Goal: Communication & Community: Share content

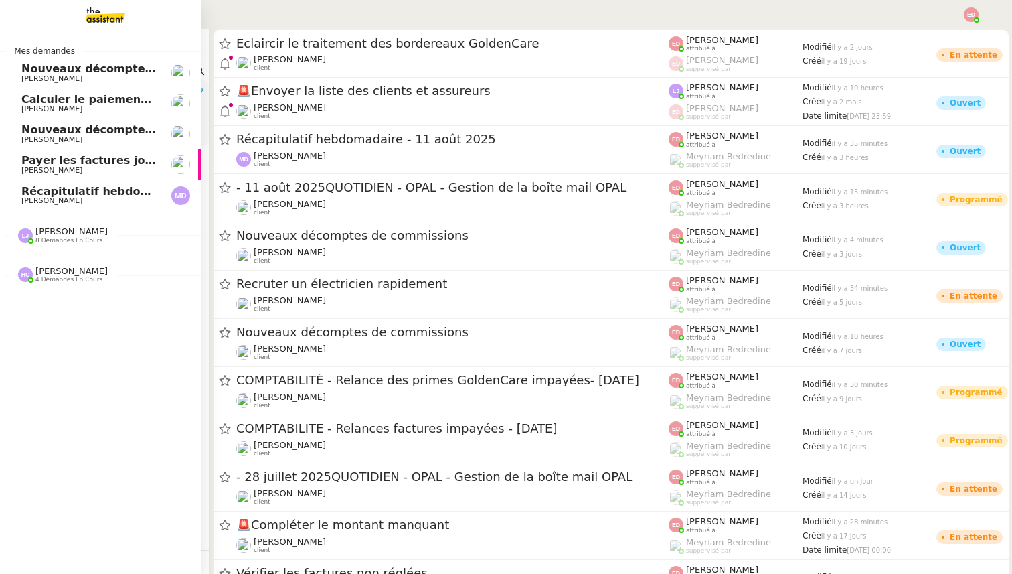
click at [50, 130] on span "Nouveaux décomptes de commissions" at bounding box center [136, 129] width 230 height 13
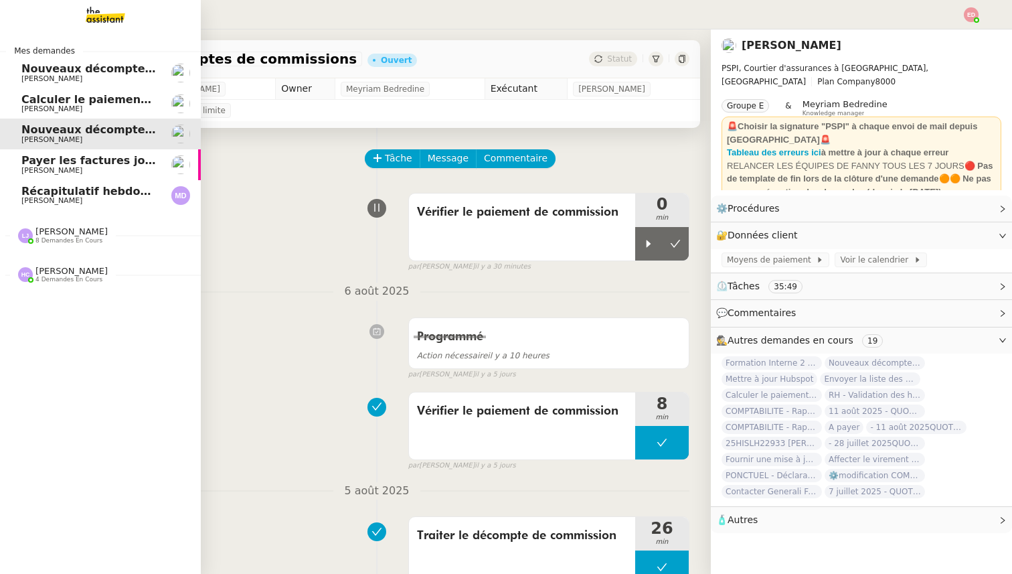
click at [92, 52] on nz-divider "Mes demandes" at bounding box center [100, 50] width 201 height 13
click at [90, 69] on span "Nouveaux décomptes de commissions" at bounding box center [136, 68] width 230 height 13
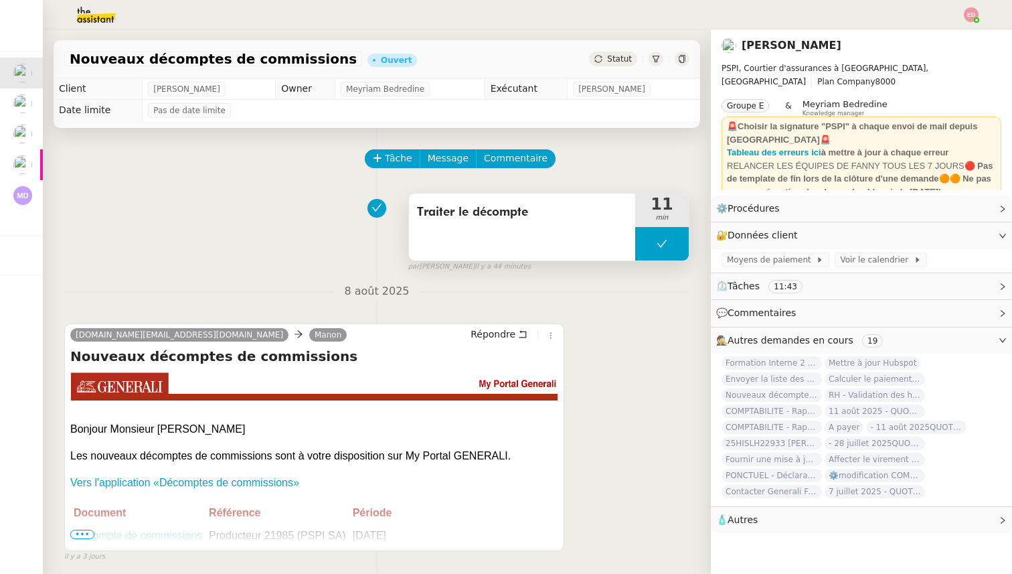
click at [649, 239] on button at bounding box center [662, 243] width 54 height 33
click at [649, 239] on icon at bounding box center [648, 243] width 11 height 11
click at [680, 246] on div at bounding box center [662, 243] width 54 height 33
click at [680, 246] on icon at bounding box center [675, 243] width 11 height 11
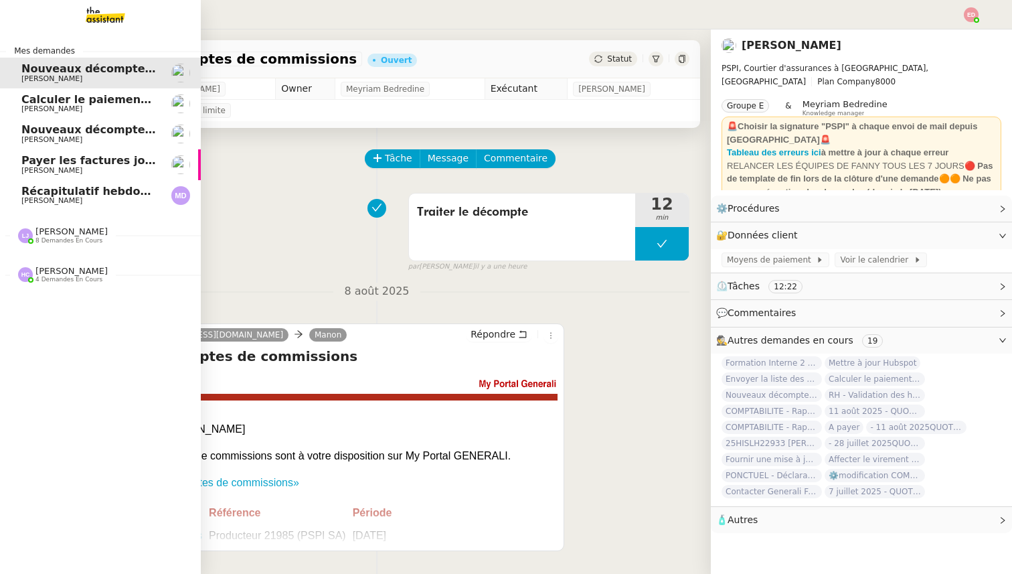
click at [47, 193] on span "Récapitulatif hebdomadaire - 11 août 2025" at bounding box center [151, 191] width 260 height 13
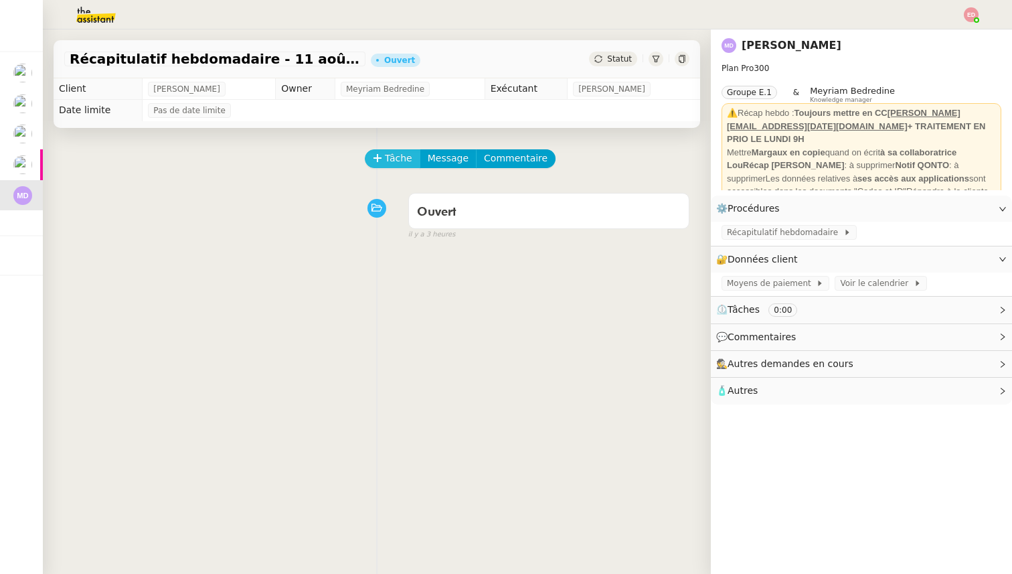
click at [390, 157] on span "Tâche" at bounding box center [398, 158] width 27 height 15
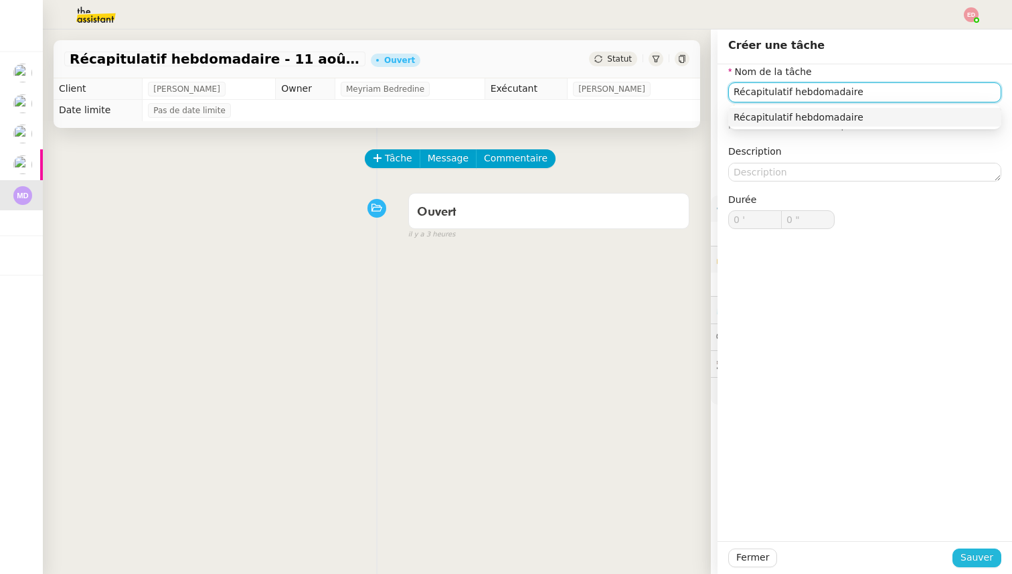
type input "Récapitulatif hebdomadaire"
click at [972, 557] on span "Sauver" at bounding box center [977, 557] width 33 height 15
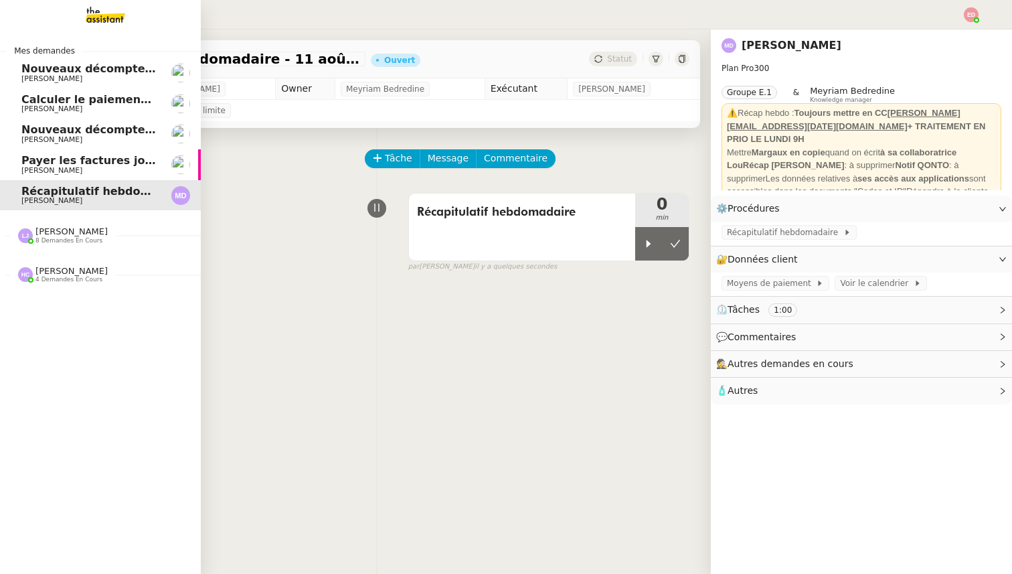
click at [69, 70] on span "Nouveaux décomptes de commissions" at bounding box center [136, 68] width 230 height 13
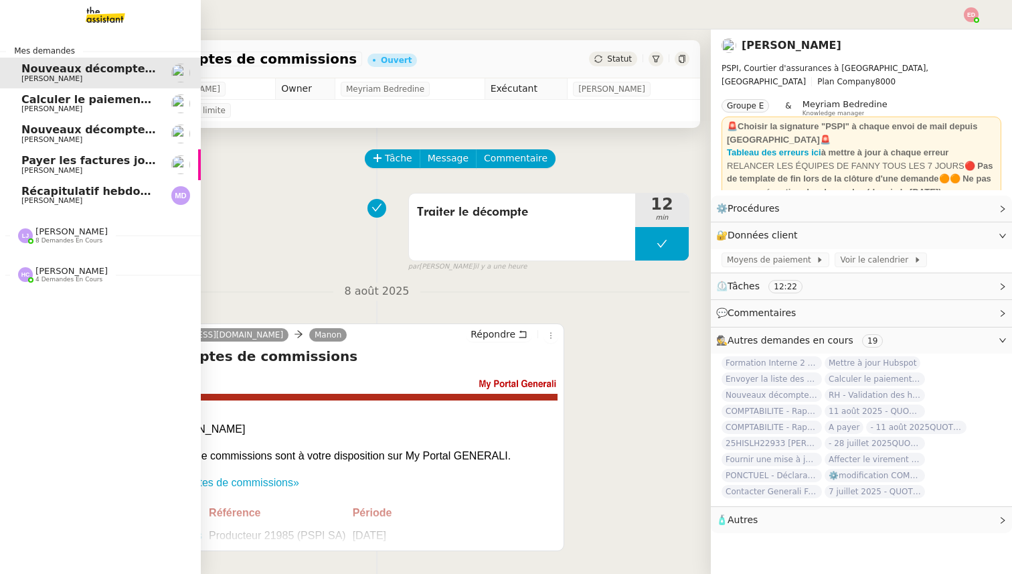
click at [66, 232] on span "[PERSON_NAME]" at bounding box center [71, 231] width 72 height 10
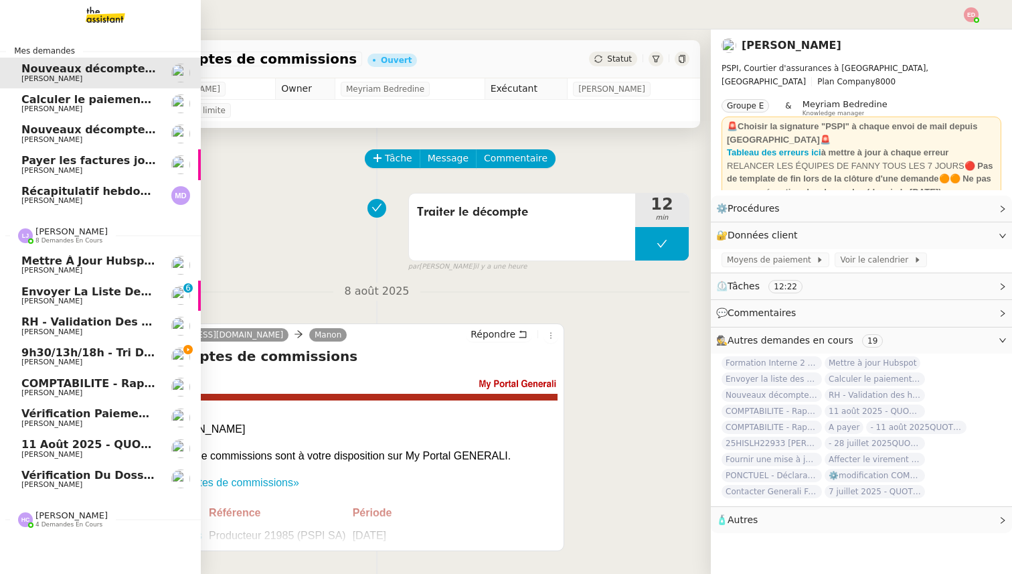
click at [62, 355] on span "9h30/13h/18h - Tri de la boite mail PRO - 8 août 2025" at bounding box center [184, 352] width 326 height 13
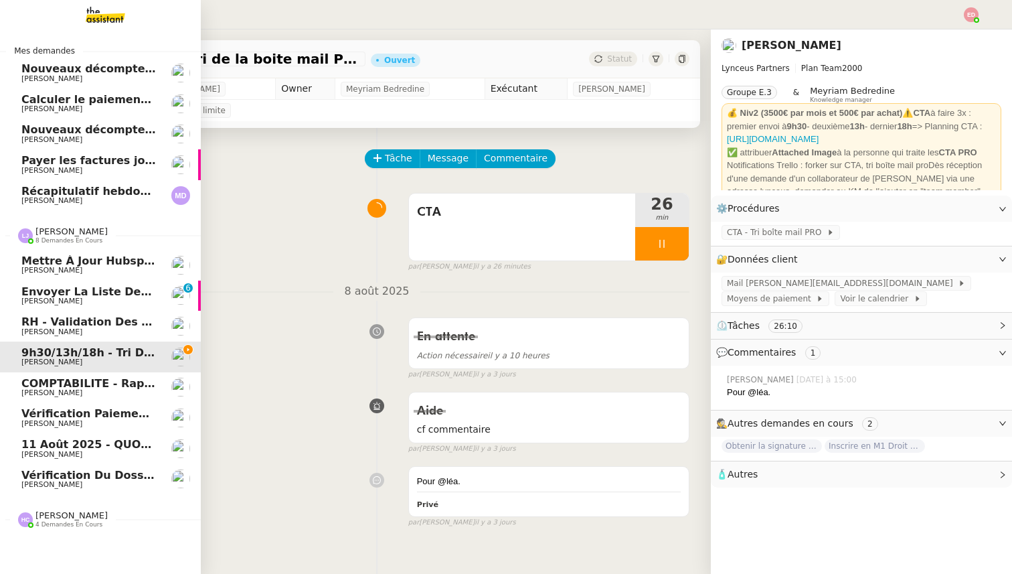
click at [60, 448] on span "11 août 2025 - QUOTIDIEN Gestion boite mail Accounting" at bounding box center [193, 444] width 345 height 13
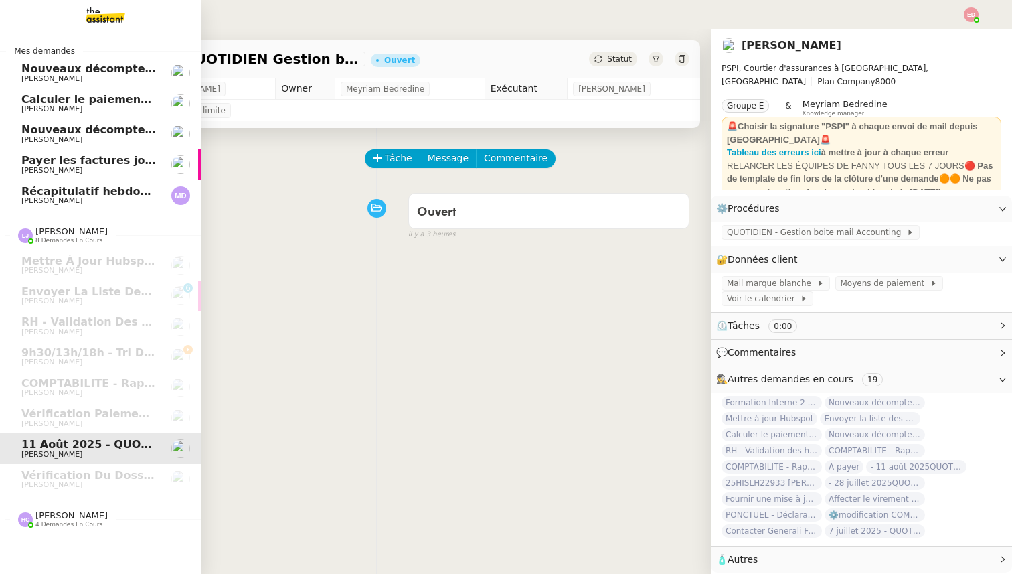
click at [54, 514] on span "[PERSON_NAME]" at bounding box center [71, 515] width 72 height 10
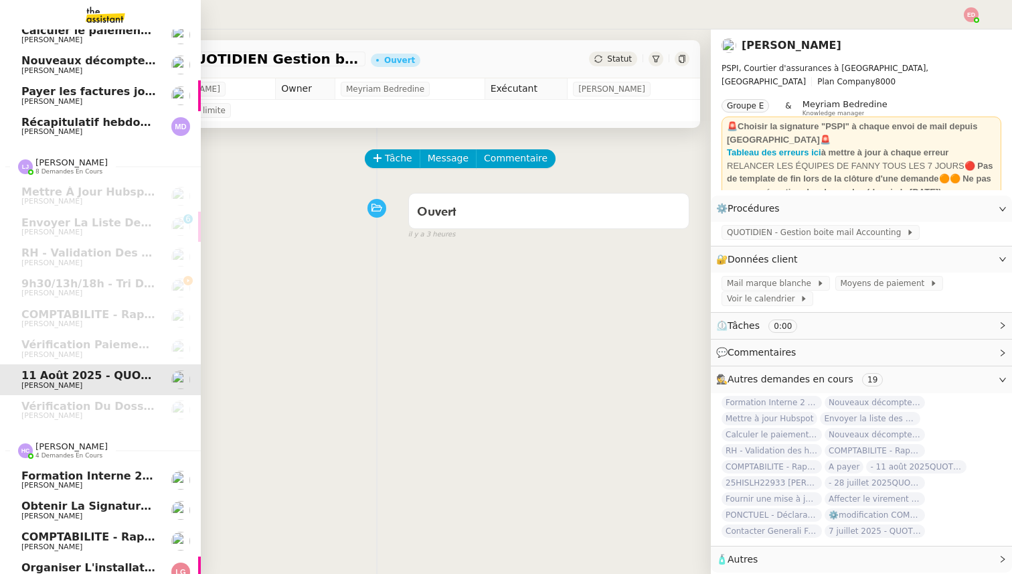
scroll to position [82, 0]
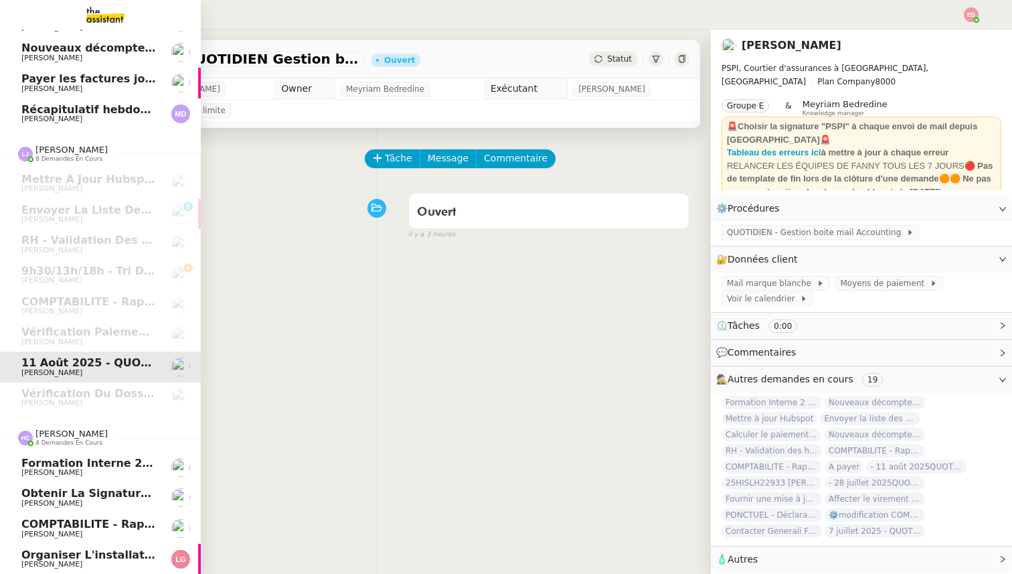
click at [52, 525] on span "COMPTABILITE - Rapprochement bancaire - 11 août 2025" at bounding box center [193, 523] width 345 height 13
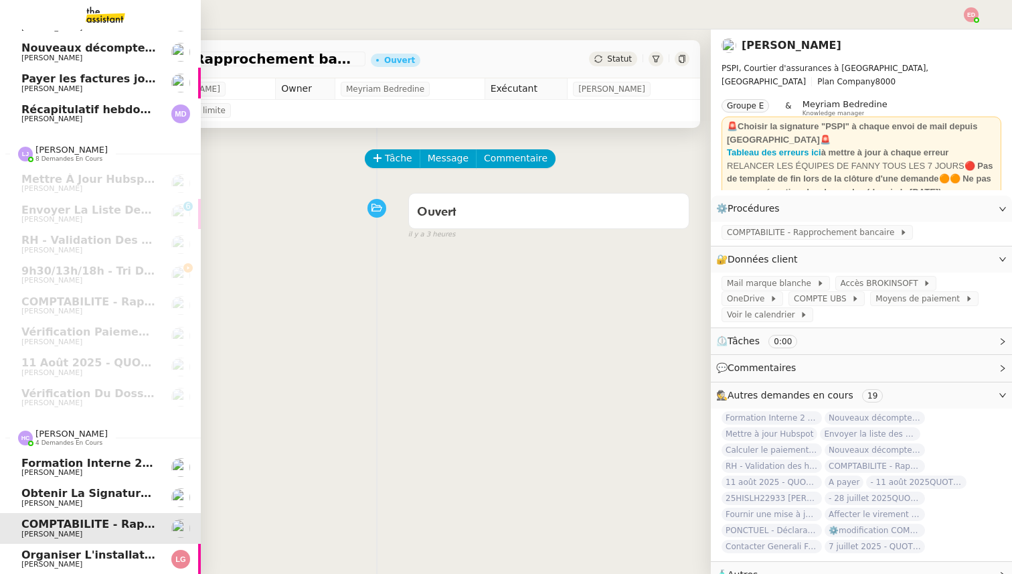
click at [55, 496] on span "Obtenir la signature de [PERSON_NAME]" at bounding box center [146, 493] width 250 height 13
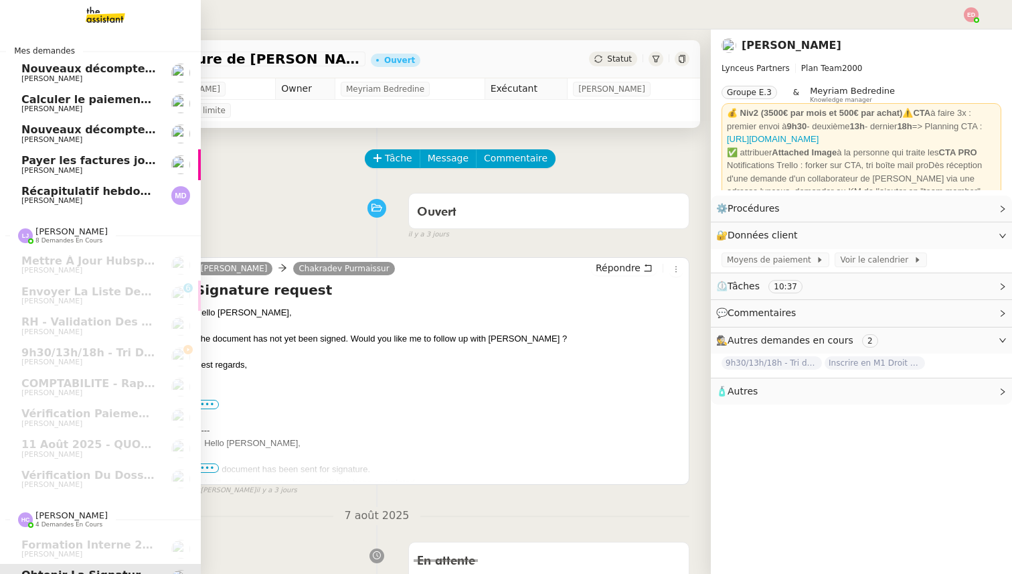
click at [110, 68] on span "Nouveaux décomptes de commissions" at bounding box center [136, 68] width 230 height 13
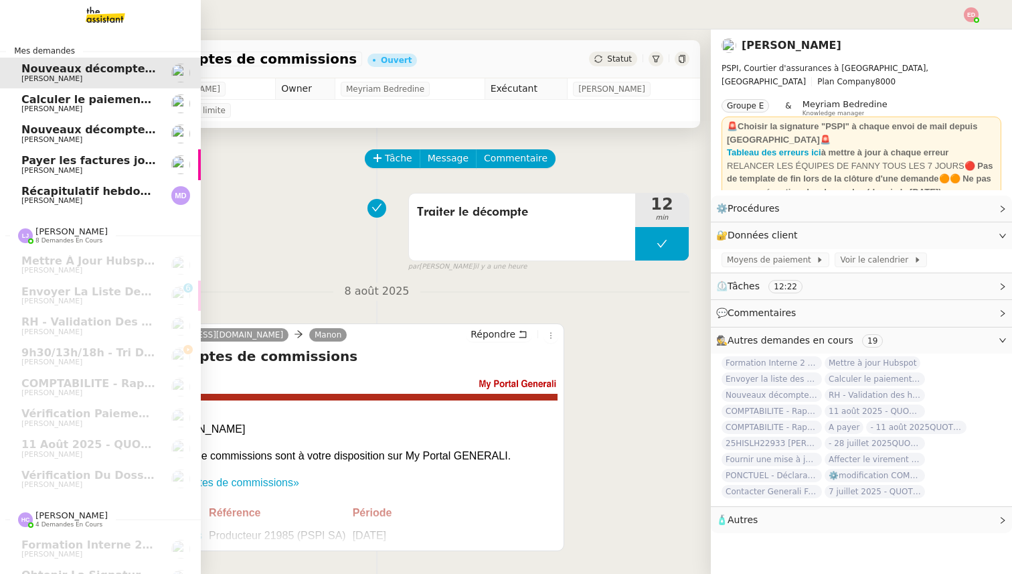
click at [74, 201] on span "[PERSON_NAME]" at bounding box center [51, 200] width 61 height 9
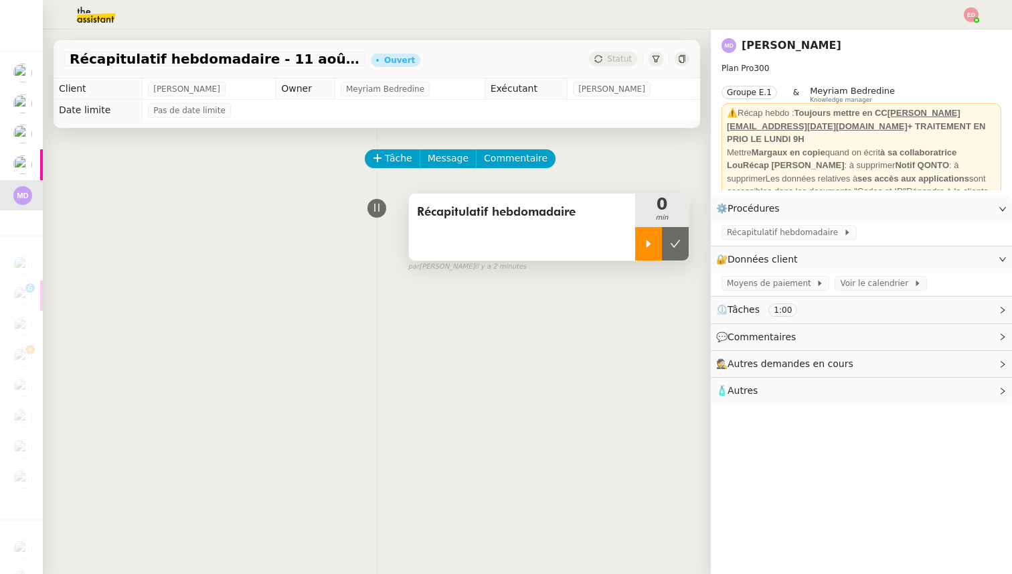
click at [635, 237] on div at bounding box center [648, 243] width 27 height 33
click at [784, 234] on span "Récapitulatif hebdomadaire" at bounding box center [785, 232] width 116 height 13
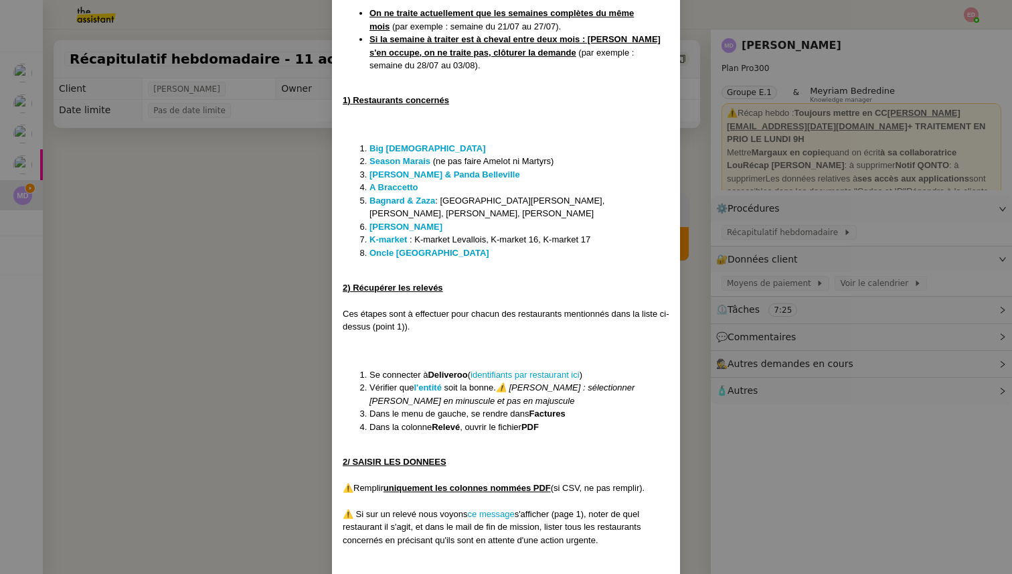
scroll to position [296, 0]
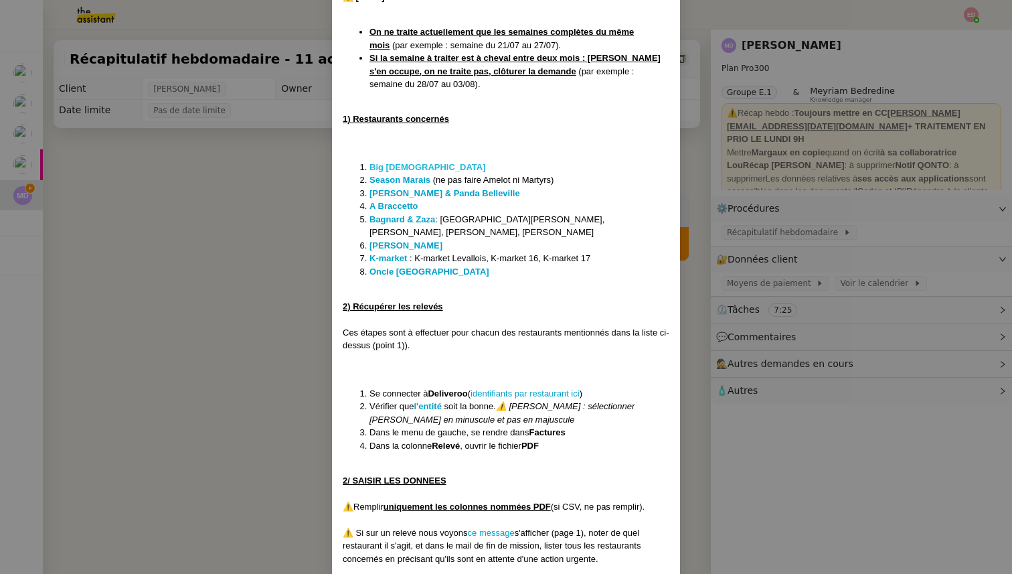
click at [401, 162] on strong "Big [DEMOGRAPHIC_DATA]" at bounding box center [428, 167] width 116 height 10
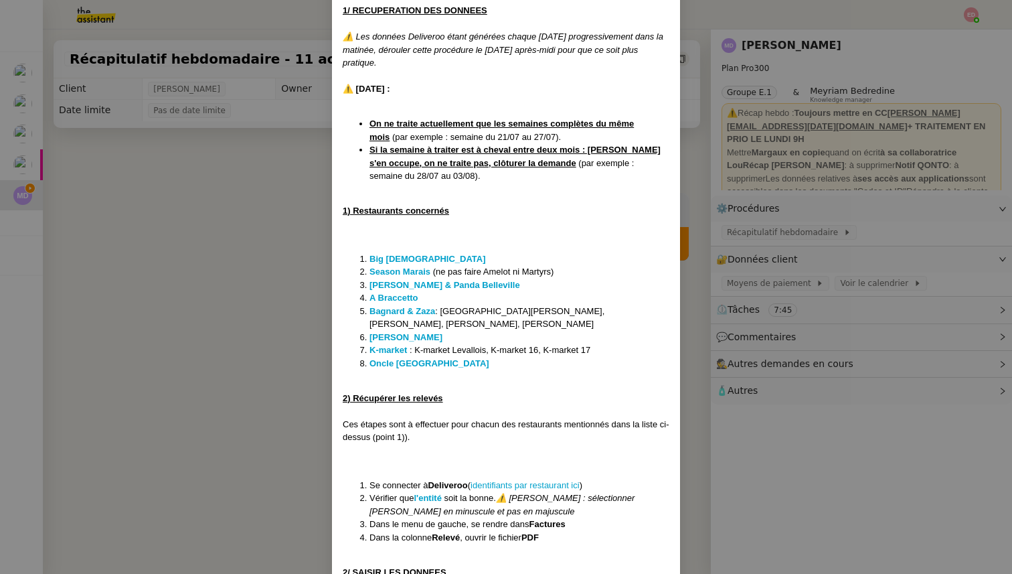
scroll to position [204, 0]
click at [837, 270] on nz-modal-container "MAJ le 24/07 Contexte : Chaque semaine, nous devons saisir les données Delivero…" at bounding box center [506, 287] width 1012 height 574
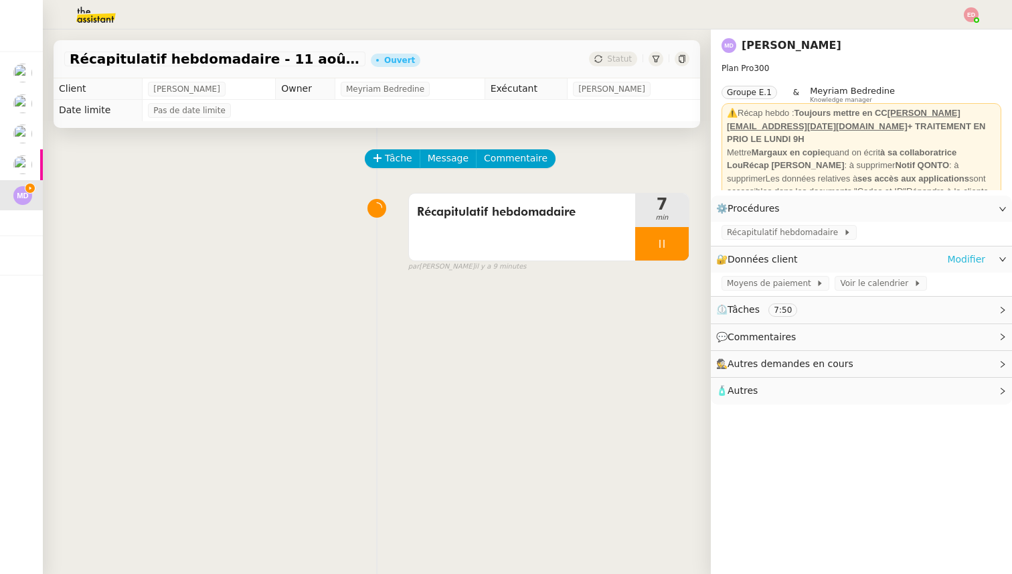
click at [956, 261] on link "Modifier" at bounding box center [966, 259] width 38 height 15
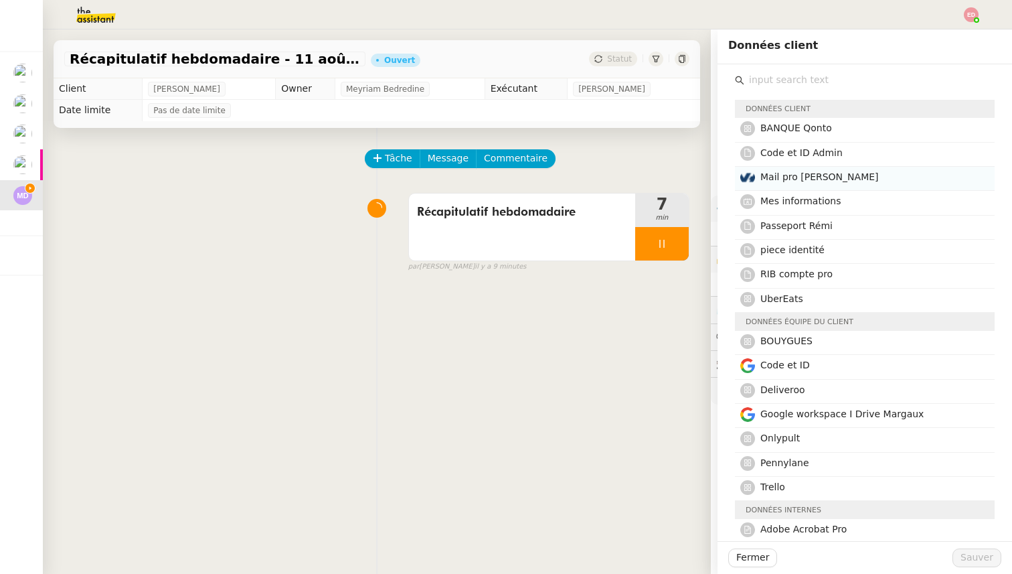
click at [823, 179] on span "Mail pro [PERSON_NAME]" at bounding box center [820, 176] width 118 height 11
click at [981, 562] on span "Sauver" at bounding box center [977, 557] width 33 height 15
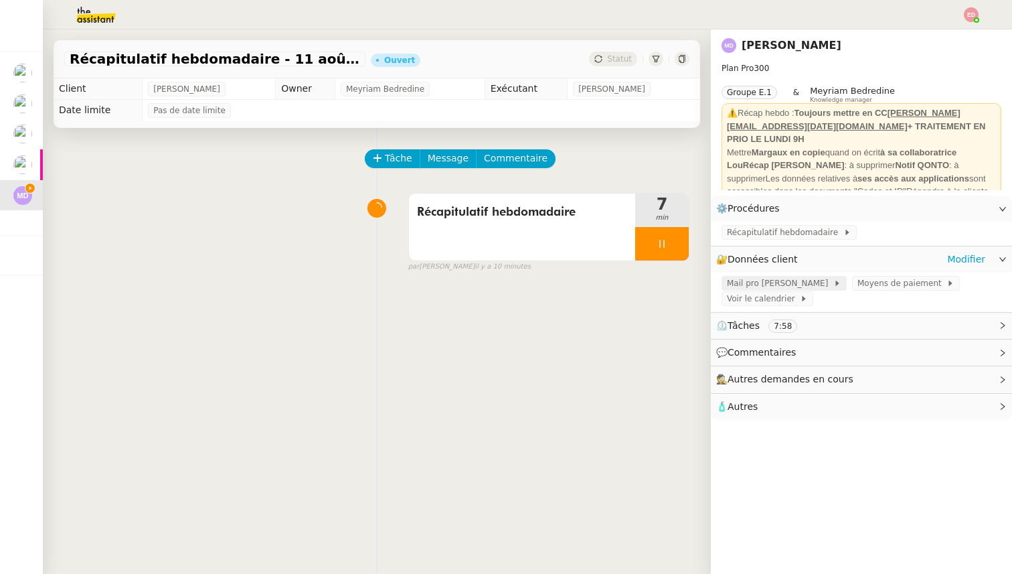
click at [770, 285] on span "Mail pro [PERSON_NAME]" at bounding box center [780, 282] width 106 height 13
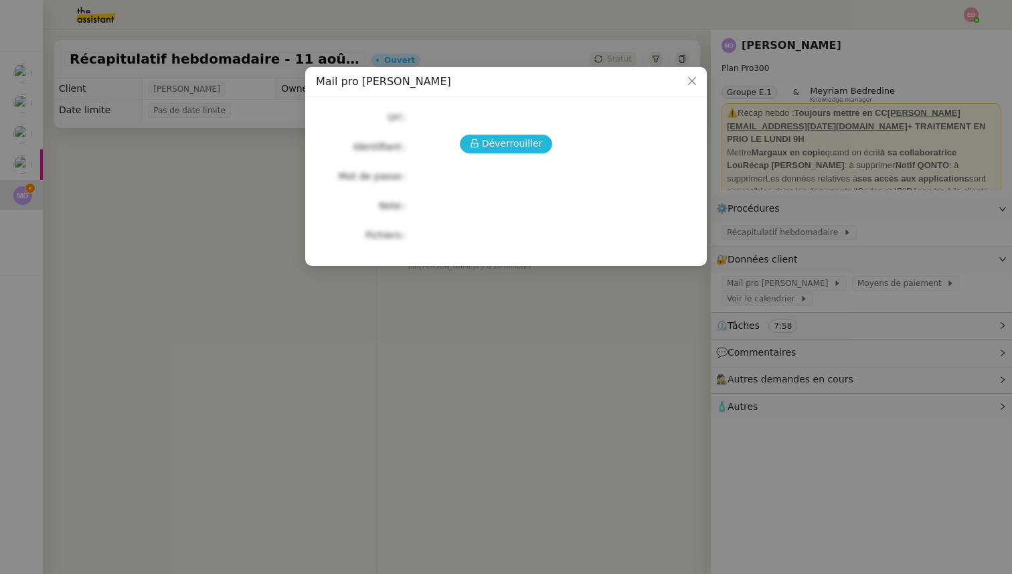
click at [530, 142] on span "Déverrouiller" at bounding box center [512, 143] width 61 height 15
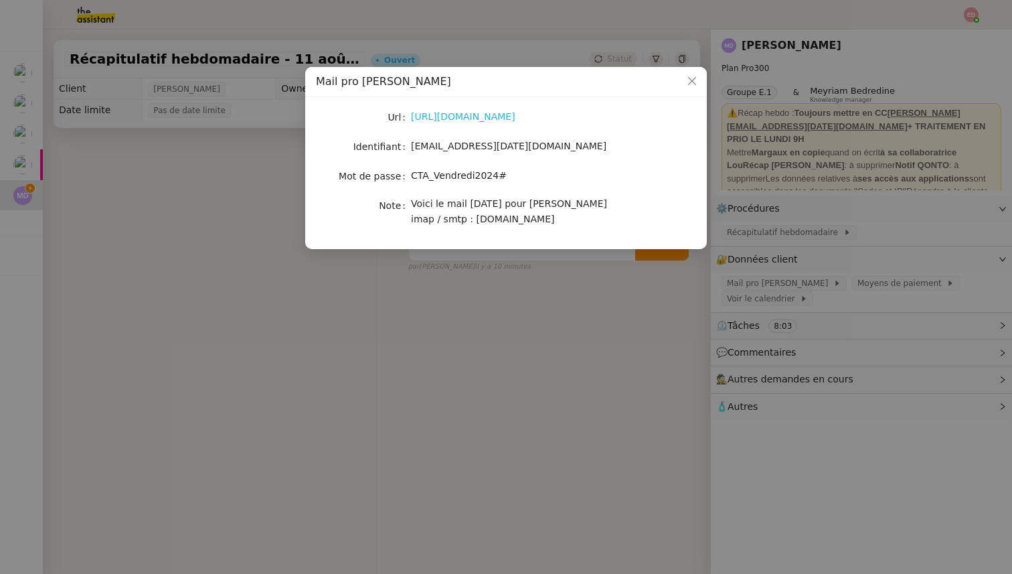
click at [481, 113] on link "[URL][DOMAIN_NAME]" at bounding box center [463, 116] width 104 height 11
click at [181, 220] on nz-modal-container "Mail pro [PERSON_NAME] [URL][DOMAIN_NAME] Identifiant [EMAIL_ADDRESS][DATE][DOM…" at bounding box center [506, 287] width 1012 height 574
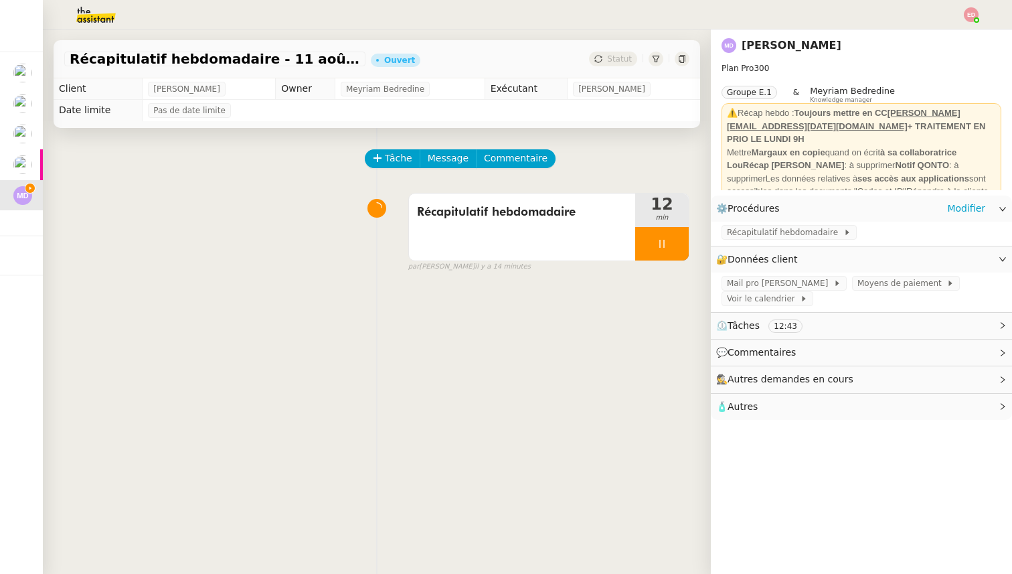
click at [797, 225] on div "Récapitulatif hebdomadaire" at bounding box center [861, 233] width 301 height 23
click at [794, 236] on span "Récapitulatif hebdomadaire" at bounding box center [785, 232] width 116 height 13
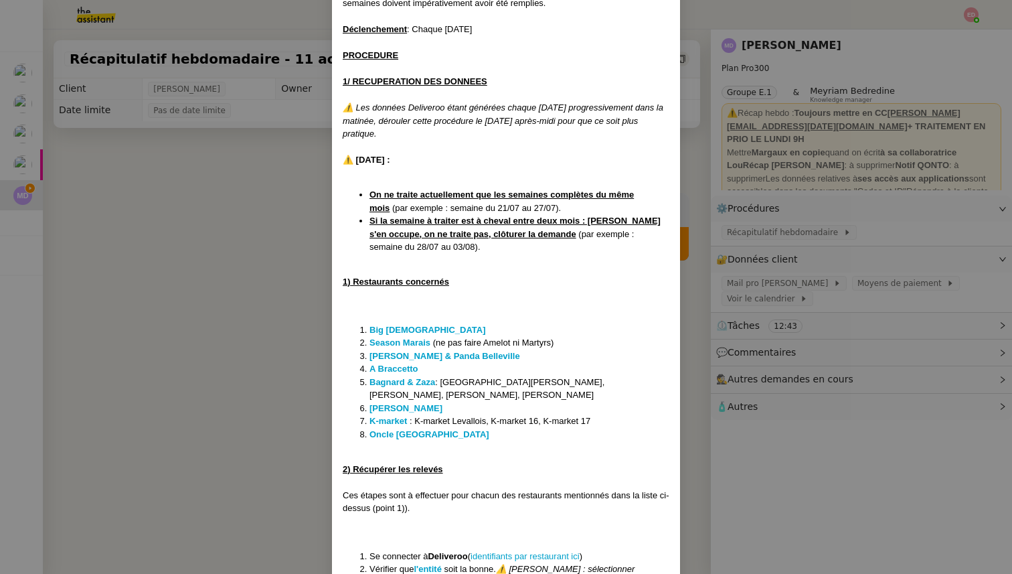
scroll to position [157, 0]
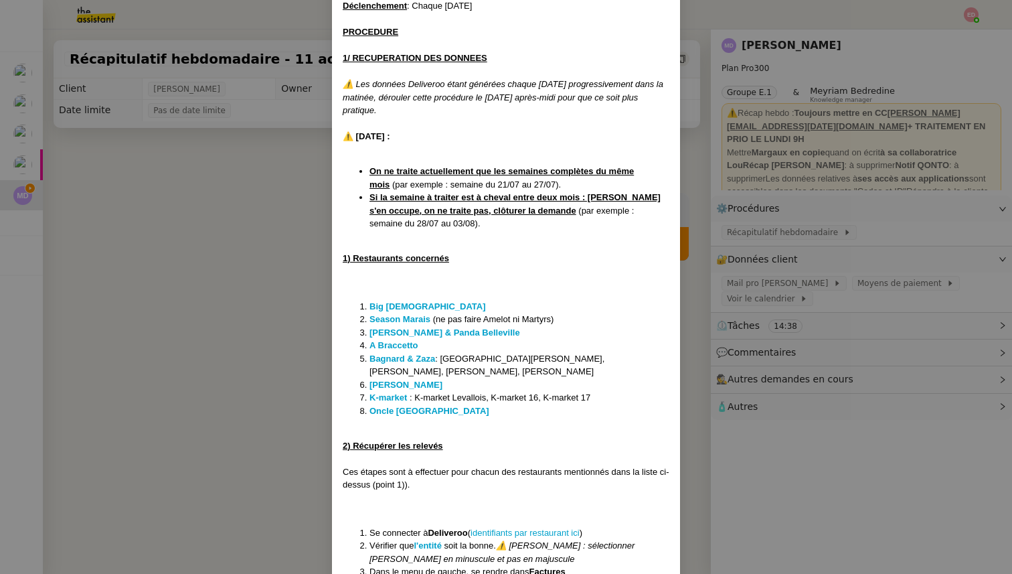
click at [197, 294] on nz-modal-container "MAJ le 24/07 Contexte : Chaque semaine, nous devons saisir les données Delivero…" at bounding box center [506, 287] width 1012 height 574
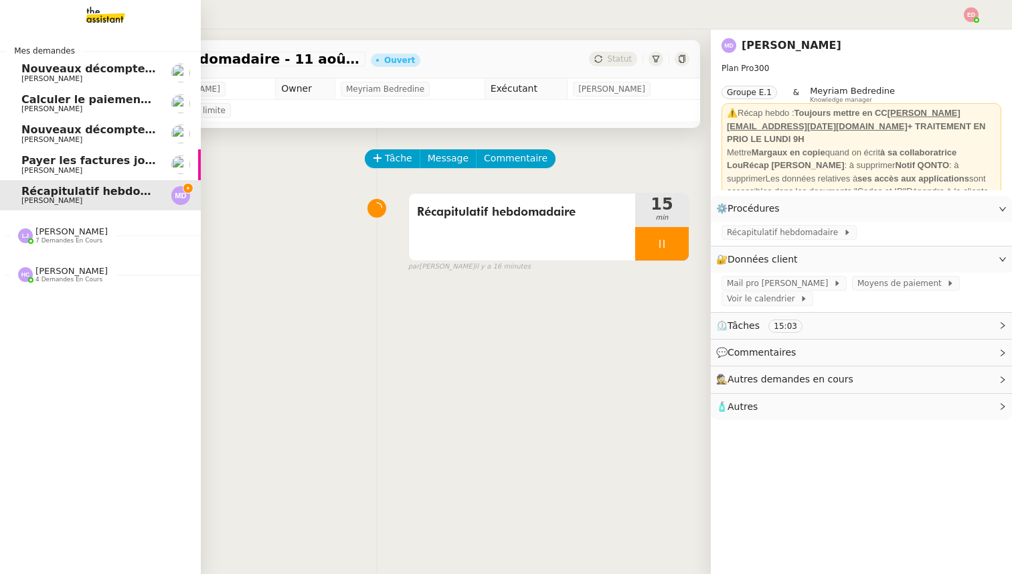
click at [44, 226] on span "[PERSON_NAME] 7 demandes en cours" at bounding box center [105, 230] width 201 height 28
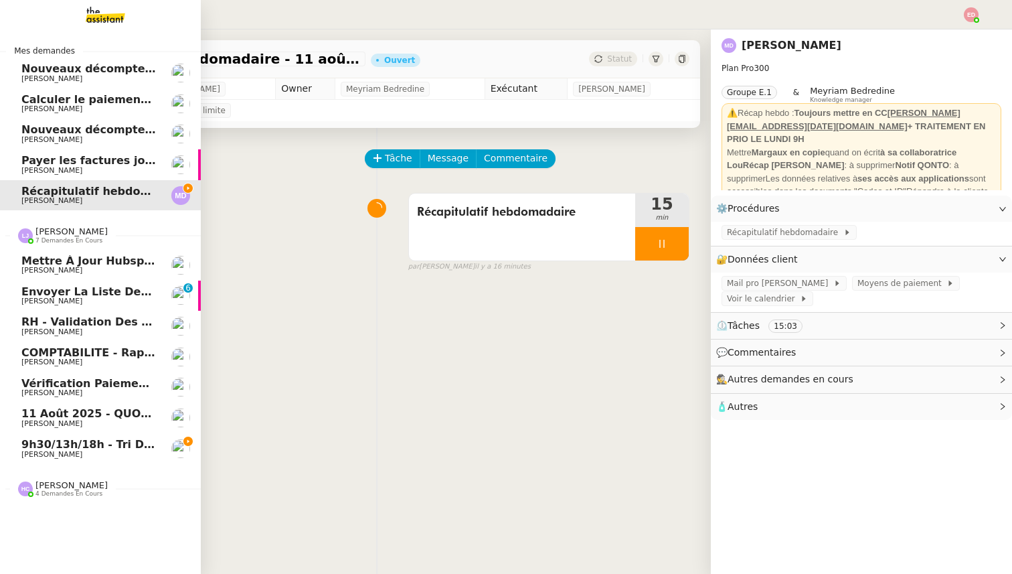
click at [84, 448] on span "9h30/13h/18h - Tri de la boite mail PRO - 8 août 2025" at bounding box center [184, 444] width 326 height 13
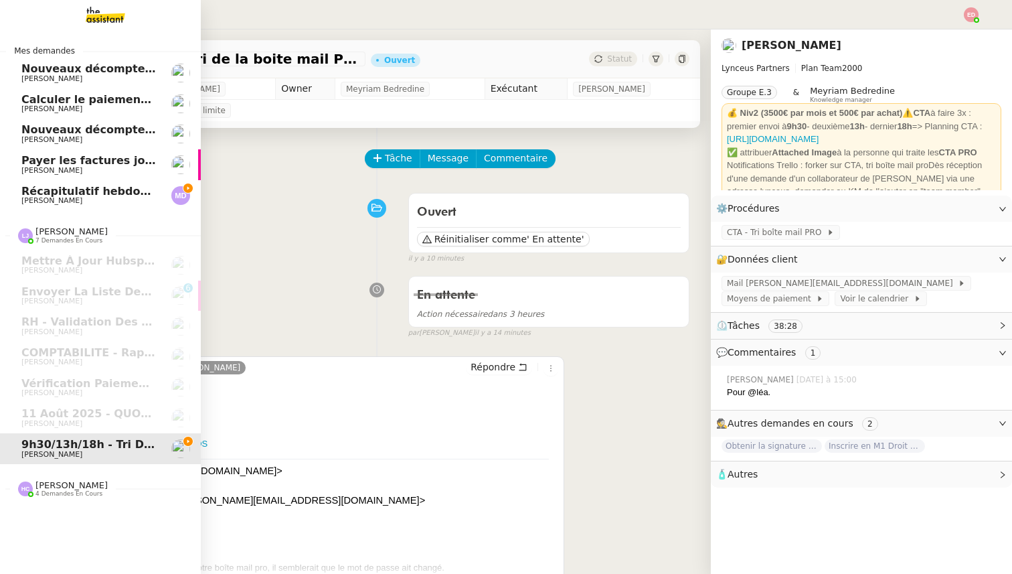
click at [38, 197] on span "[PERSON_NAME]" at bounding box center [51, 200] width 61 height 9
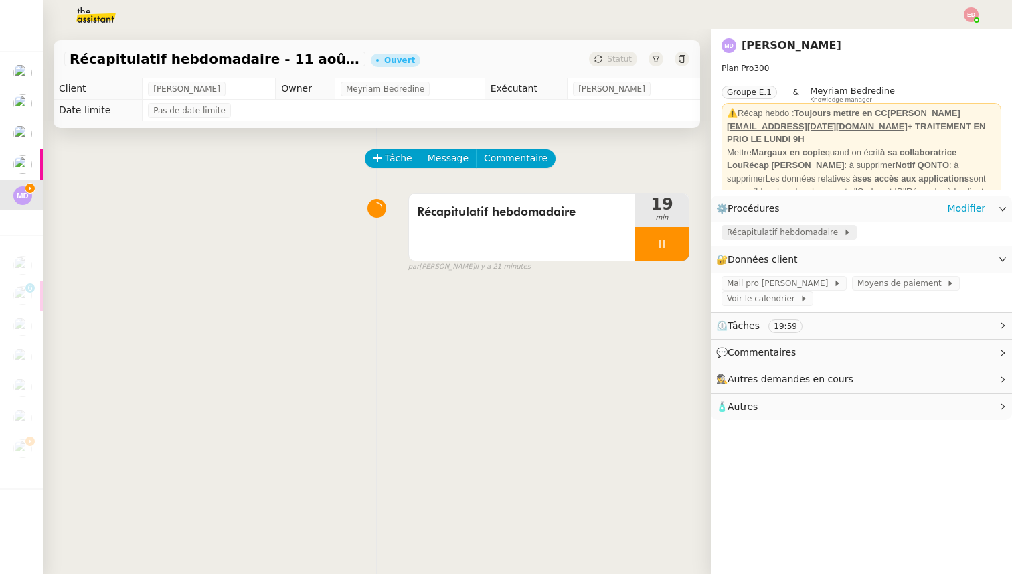
click at [742, 238] on span "Récapitulatif hebdomadaire" at bounding box center [785, 232] width 116 height 13
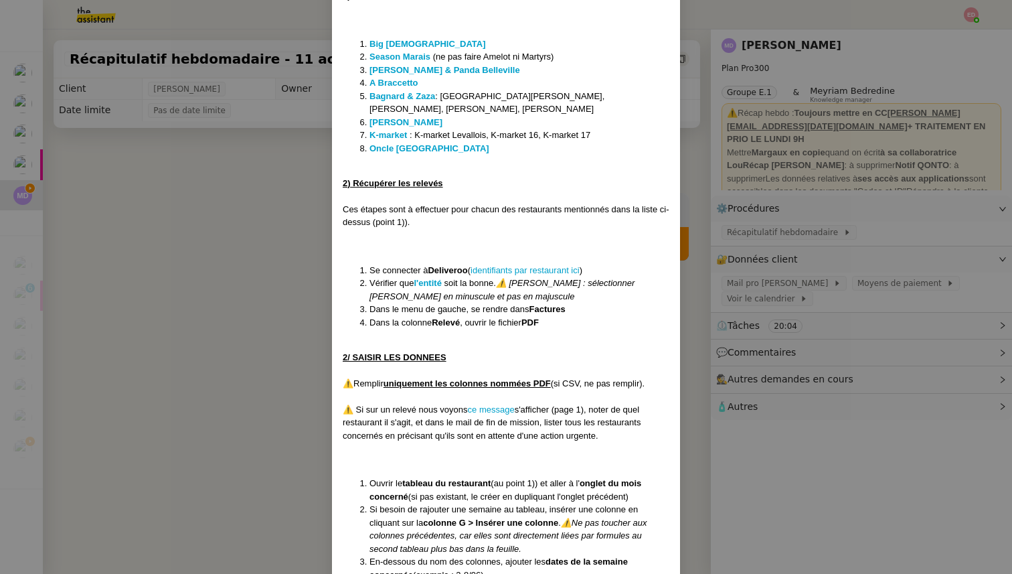
scroll to position [423, 0]
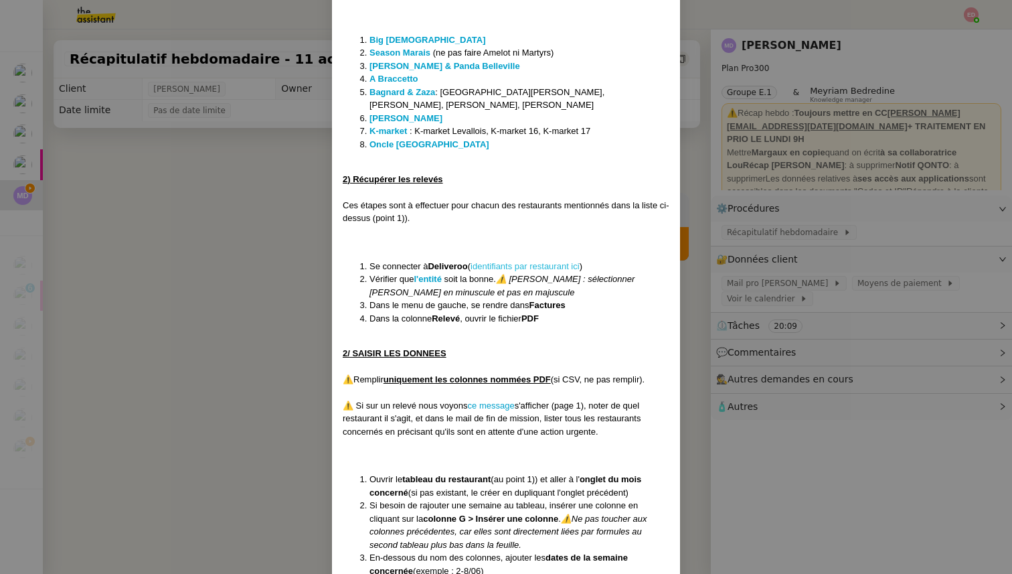
click at [501, 261] on link "identifiants par restaurant ici" at bounding box center [525, 266] width 109 height 10
click at [826, 222] on nz-modal-container "MAJ le 24/07 Contexte : Chaque semaine, nous devons saisir les données Delivero…" at bounding box center [506, 287] width 1012 height 574
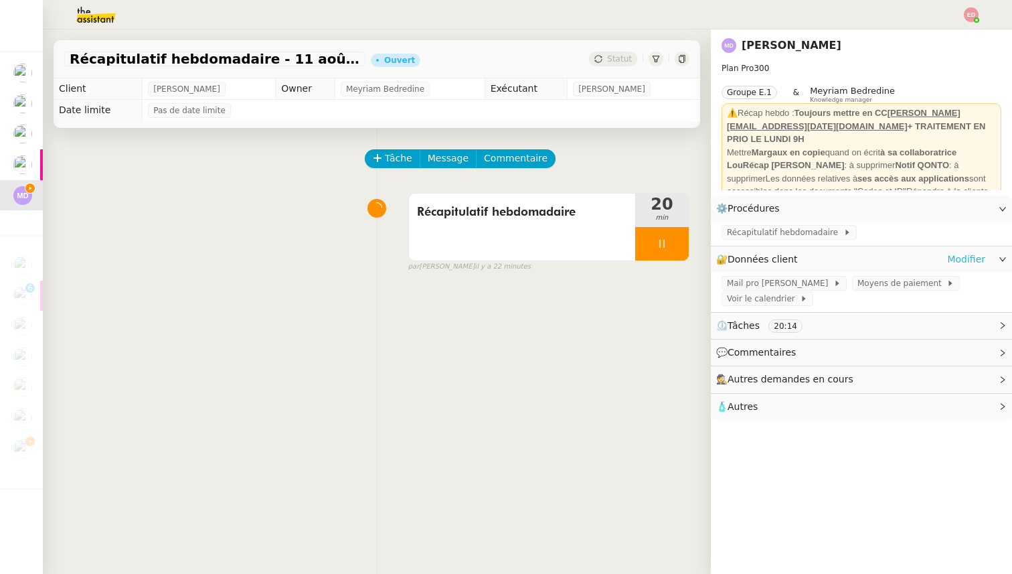
click at [966, 258] on link "Modifier" at bounding box center [966, 259] width 38 height 15
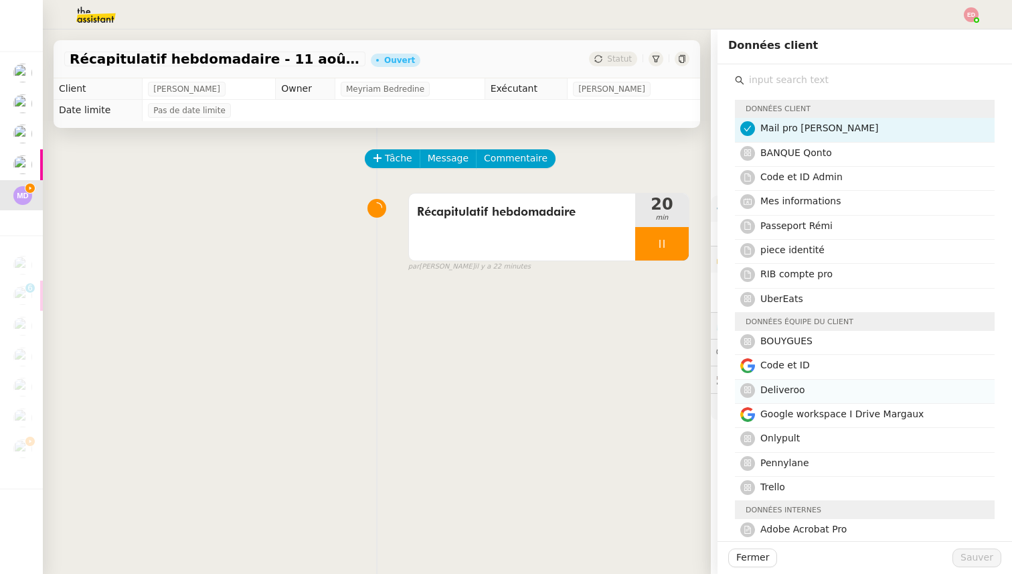
click at [825, 387] on h4 "Deliveroo" at bounding box center [874, 389] width 226 height 15
click at [986, 562] on span "Sauver" at bounding box center [977, 557] width 33 height 15
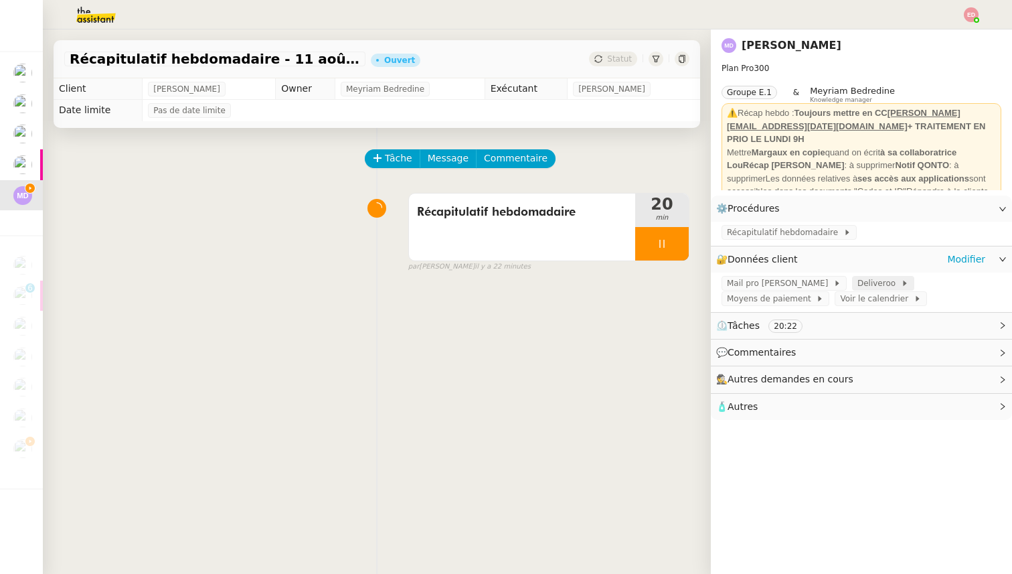
click at [858, 284] on span "Deliveroo" at bounding box center [880, 282] width 44 height 13
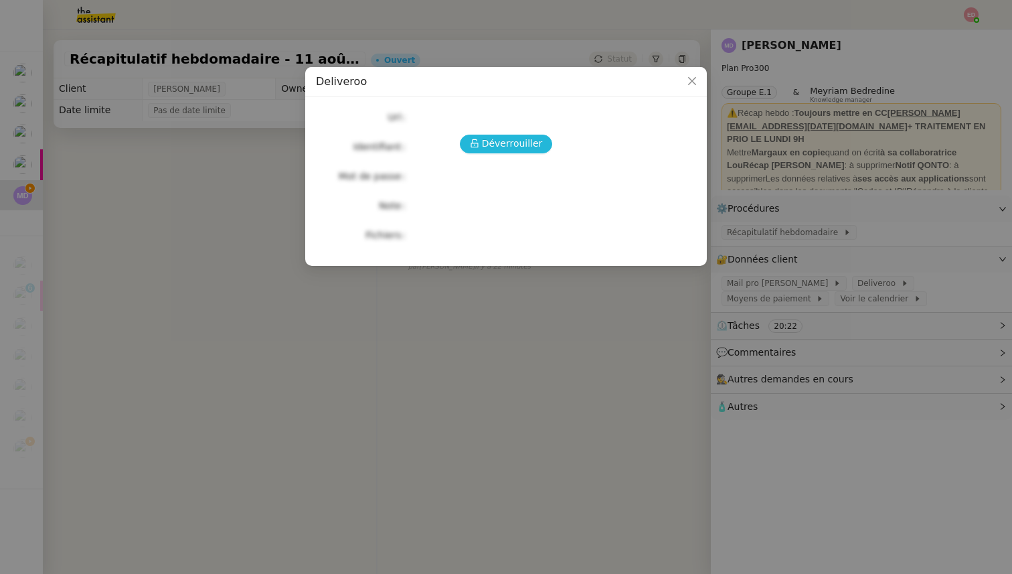
click at [513, 146] on span "Déverrouiller" at bounding box center [512, 143] width 61 height 15
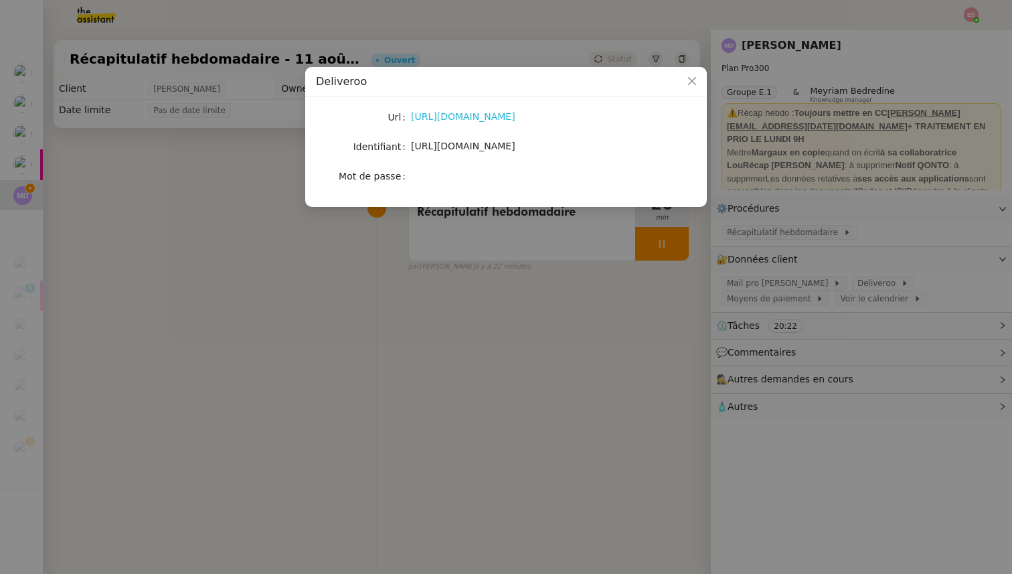
click at [471, 116] on link "[URL][DOMAIN_NAME]" at bounding box center [463, 116] width 104 height 11
click at [123, 370] on nz-modal-container "Deliveroo Url [URL][DOMAIN_NAME] Identifiant [URL][DOMAIN_NAME] Mot de passe" at bounding box center [506, 287] width 1012 height 574
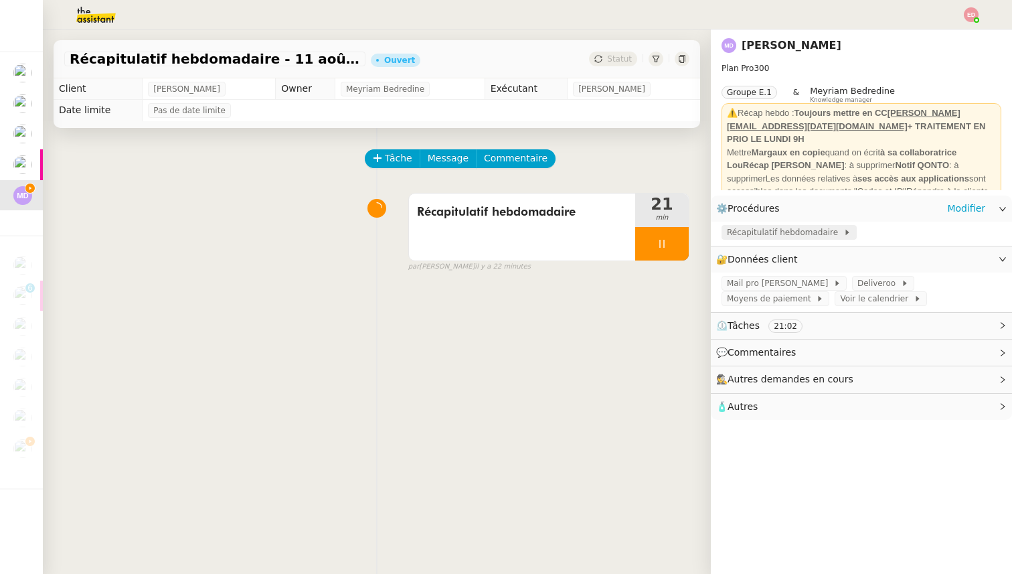
click at [752, 226] on span "Récapitulatif hebdomadaire" at bounding box center [785, 232] width 116 height 13
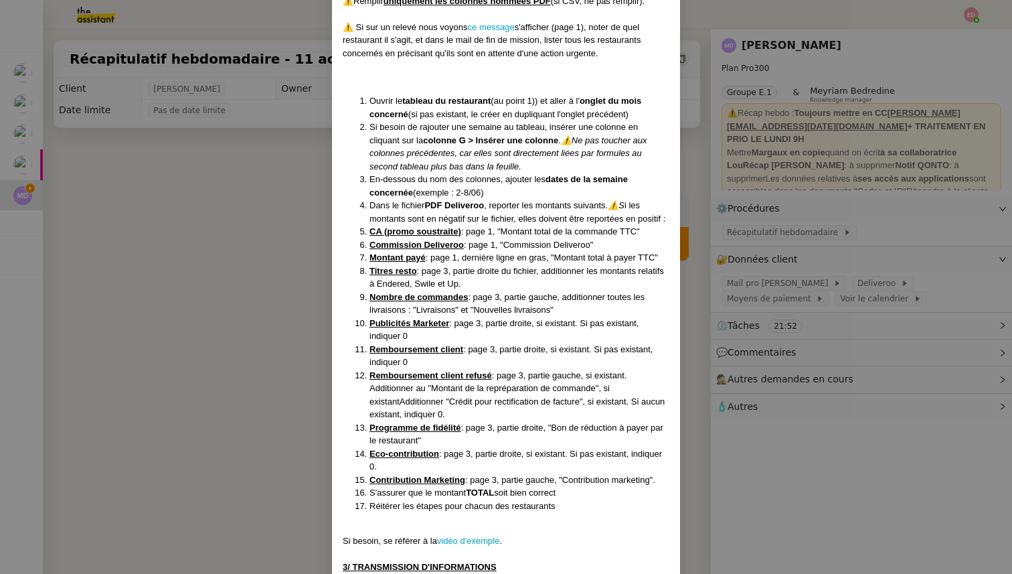
scroll to position [808, 0]
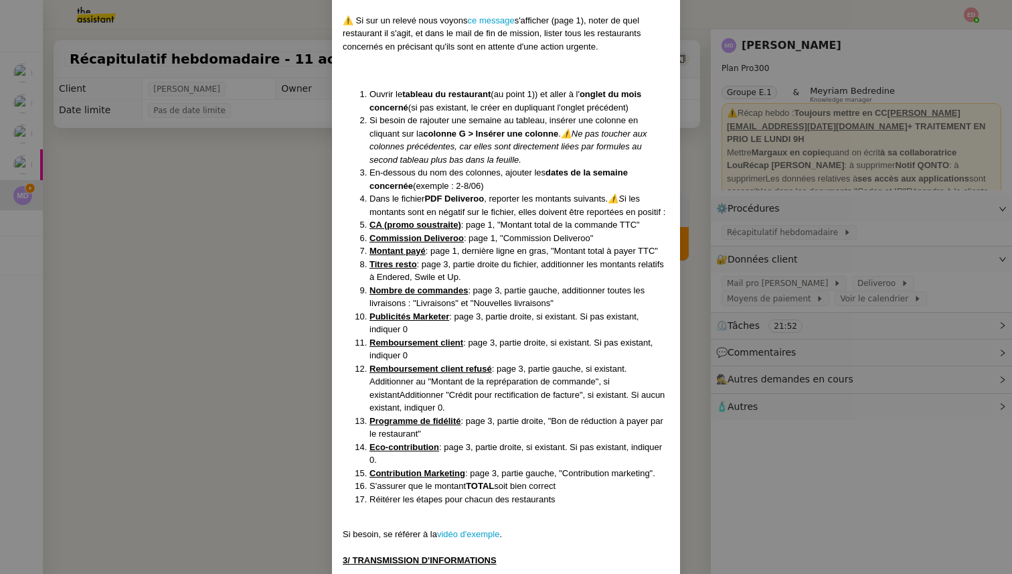
click at [223, 319] on nz-modal-container "MAJ le 24/07 Contexte : Chaque semaine, nous devons saisir les données Delivero…" at bounding box center [506, 287] width 1012 height 574
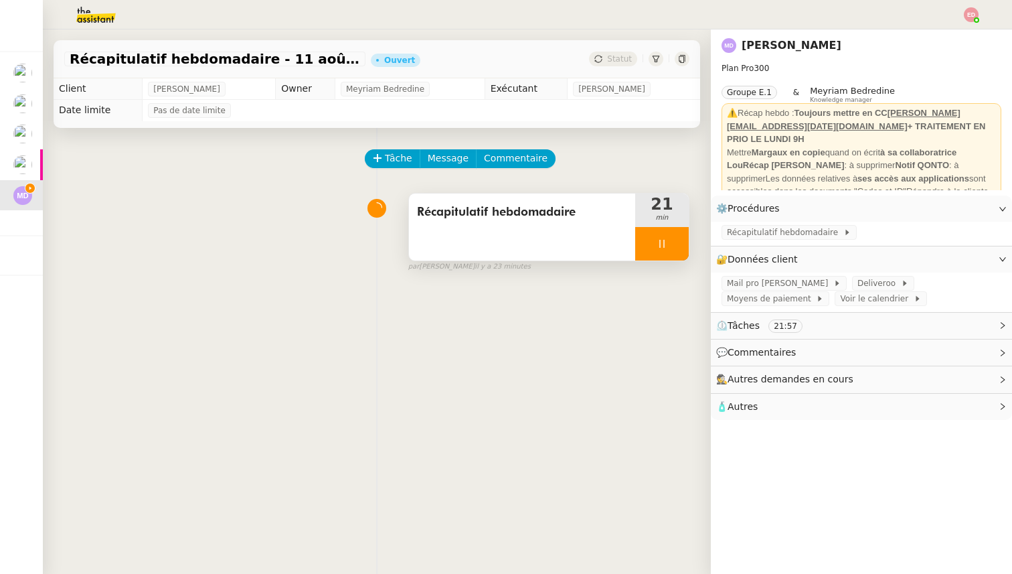
click at [677, 237] on div at bounding box center [662, 243] width 54 height 33
click at [689, 237] on button at bounding box center [689, 243] width 0 height 33
click at [617, 59] on span "Statut" at bounding box center [619, 58] width 25 height 9
click at [165, 326] on div "Tâche Message Commentaire Veuillez patienter une erreur s'est produite 👌👌👌 mess…" at bounding box center [377, 415] width 668 height 574
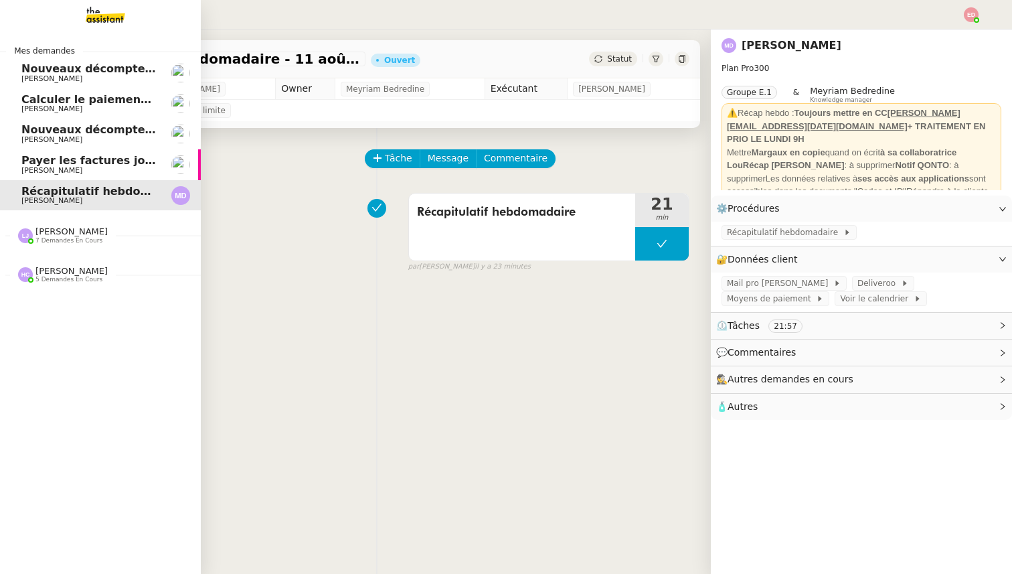
click at [48, 166] on span "[PERSON_NAME]" at bounding box center [51, 170] width 61 height 9
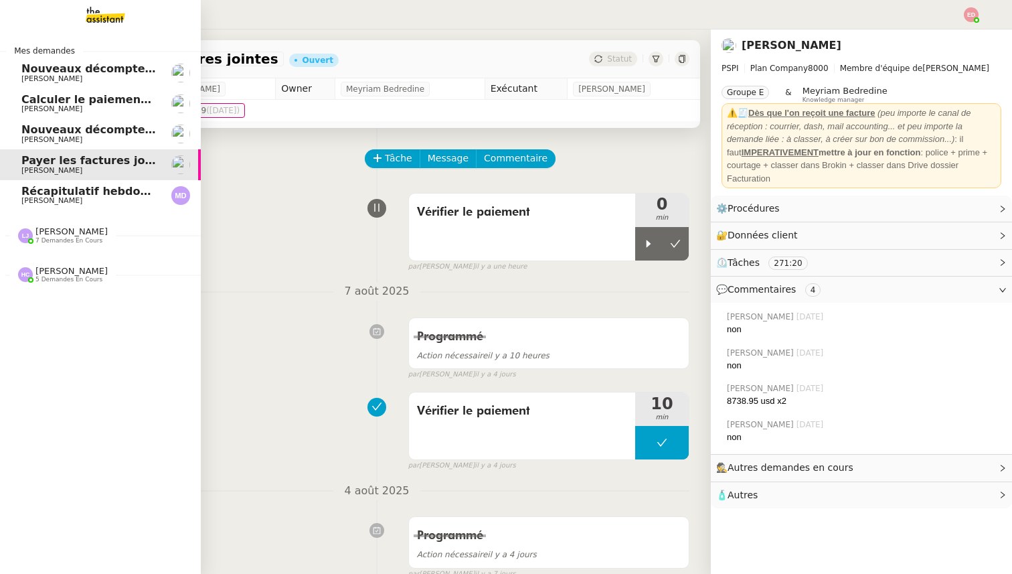
click at [75, 191] on span "Récapitulatif hebdomadaire - 11 août 2025" at bounding box center [151, 191] width 260 height 13
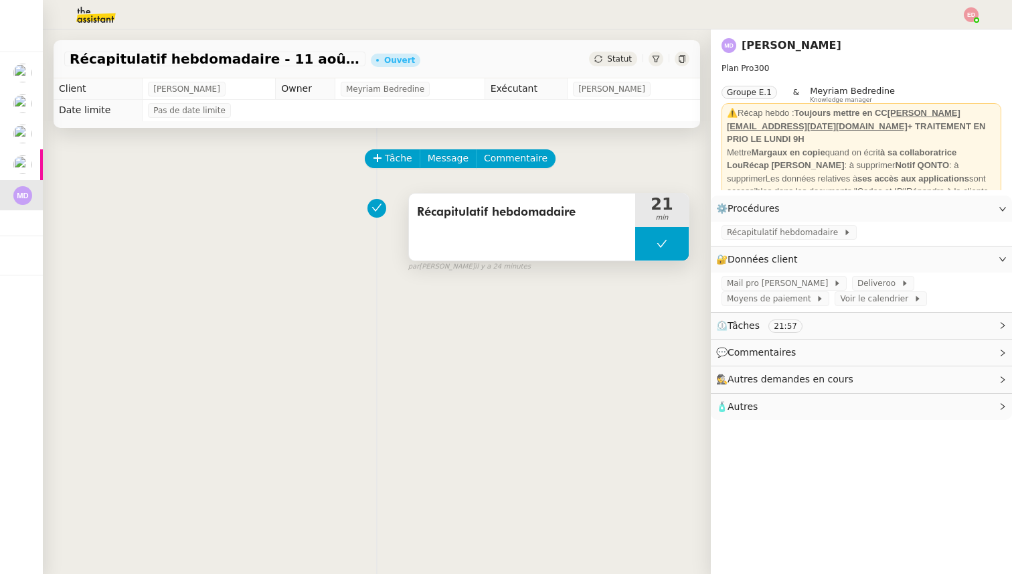
click at [643, 238] on button at bounding box center [662, 243] width 54 height 33
click at [647, 249] on div at bounding box center [648, 243] width 27 height 33
click at [675, 242] on div at bounding box center [662, 243] width 54 height 33
click at [675, 242] on icon at bounding box center [675, 243] width 11 height 11
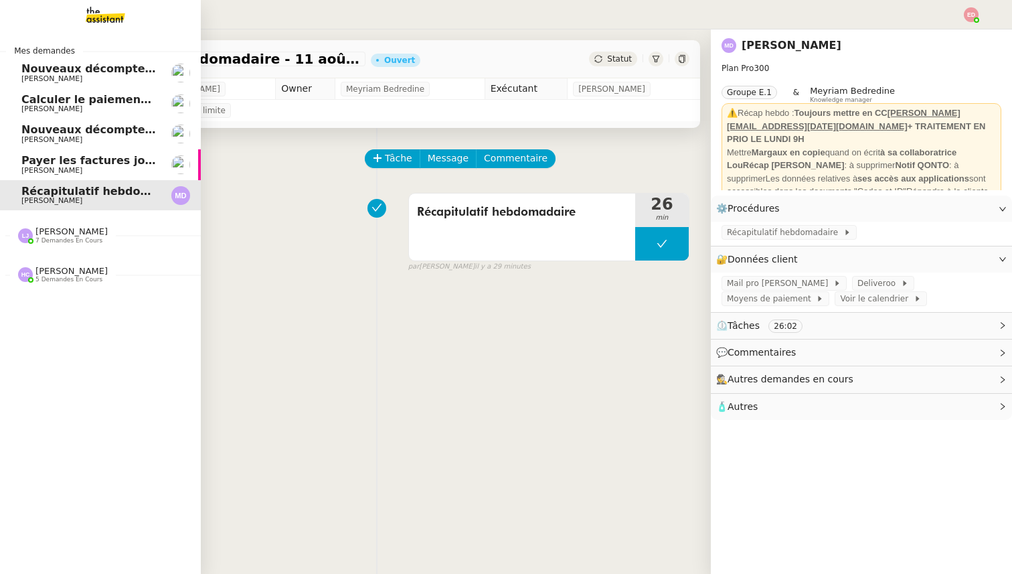
click at [84, 68] on span "Nouveaux décomptes de commissions" at bounding box center [136, 68] width 230 height 13
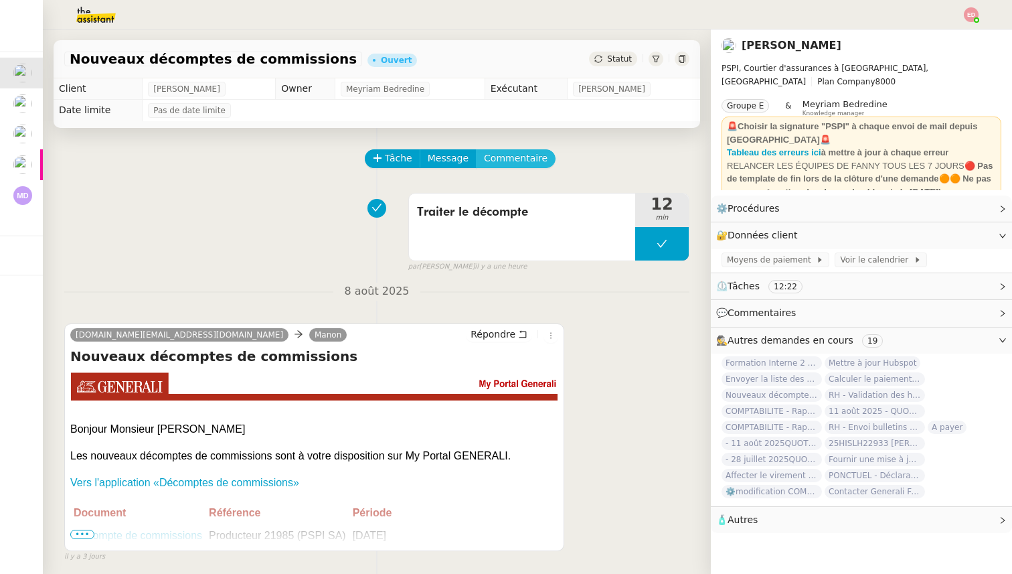
click at [517, 154] on span "Commentaire" at bounding box center [516, 158] width 64 height 15
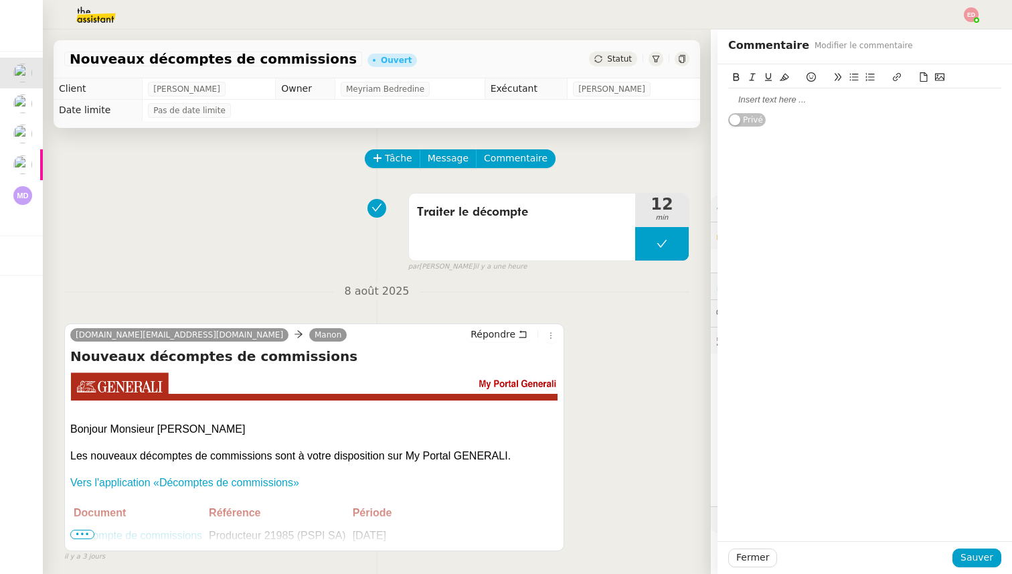
click at [742, 94] on div at bounding box center [864, 100] width 273 height 12
click at [977, 552] on span "Sauver" at bounding box center [977, 557] width 33 height 15
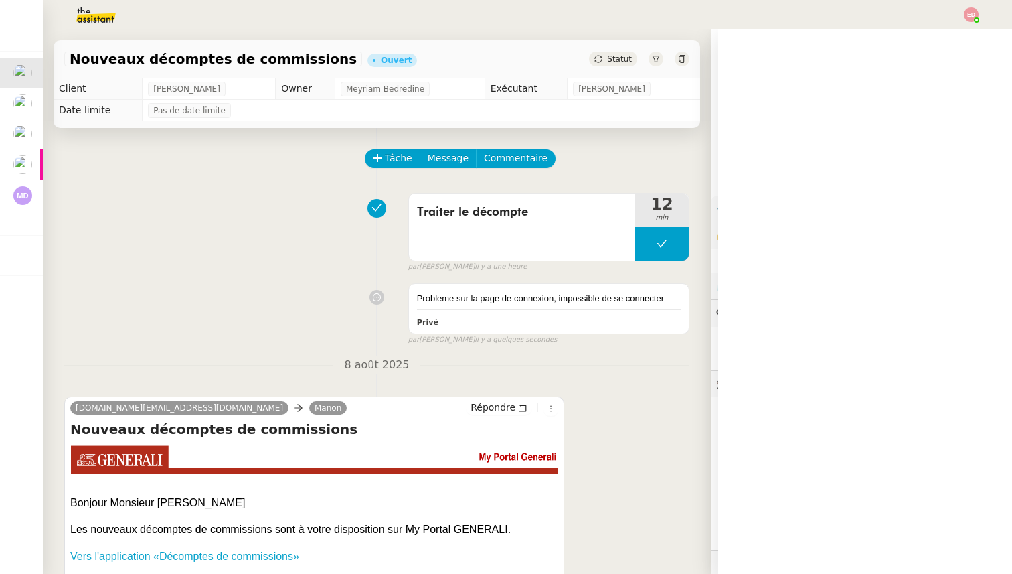
click at [604, 55] on div "Statut" at bounding box center [613, 59] width 48 height 15
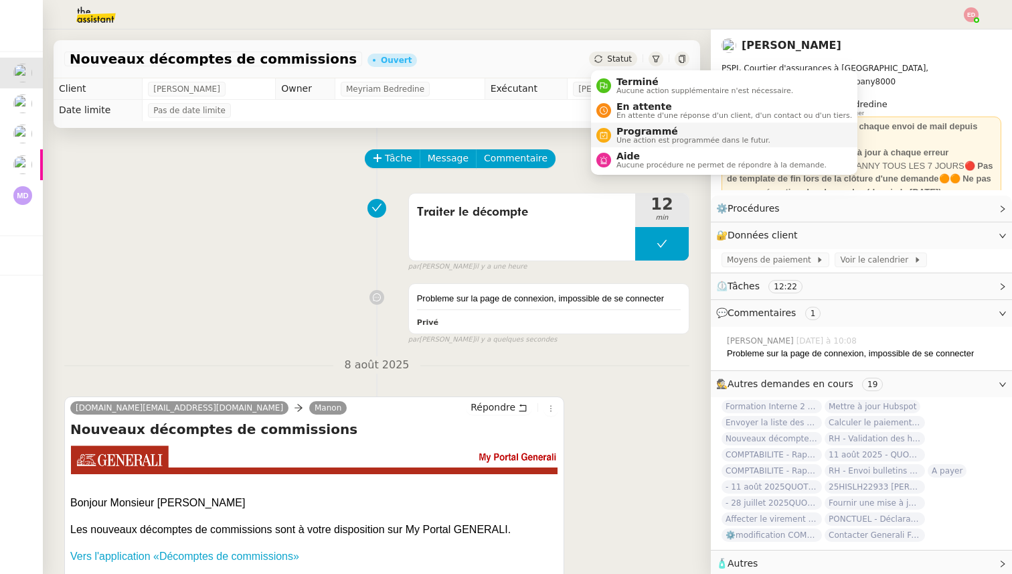
click at [633, 135] on span "Programmé" at bounding box center [694, 131] width 154 height 11
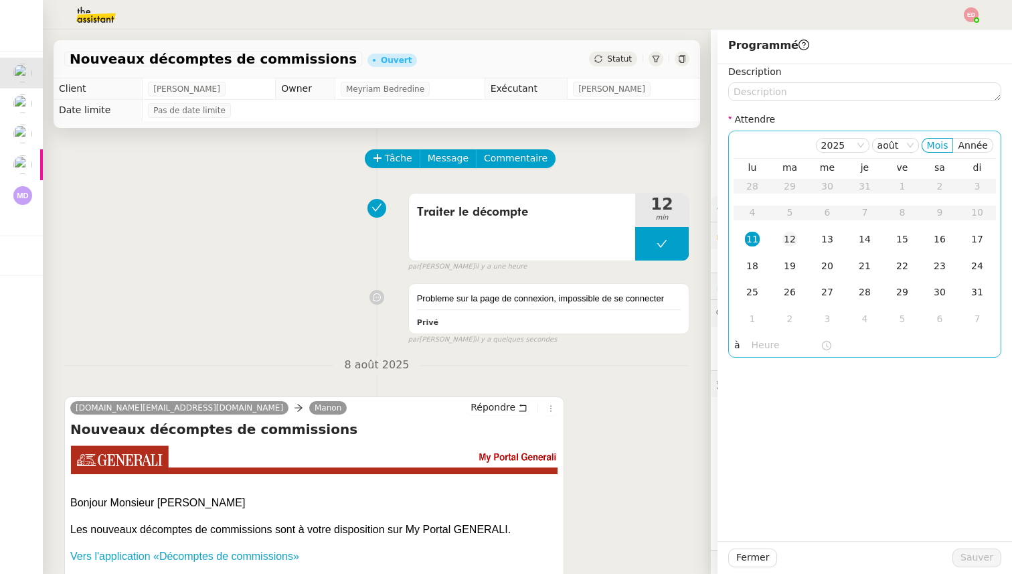
click at [789, 238] on div "12" at bounding box center [790, 239] width 15 height 15
click at [985, 556] on span "Sauver" at bounding box center [977, 557] width 33 height 15
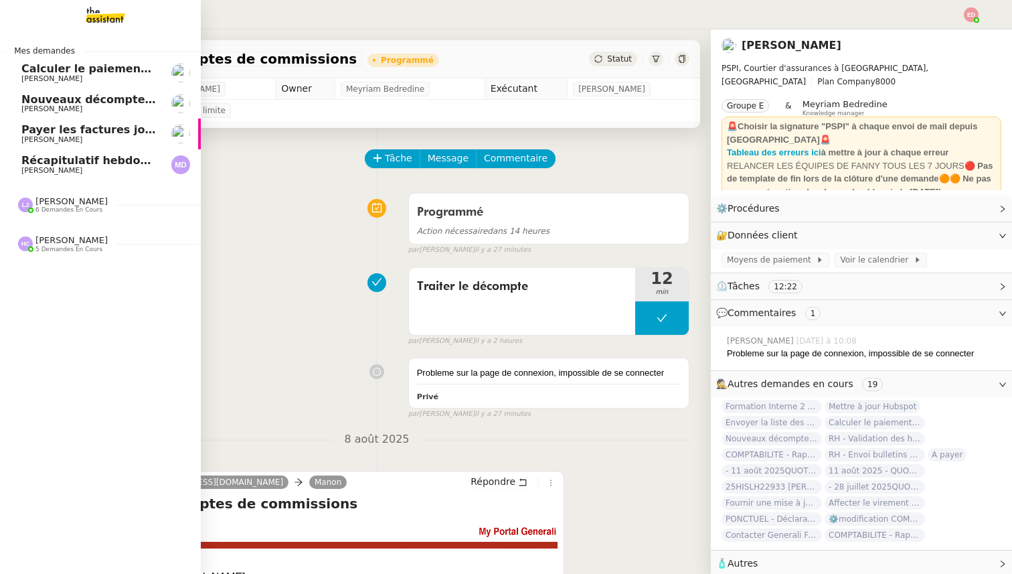
click at [43, 136] on span "[PERSON_NAME]" at bounding box center [51, 139] width 61 height 9
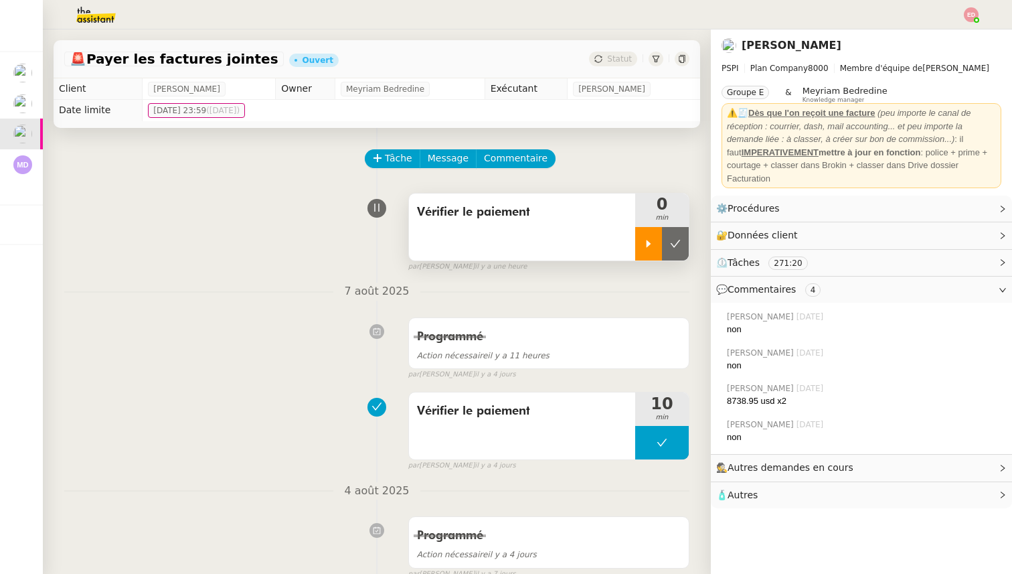
click at [649, 239] on icon at bounding box center [648, 243] width 11 height 11
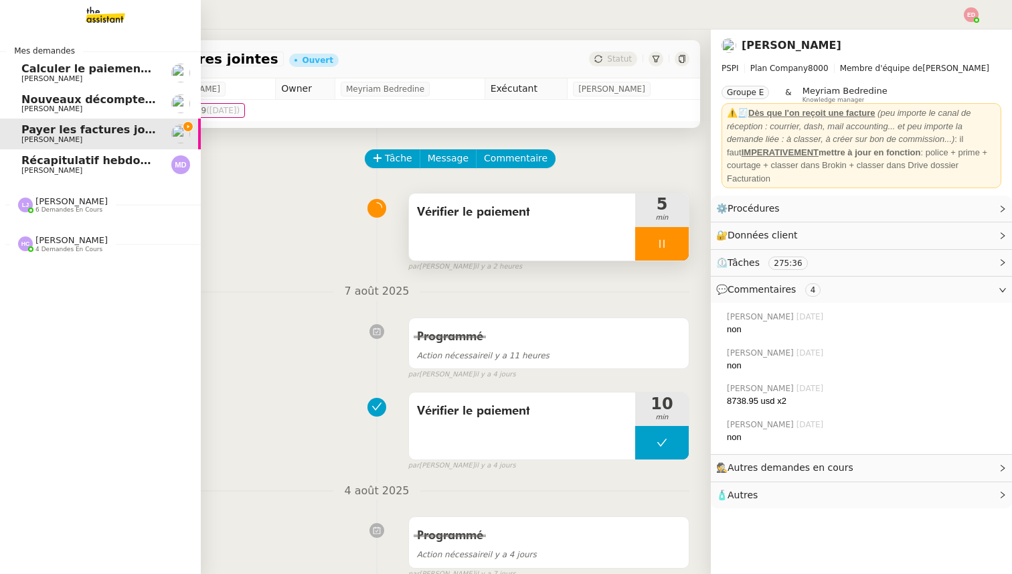
click at [37, 109] on span "[PERSON_NAME]" at bounding box center [51, 108] width 61 height 9
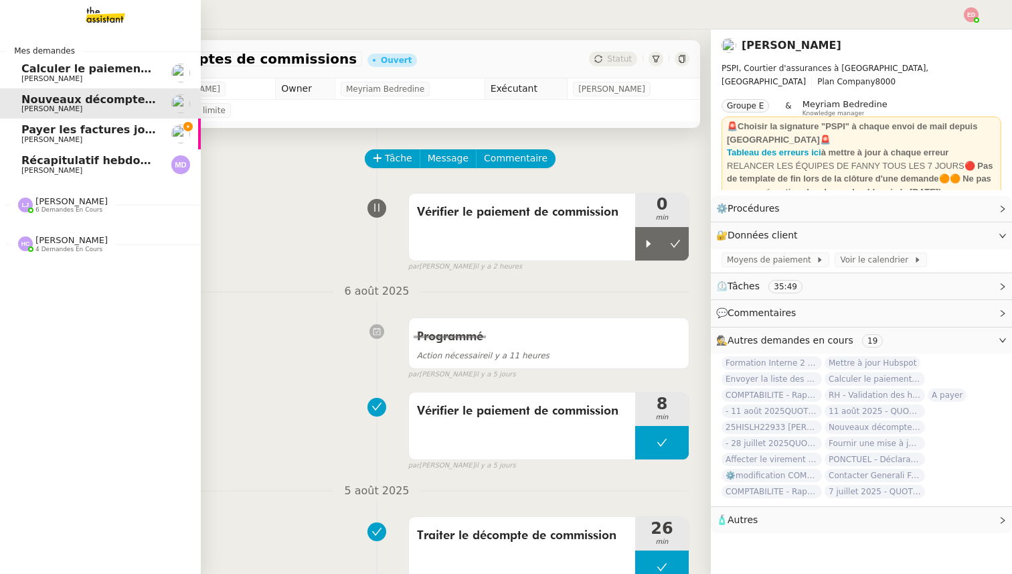
click at [31, 133] on span "Payer les factures jointes" at bounding box center [97, 129] width 153 height 13
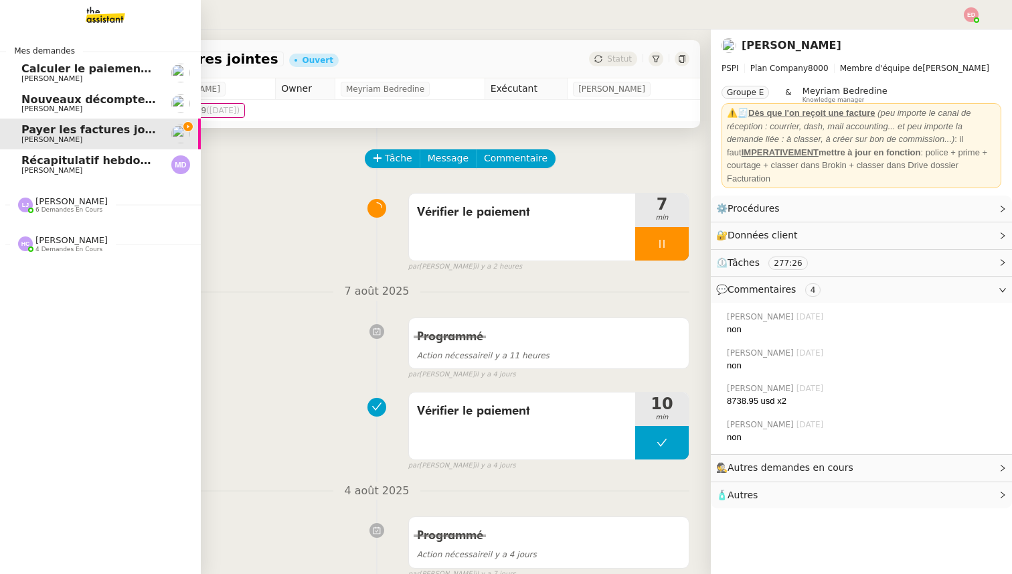
click at [98, 68] on span "Calculer le paiement de CHF 2,063.41" at bounding box center [135, 68] width 228 height 13
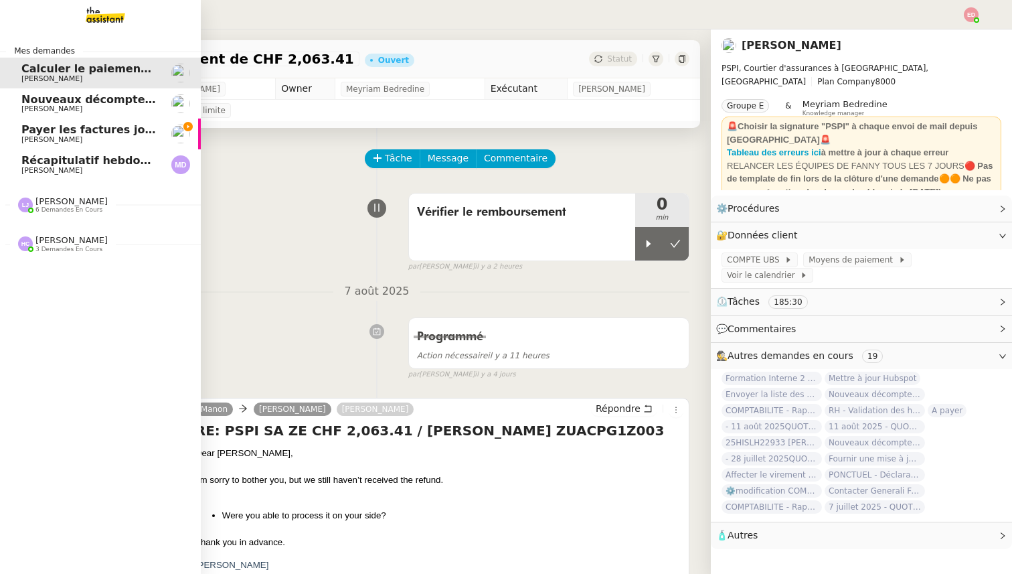
click at [35, 141] on span "[PERSON_NAME]" at bounding box center [51, 139] width 61 height 9
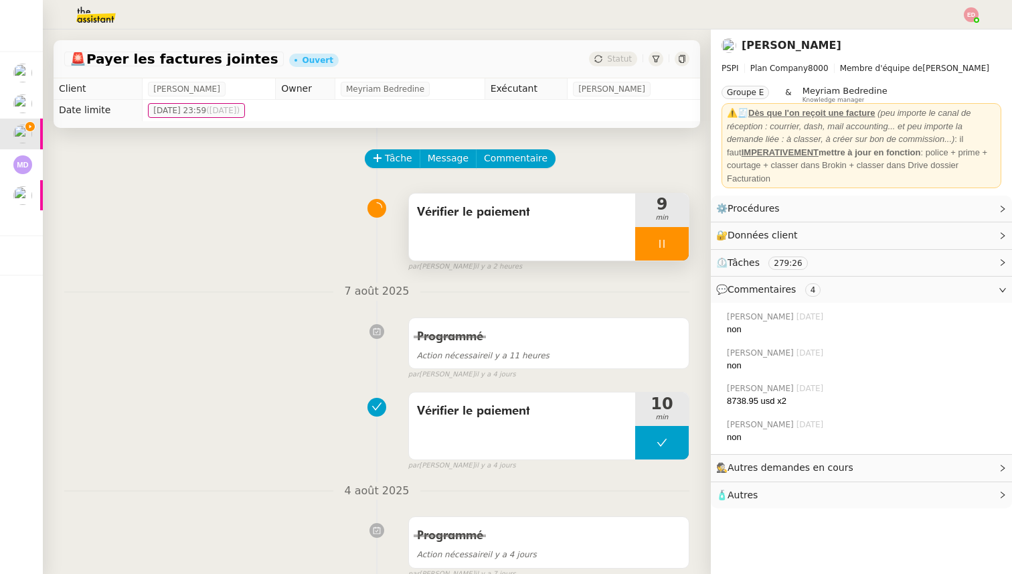
click at [680, 254] on div at bounding box center [662, 243] width 54 height 33
click at [680, 254] on button at bounding box center [675, 243] width 27 height 33
click at [624, 62] on span "Statut" at bounding box center [619, 58] width 25 height 9
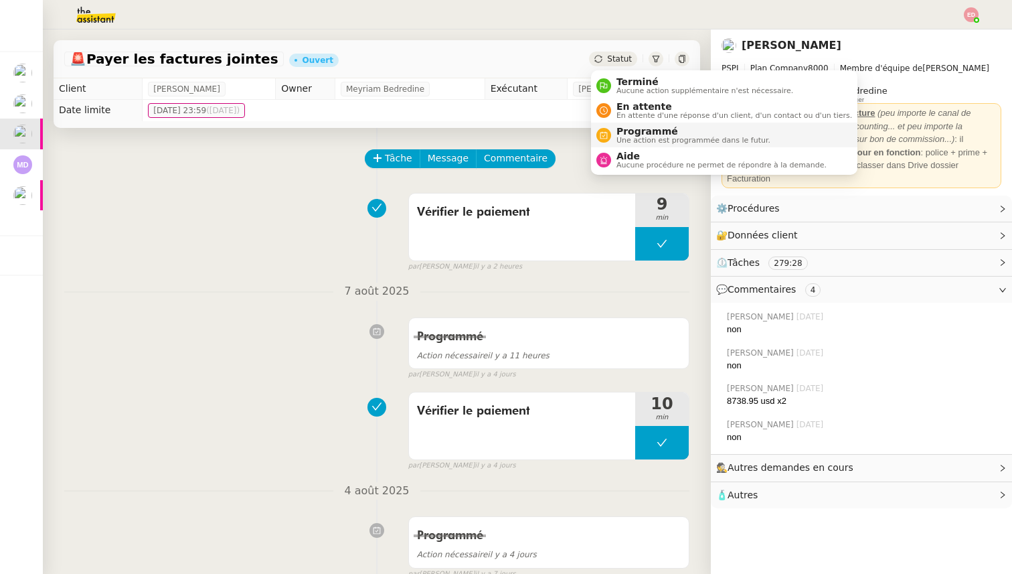
click at [637, 130] on span "Programmé" at bounding box center [694, 131] width 154 height 11
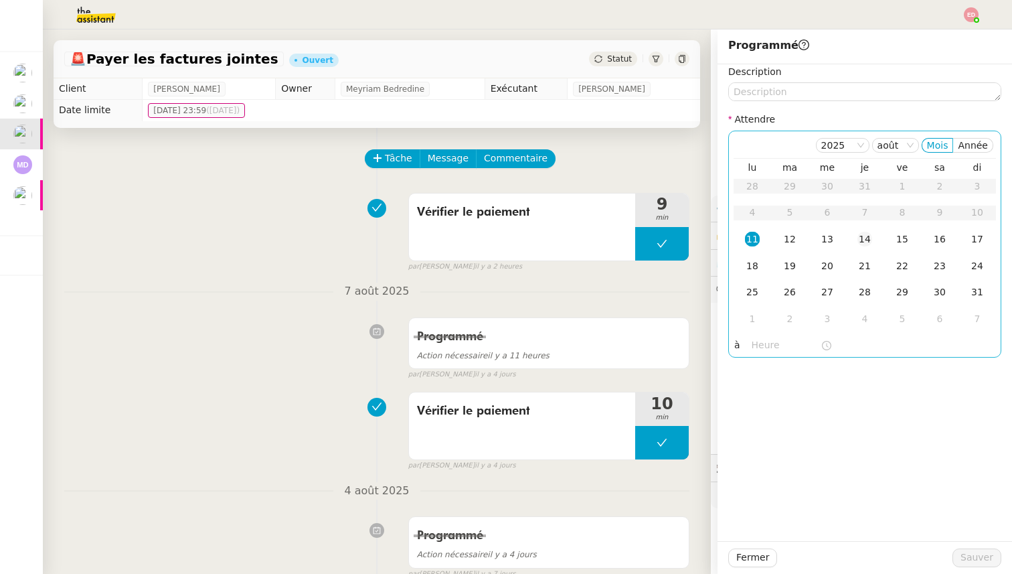
click at [864, 240] on div "14" at bounding box center [865, 239] width 15 height 15
click at [959, 556] on button "Sauver" at bounding box center [977, 557] width 49 height 19
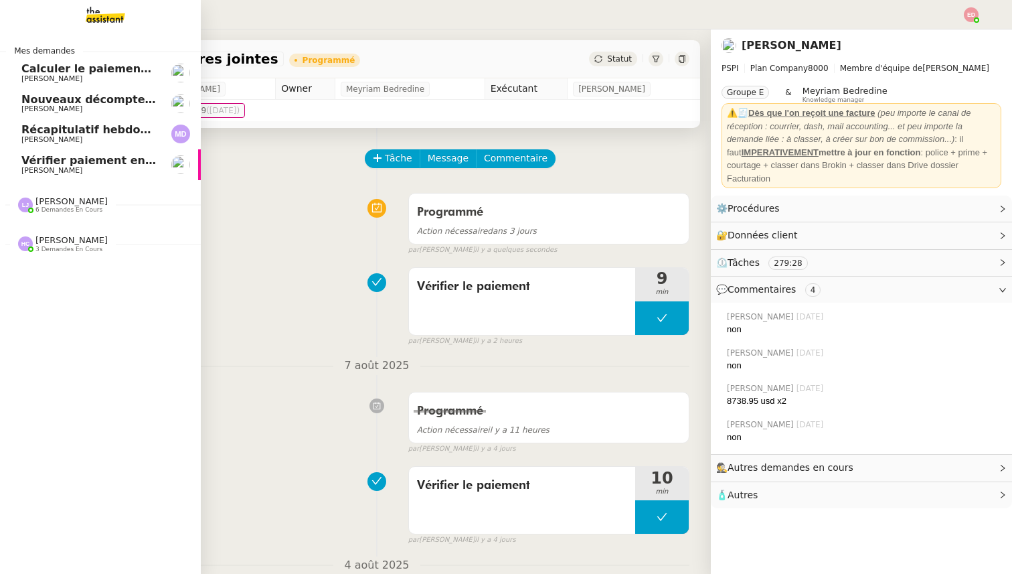
click at [20, 108] on link "Nouveaux décomptes de commissions [PERSON_NAME]" at bounding box center [100, 103] width 201 height 31
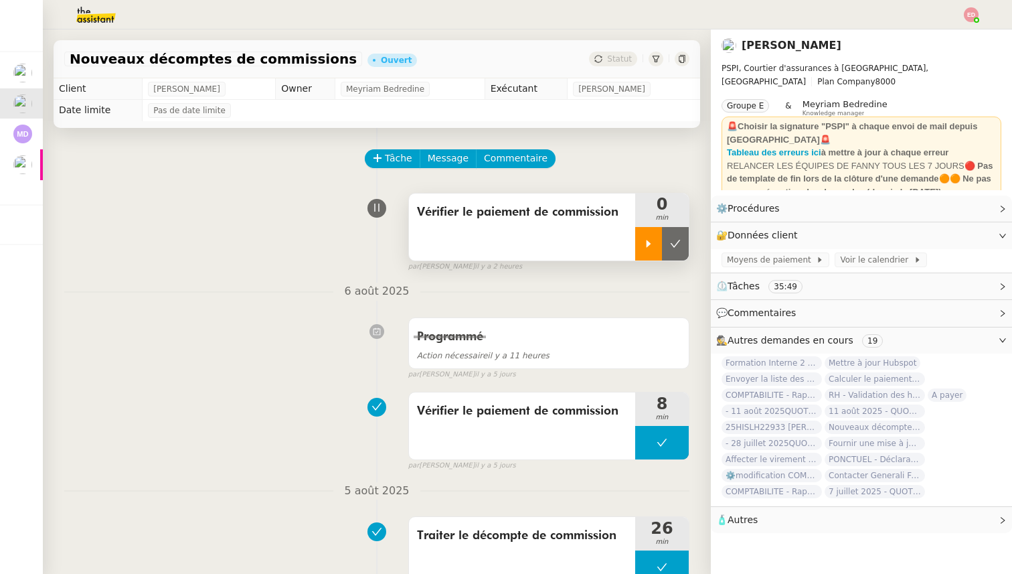
click at [647, 244] on icon at bounding box center [649, 243] width 5 height 7
click at [683, 250] on div at bounding box center [662, 243] width 54 height 33
click at [683, 250] on button at bounding box center [675, 243] width 27 height 33
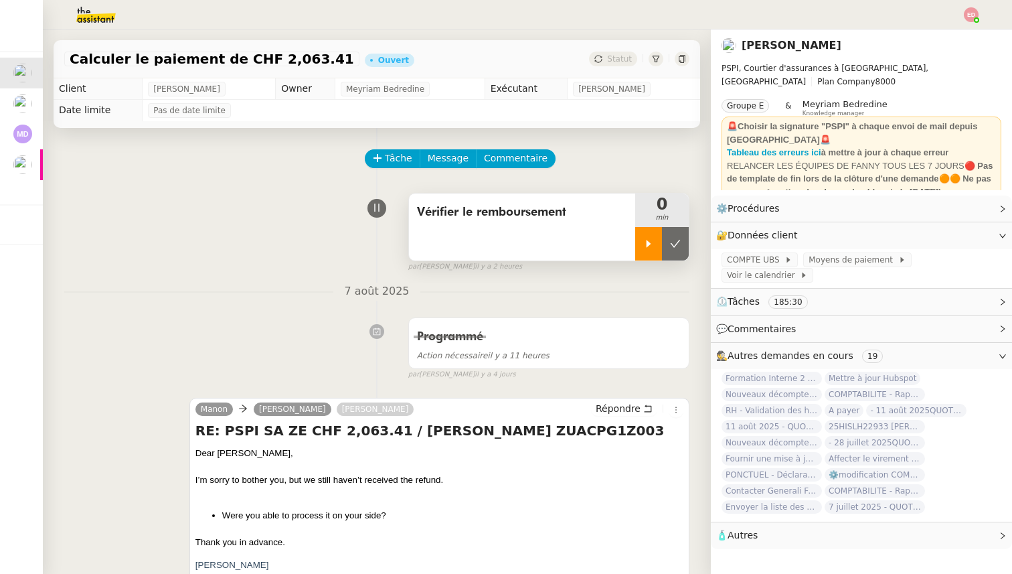
click at [638, 246] on div at bounding box center [648, 243] width 27 height 33
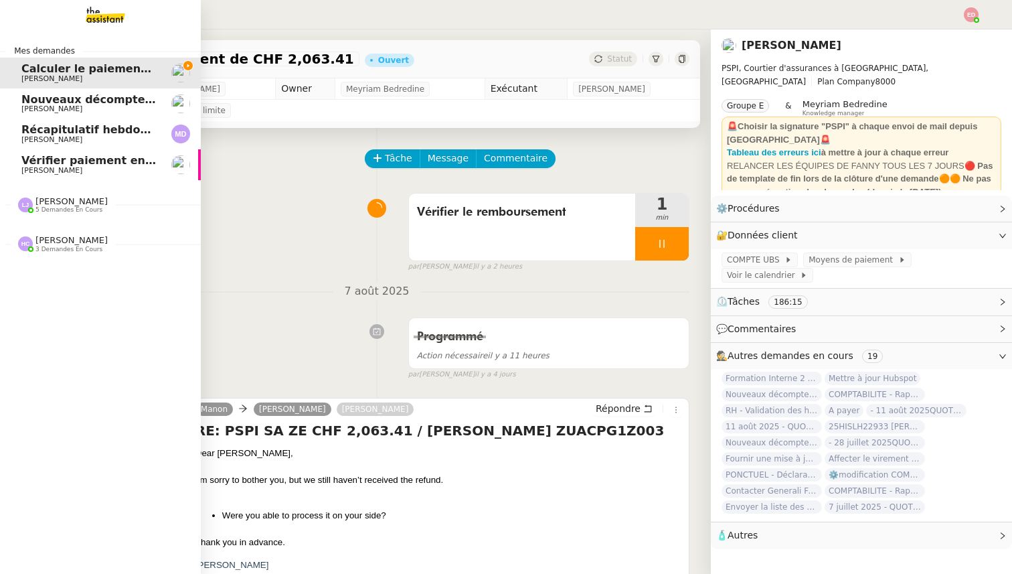
click at [29, 100] on span "Nouveaux décomptes de commissions" at bounding box center [136, 99] width 230 height 13
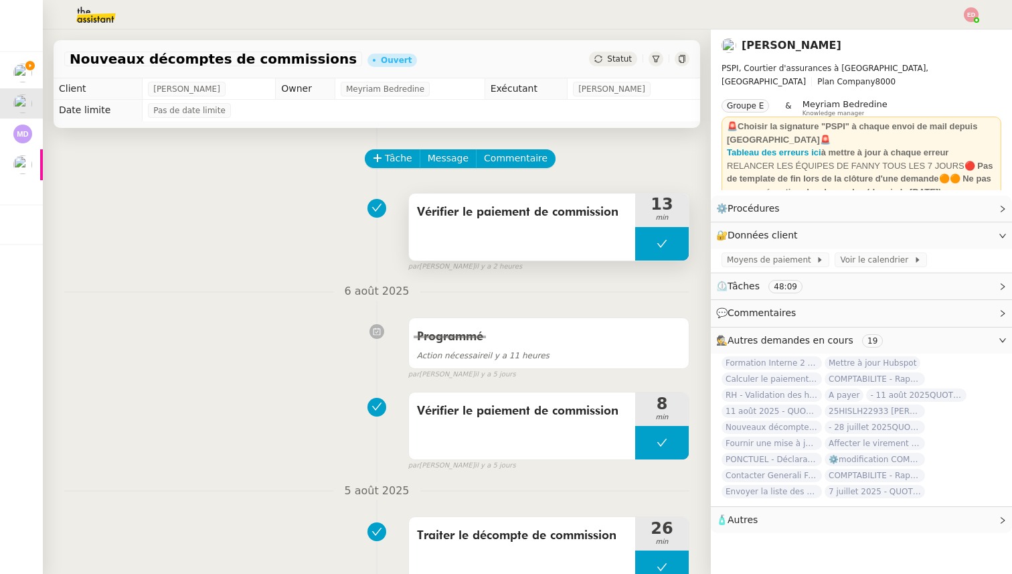
click at [584, 203] on span "Vérifier le paiement de commission" at bounding box center [522, 212] width 210 height 20
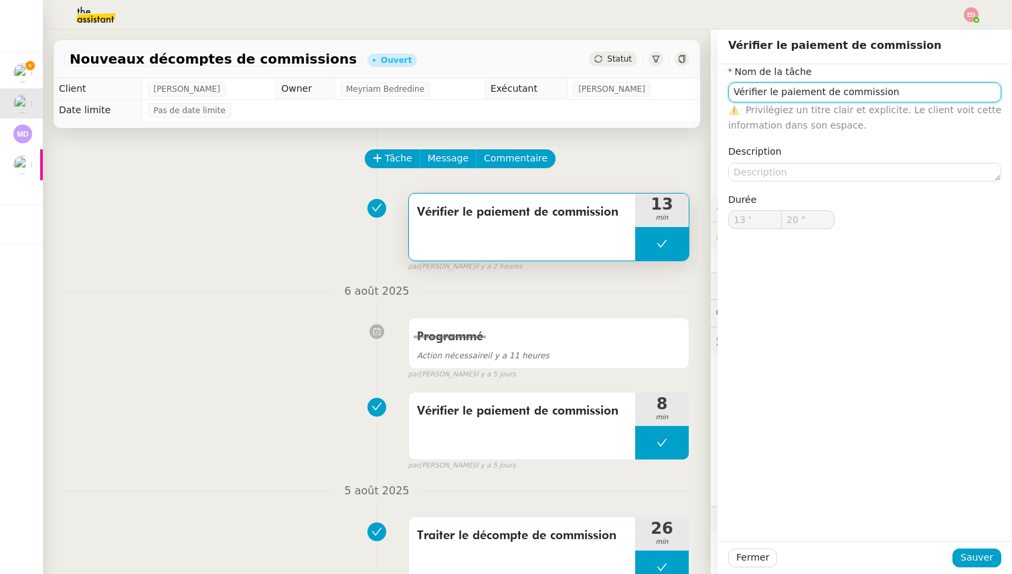
click at [894, 91] on input "Vérifier le paiement de commission" at bounding box center [864, 91] width 273 height 19
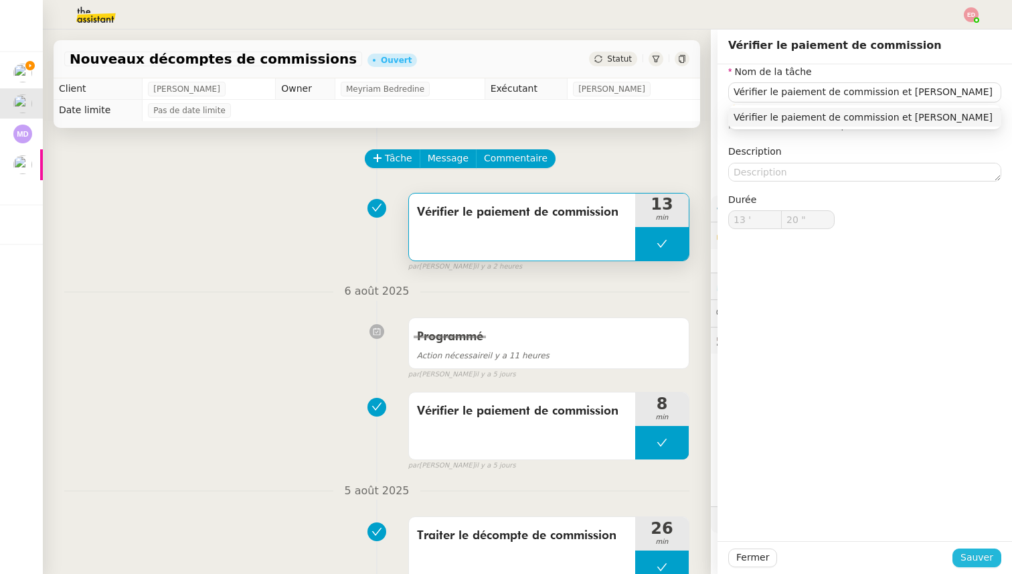
click at [971, 551] on span "Sauver" at bounding box center [977, 557] width 33 height 15
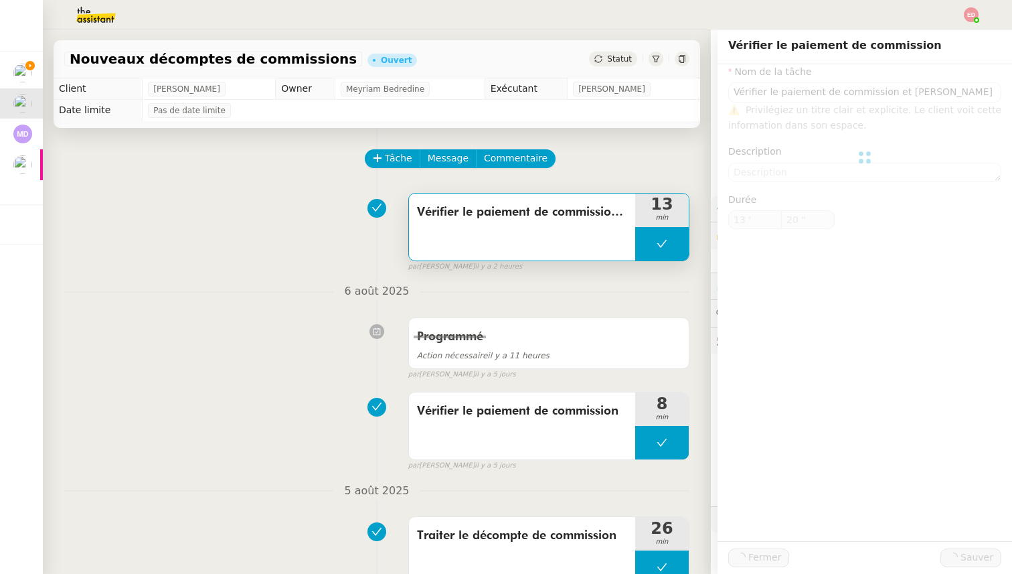
type input "Vérifier le paiement de commission et [PERSON_NAME]"
type input "13 '"
type input "20 ""
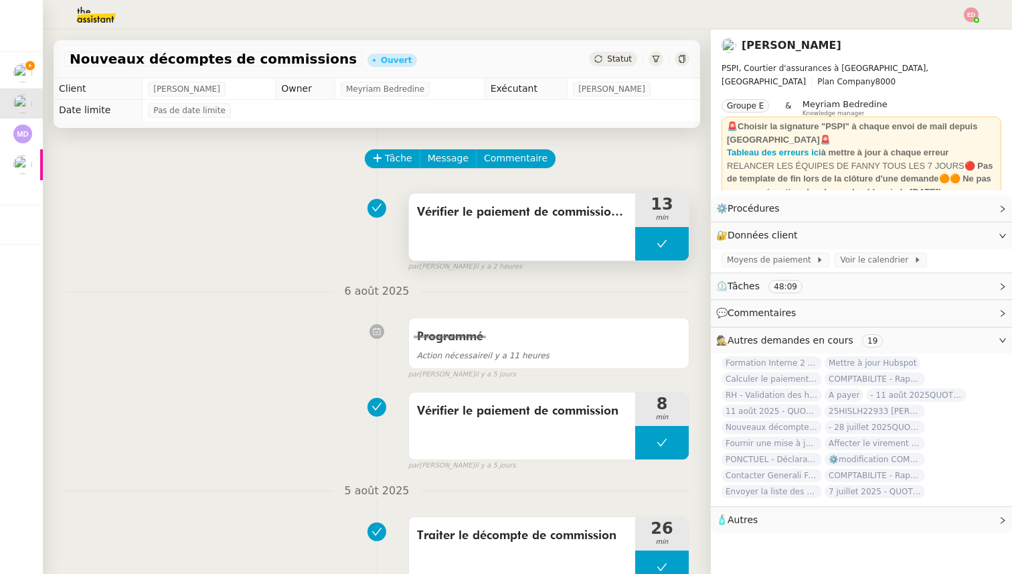
click at [647, 238] on button at bounding box center [662, 243] width 54 height 33
click at [647, 238] on div at bounding box center [648, 243] width 27 height 33
click at [695, 251] on div "Tâche Message Commentaire Veuillez patienter une erreur s'est produite 👌👌👌 mess…" at bounding box center [377, 518] width 668 height 780
click at [684, 249] on div at bounding box center [662, 243] width 54 height 33
click at [684, 249] on button at bounding box center [675, 243] width 27 height 33
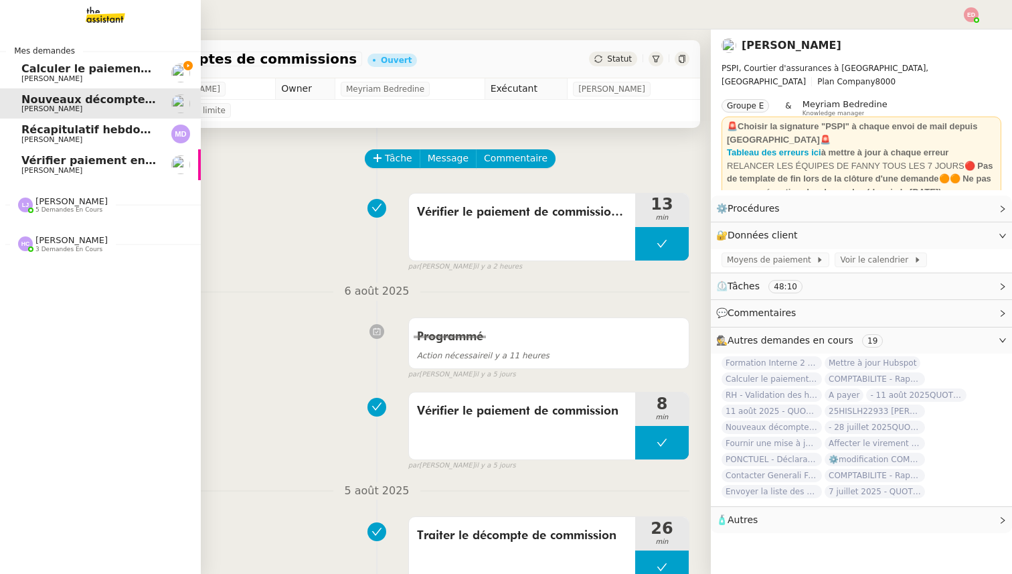
click at [67, 68] on span "Calculer le paiement de CHF 2,063.41" at bounding box center [135, 68] width 228 height 13
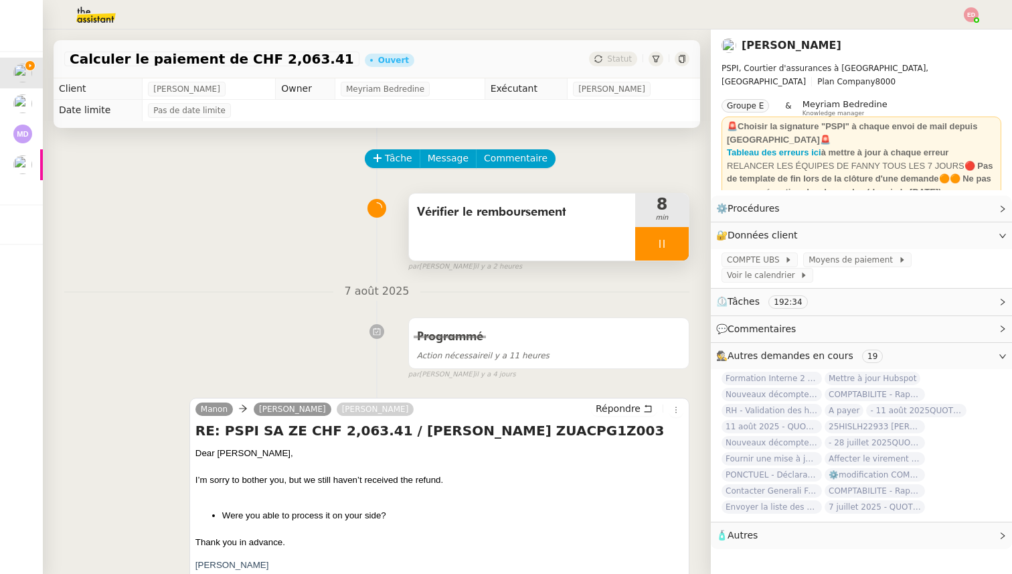
click at [677, 239] on div at bounding box center [662, 243] width 54 height 33
click at [677, 239] on icon at bounding box center [675, 243] width 11 height 11
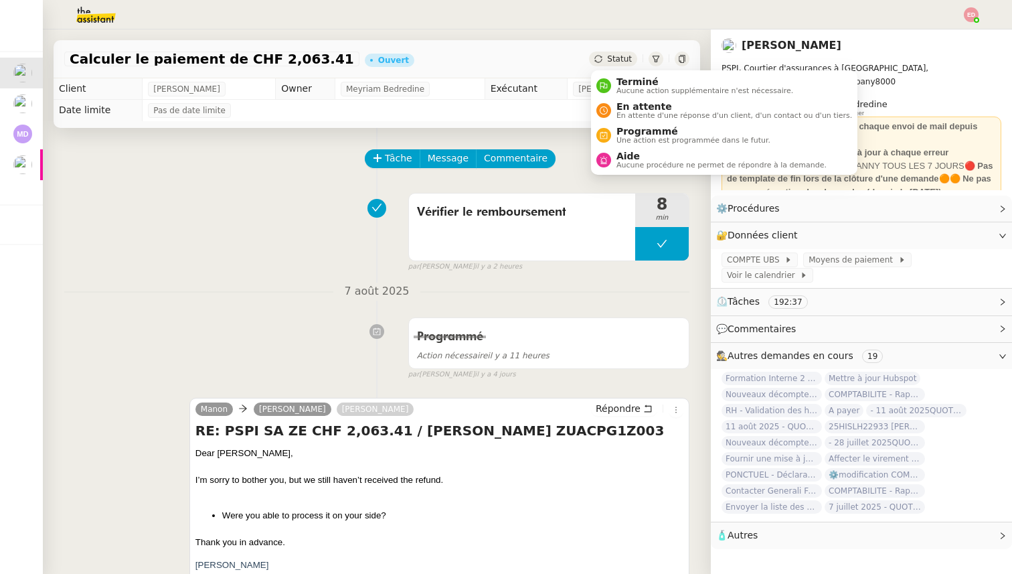
click at [623, 60] on span "Statut" at bounding box center [619, 58] width 25 height 9
click at [629, 127] on span "Programmé" at bounding box center [694, 131] width 154 height 11
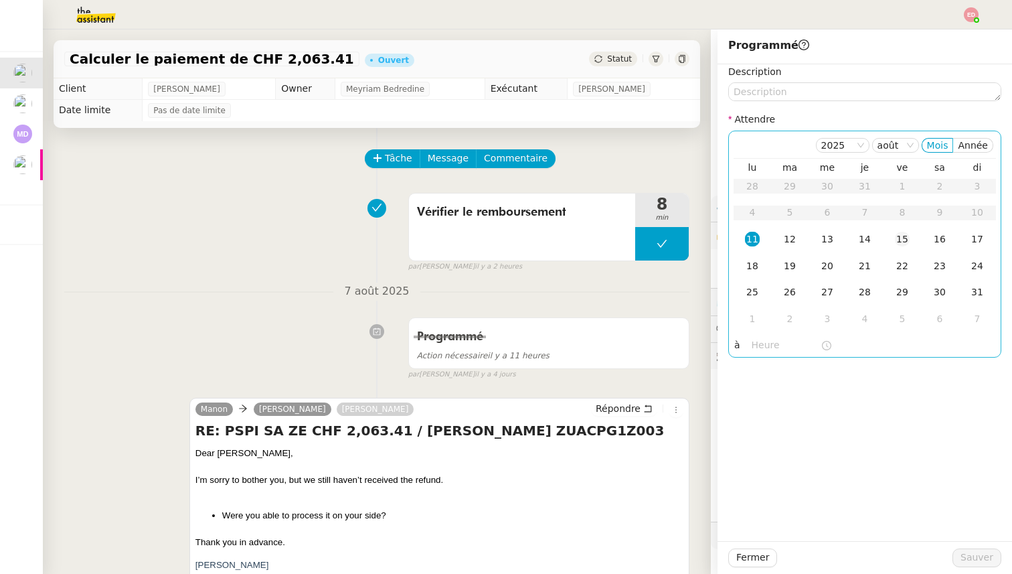
click at [901, 236] on div "15" at bounding box center [902, 239] width 15 height 15
click at [866, 237] on div "14" at bounding box center [865, 239] width 15 height 15
click at [982, 566] on button "Sauver" at bounding box center [977, 557] width 49 height 19
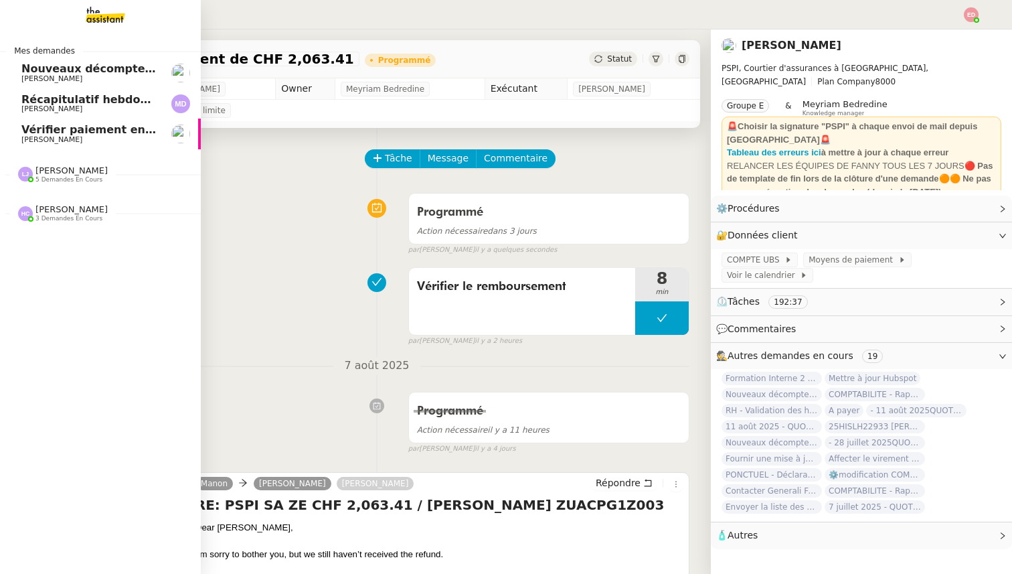
click at [38, 74] on span "Nouveaux décomptes de commissions" at bounding box center [136, 68] width 230 height 13
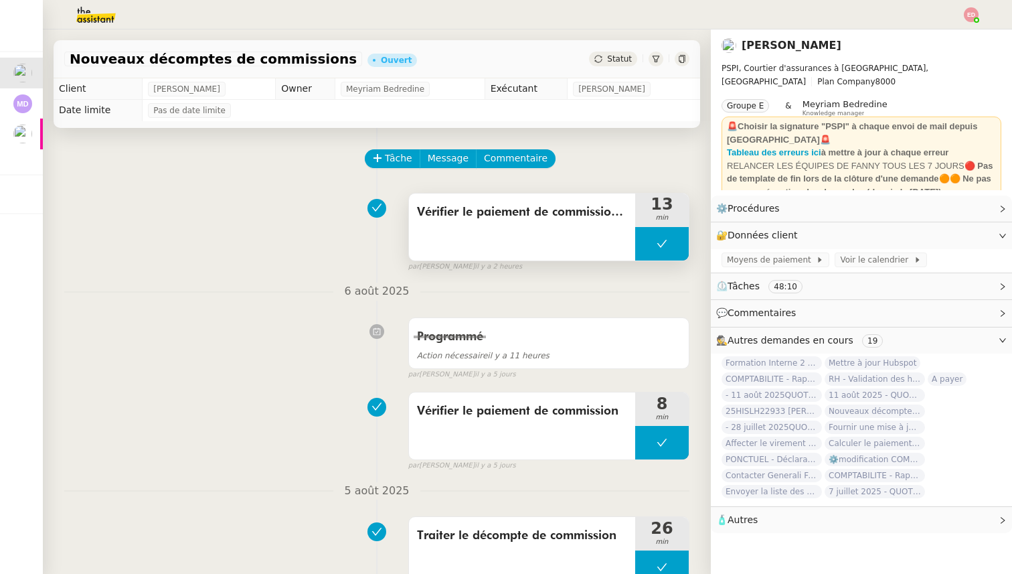
click at [657, 238] on icon at bounding box center [662, 243] width 11 height 11
click at [653, 238] on icon at bounding box center [648, 243] width 11 height 11
click at [434, 155] on span "Message" at bounding box center [448, 158] width 41 height 15
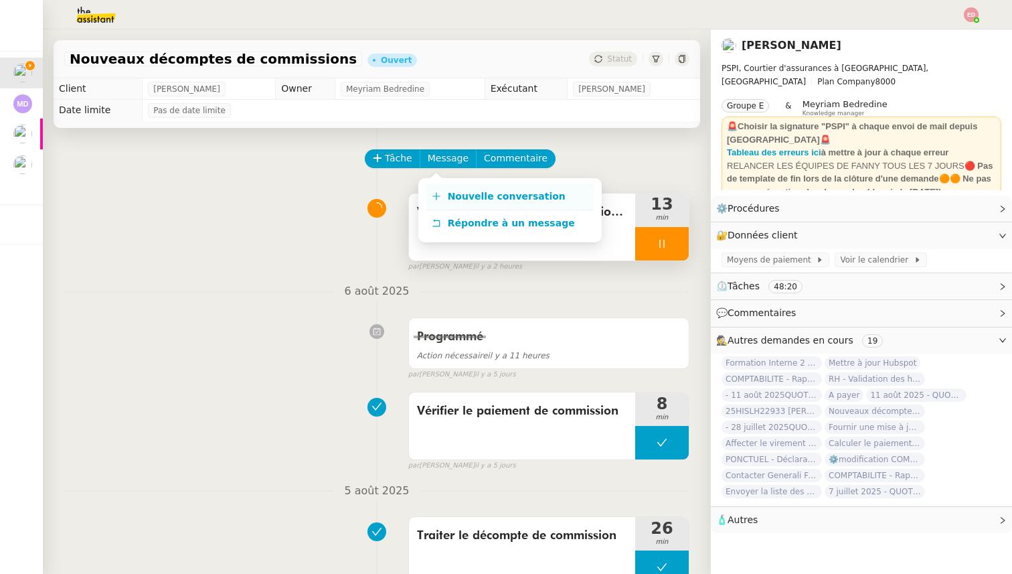
click at [452, 191] on span "Nouvelle conversation" at bounding box center [507, 196] width 118 height 11
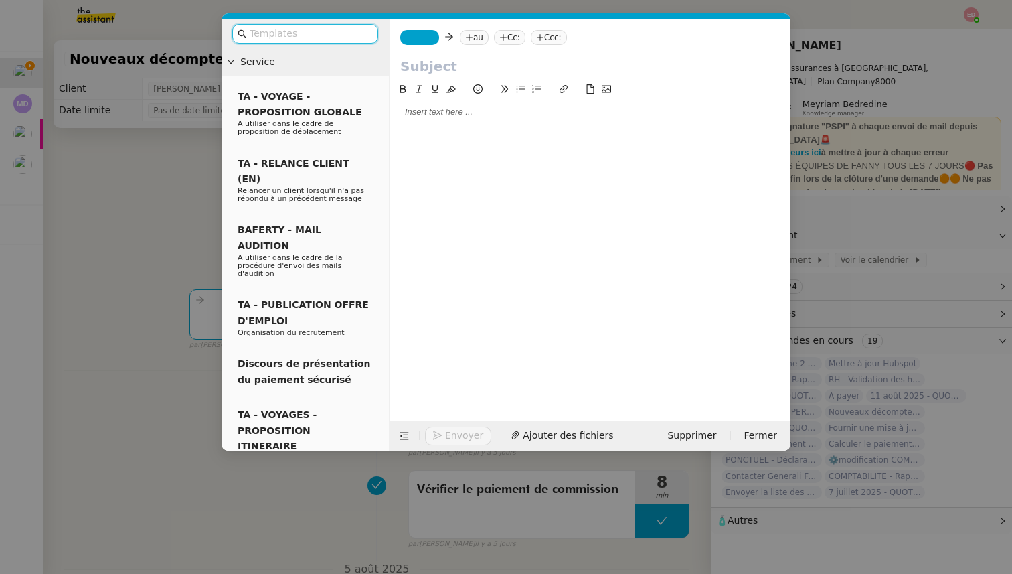
click at [416, 33] on span "_______" at bounding box center [420, 37] width 28 height 9
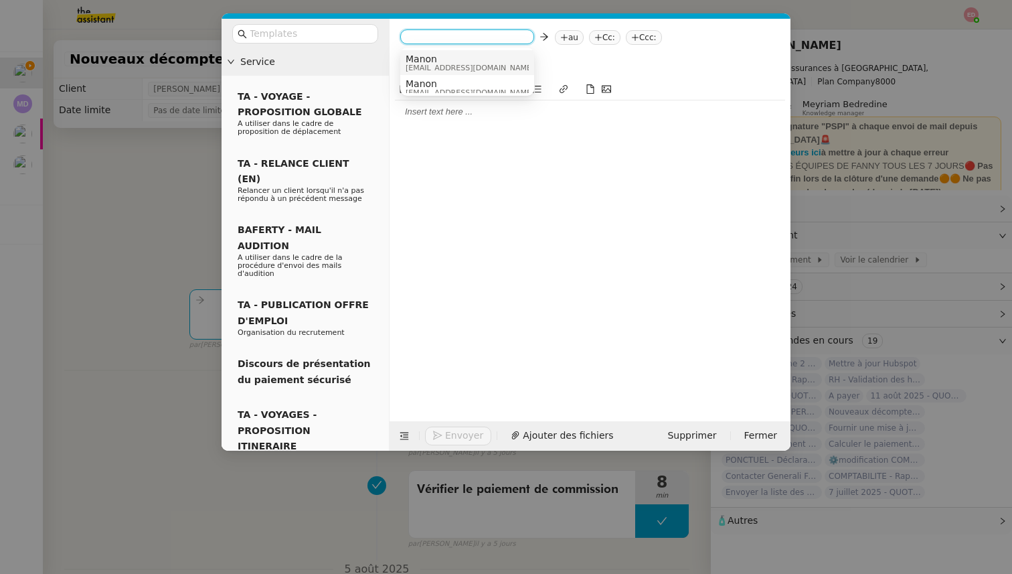
click at [424, 60] on span "Manon" at bounding box center [470, 59] width 129 height 11
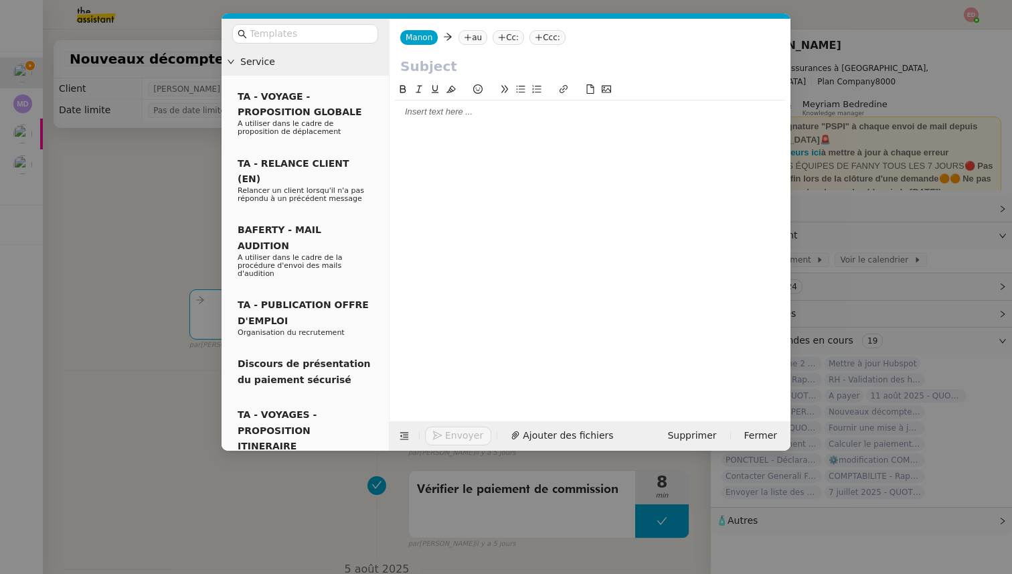
click at [468, 37] on icon at bounding box center [468, 37] width 8 height 8
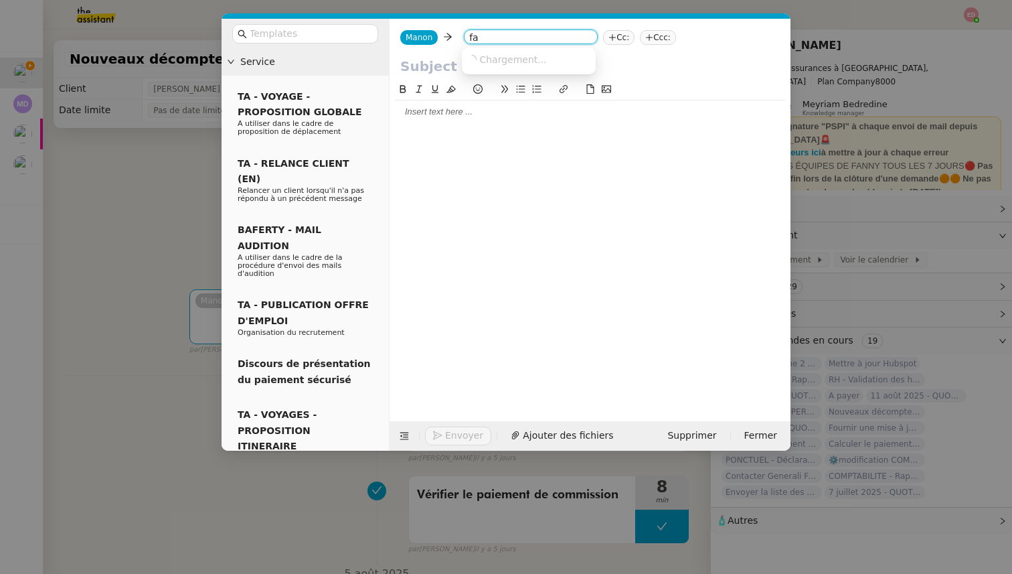
type input "f"
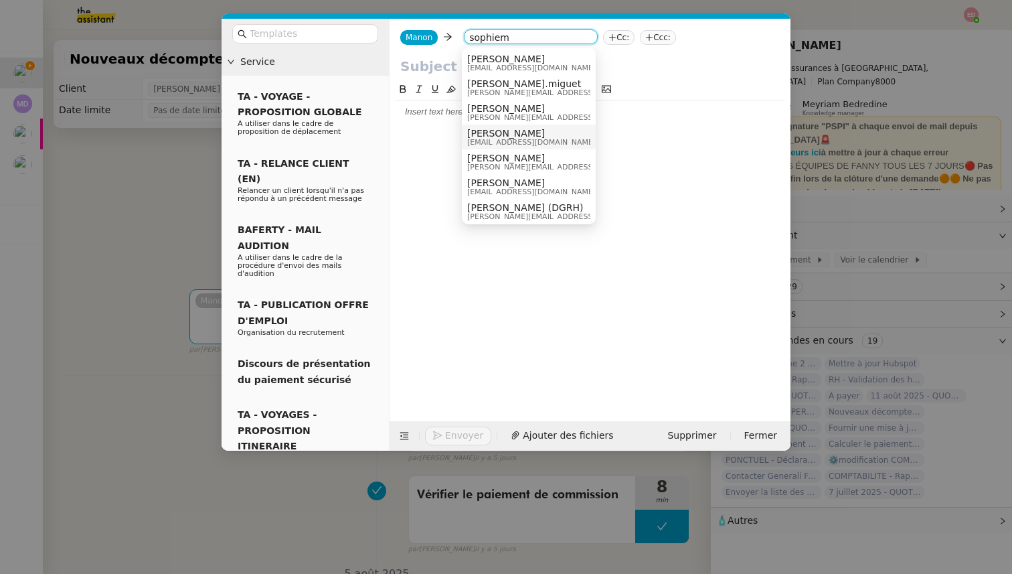
type input "sophiem"
click at [500, 133] on span "[PERSON_NAME]" at bounding box center [531, 133] width 129 height 11
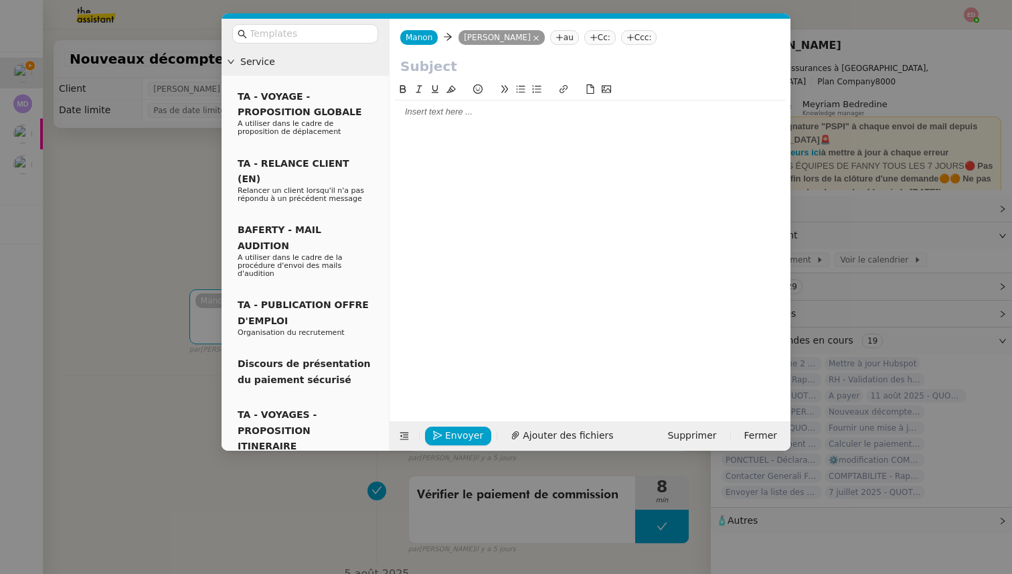
click at [556, 35] on icon at bounding box center [560, 37] width 8 height 8
type input "u"
click at [559, 37] on icon at bounding box center [559, 37] width 1 height 7
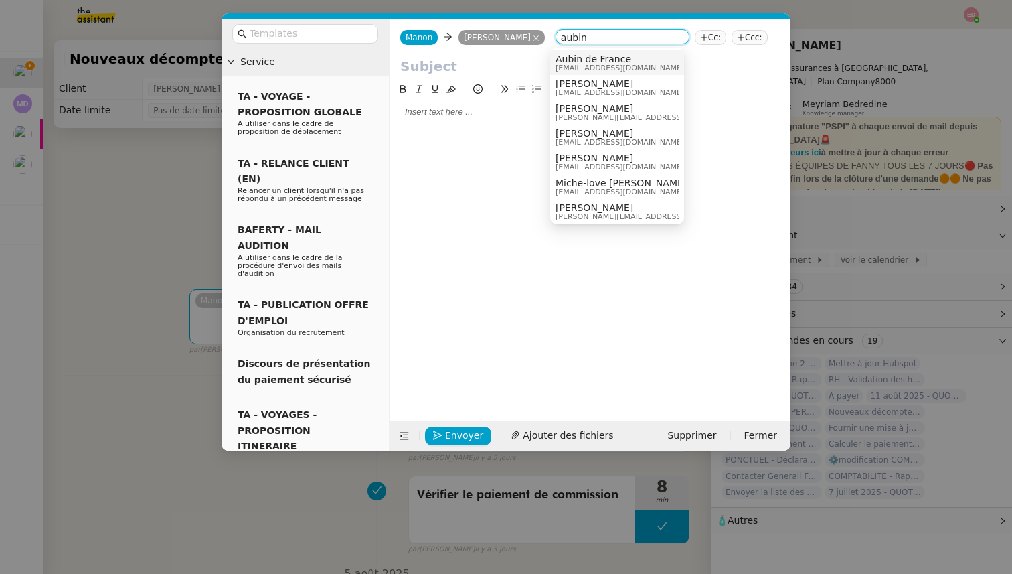
type input "aubin"
click at [575, 67] on span "[EMAIL_ADDRESS][DOMAIN_NAME]" at bounding box center [620, 67] width 129 height 7
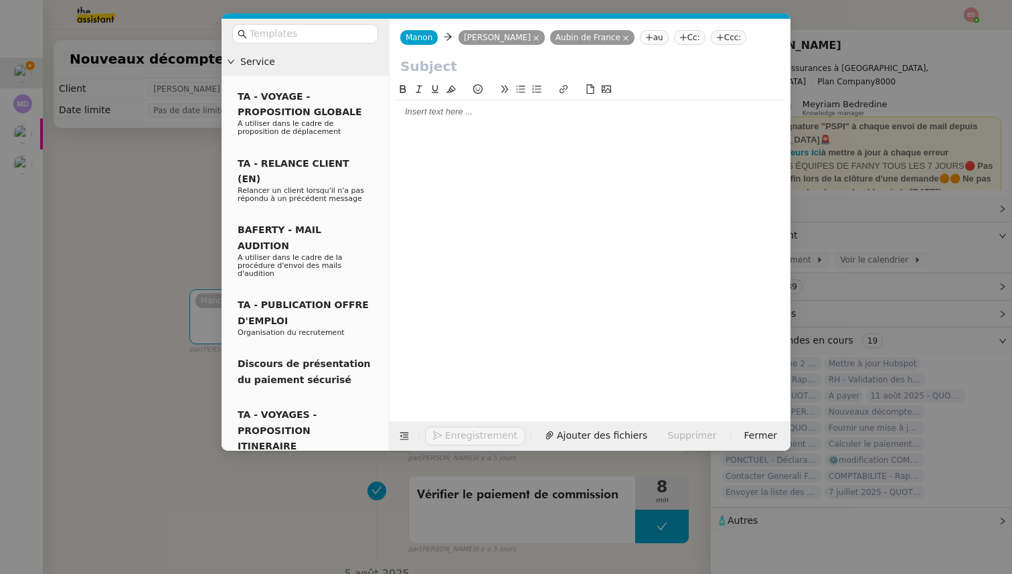
click at [640, 37] on nz-tag "au" at bounding box center [654, 37] width 29 height 15
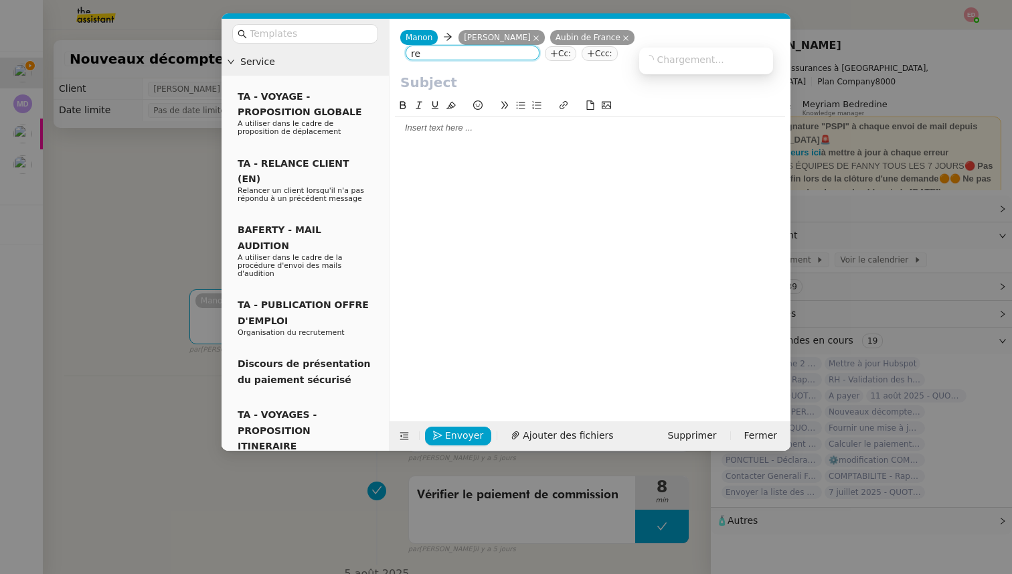
type input "r"
type input "[PERSON_NAME]"
click at [691, 58] on span "[PERSON_NAME]" at bounding box center [740, 59] width 190 height 11
click at [432, 87] on input "text" at bounding box center [590, 82] width 380 height 20
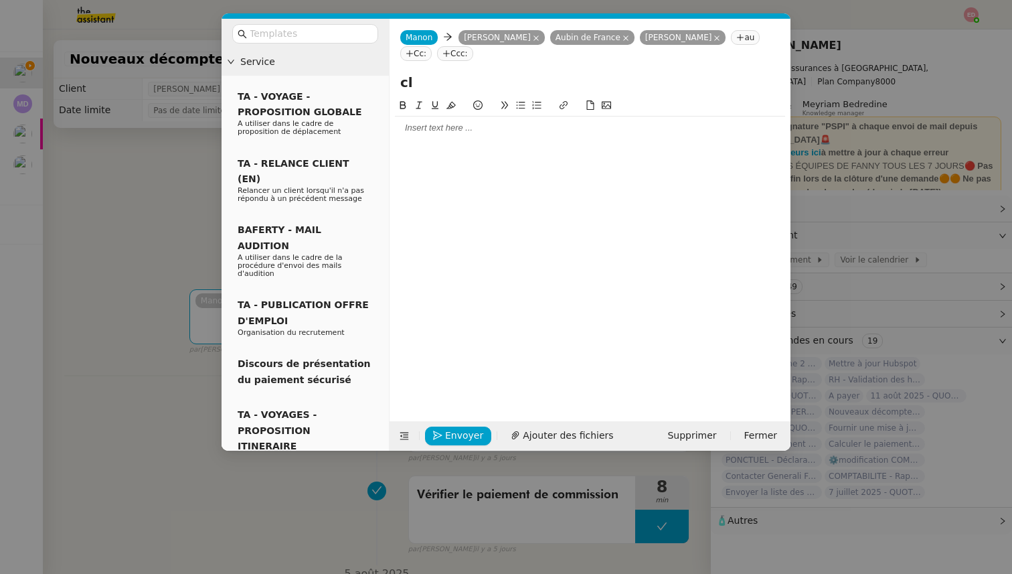
type input "c"
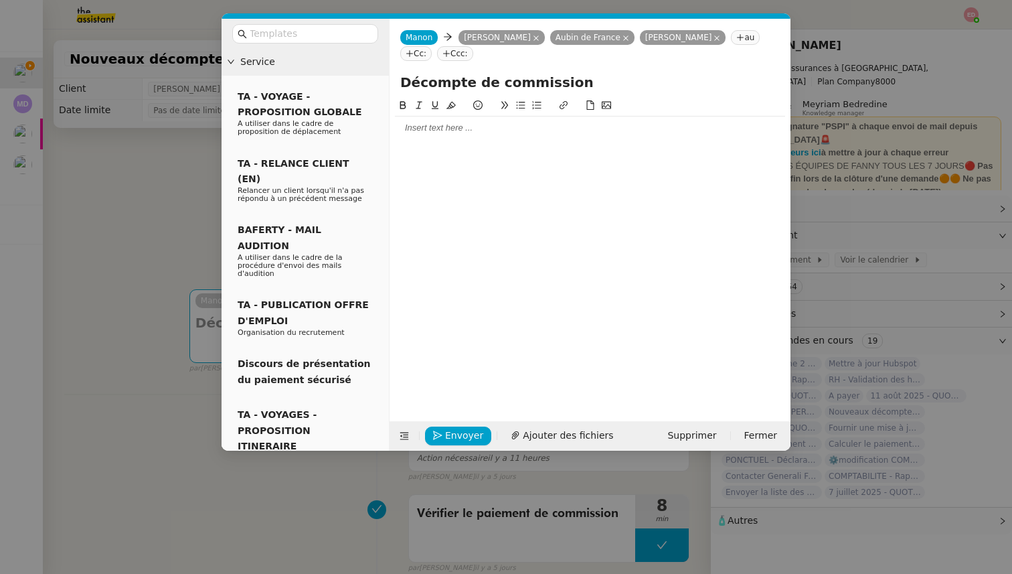
type input "Décompte de commission"
click at [421, 132] on div at bounding box center [590, 128] width 390 height 12
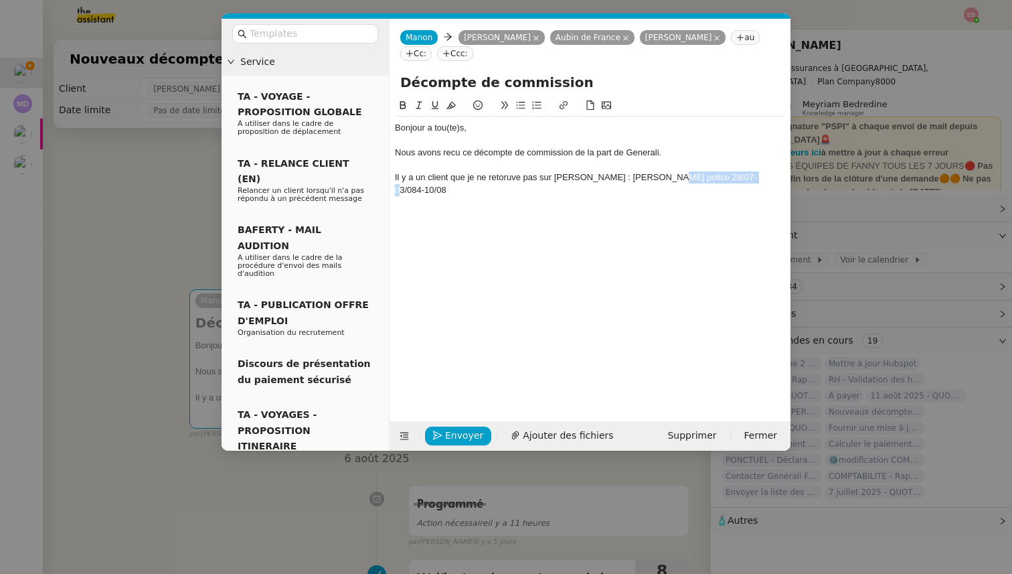
drag, startPoint x: 707, startPoint y: 177, endPoint x: 645, endPoint y: 177, distance: 61.6
click at [645, 177] on div "Il y a un client que je ne retoruve pas sur [PERSON_NAME] : [PERSON_NAME] polic…" at bounding box center [590, 183] width 390 height 25
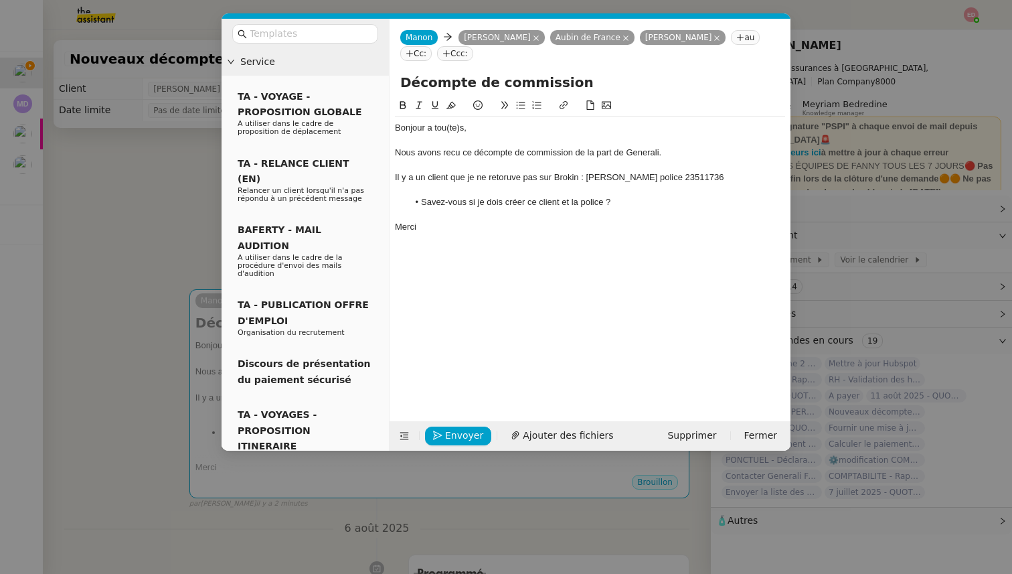
click at [503, 177] on div "Il y a un client que je ne retoruve pas sur Brokin : [PERSON_NAME] police 23511…" at bounding box center [590, 177] width 390 height 12
click at [0, 0] on lt-strong "ro" at bounding box center [0, 0] width 0 height 0
click at [639, 151] on div "Nous avons recu ce décompte de commission de la part de Generali." at bounding box center [590, 153] width 390 height 12
click at [637, 144] on div at bounding box center [590, 141] width 390 height 12
click at [452, 149] on div "Nous avons recu ce décompte de commission de la part de Generali." at bounding box center [590, 153] width 390 height 12
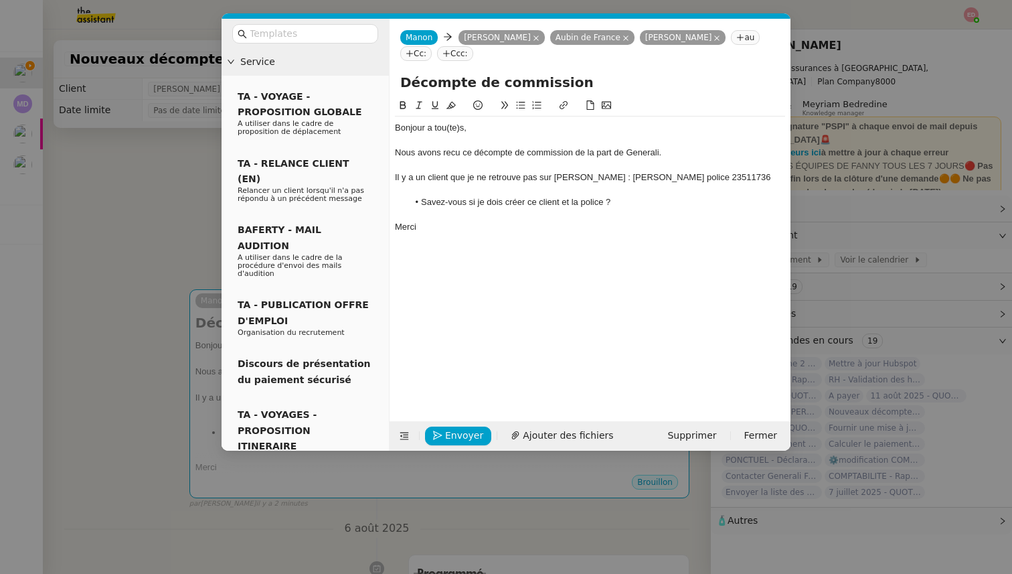
click at [0, 0] on lt-span "reçu" at bounding box center [0, 0] width 0 height 0
click at [523, 428] on span "Ajouter des fichiers" at bounding box center [568, 435] width 90 height 15
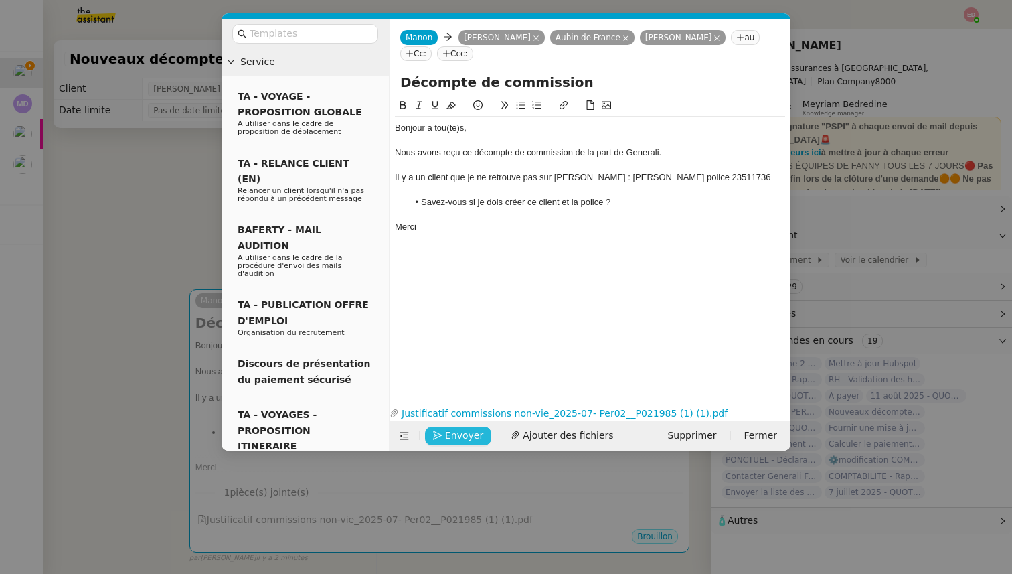
click at [455, 436] on span "Envoyer" at bounding box center [464, 435] width 38 height 15
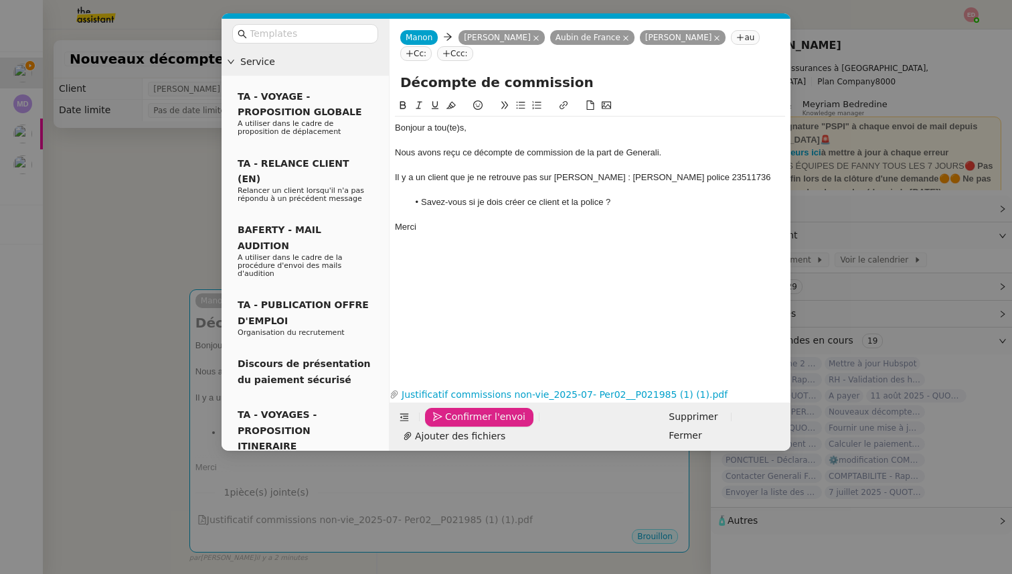
click at [455, 424] on span "Confirmer l'envoi" at bounding box center [485, 416] width 80 height 15
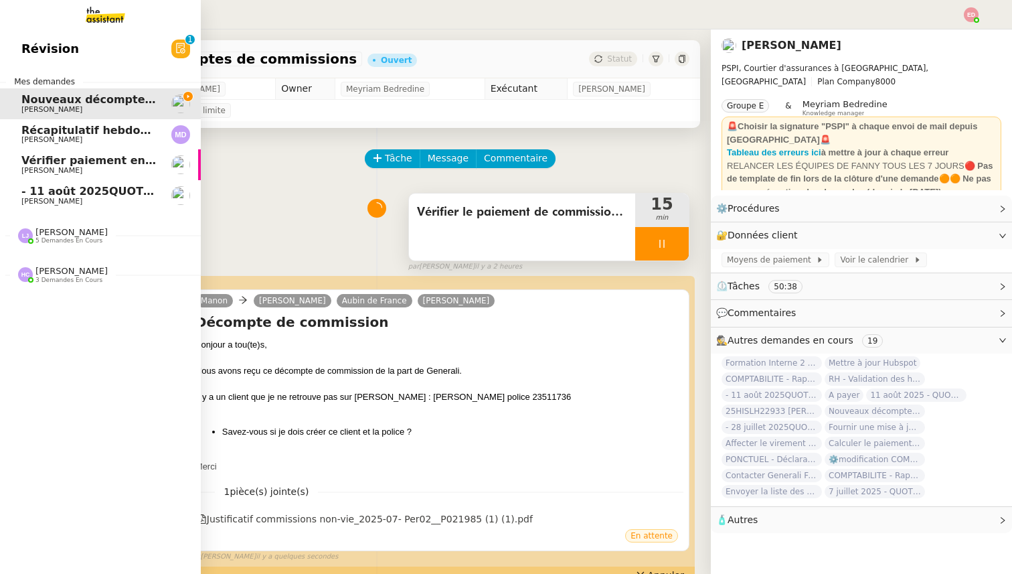
click at [44, 193] on span "- 11 août 2025QUOTIDIEN - OPAL - Gestion de la boîte mail OPAL" at bounding box center [215, 191] width 388 height 13
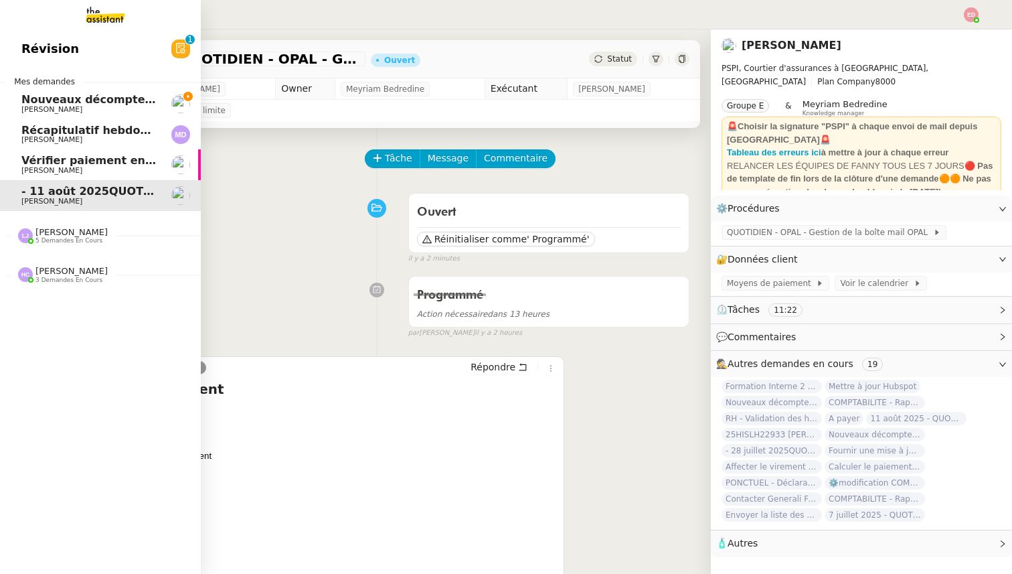
click at [46, 104] on span "Nouveaux décomptes de commissions" at bounding box center [136, 99] width 230 height 13
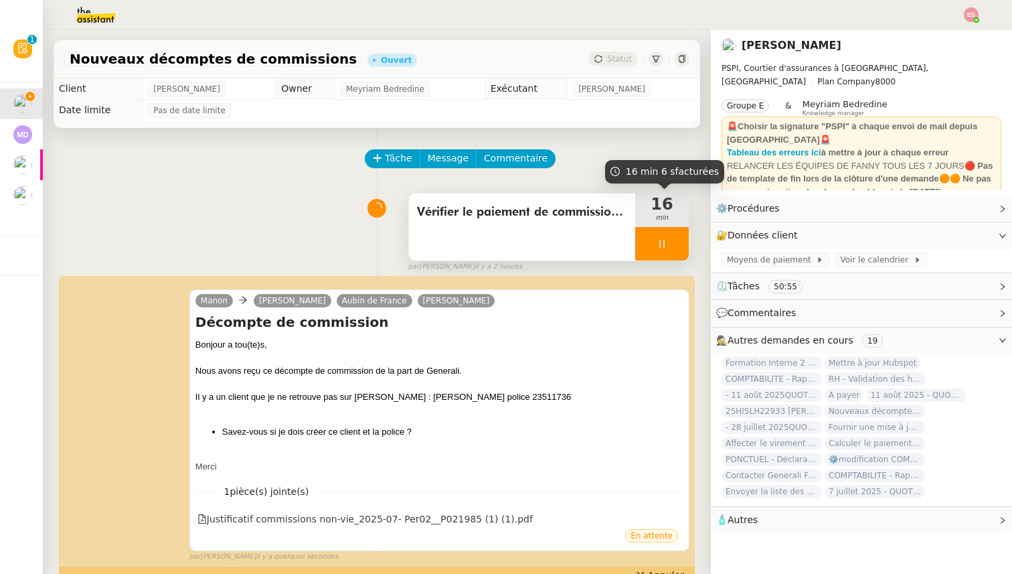
click at [666, 256] on div at bounding box center [662, 243] width 54 height 33
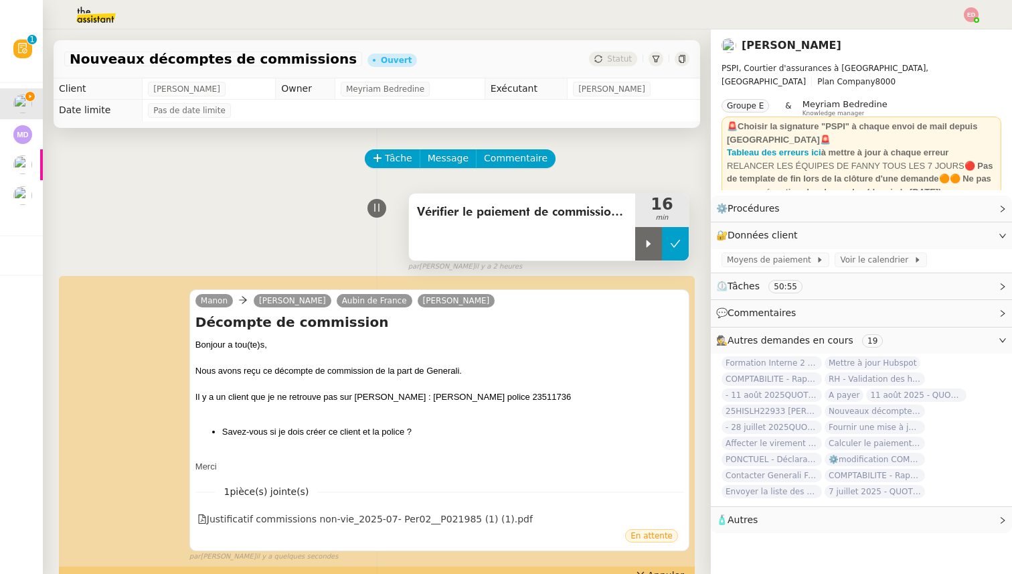
click at [675, 256] on button at bounding box center [675, 243] width 27 height 33
click at [624, 60] on span "Statut" at bounding box center [619, 58] width 25 height 9
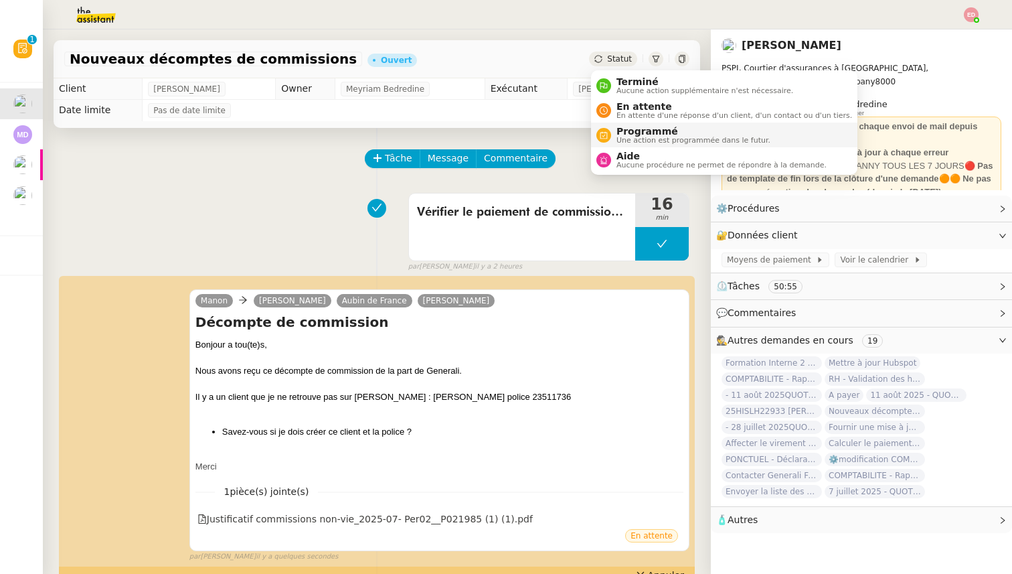
click at [637, 126] on span "Programmé" at bounding box center [694, 131] width 154 height 11
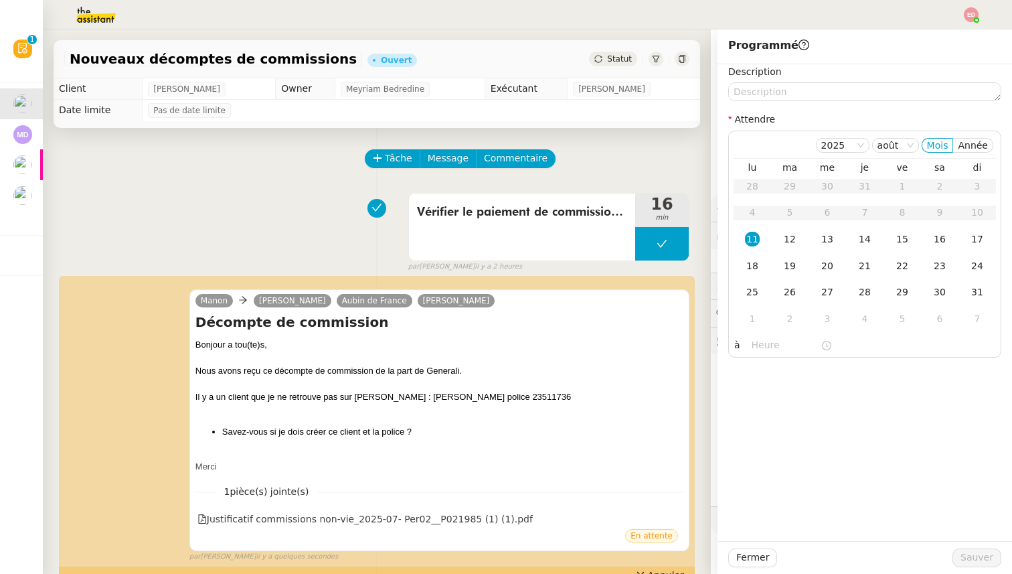
click at [618, 64] on div "Statut" at bounding box center [613, 59] width 48 height 15
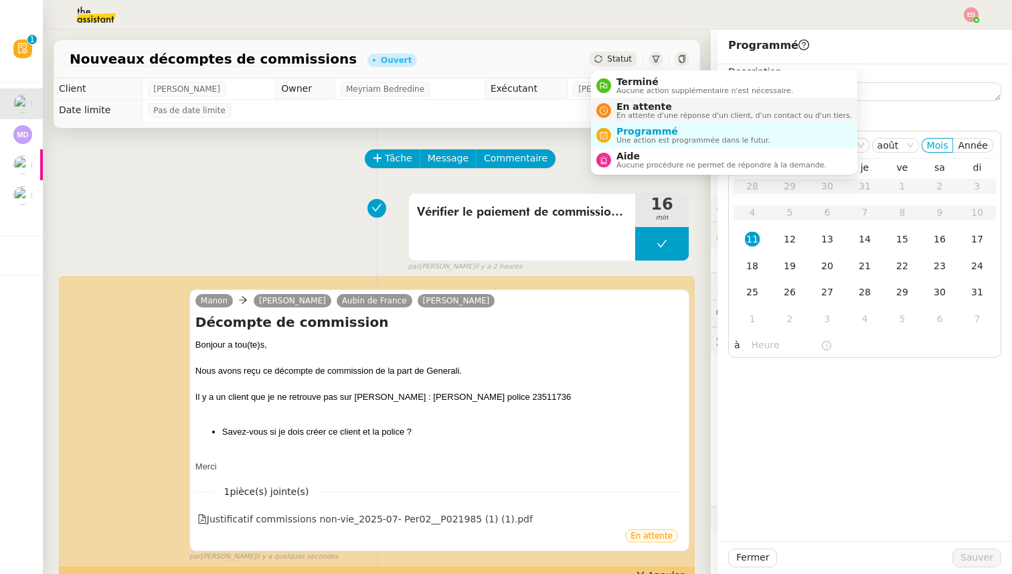
click at [629, 108] on span "En attente" at bounding box center [735, 106] width 236 height 11
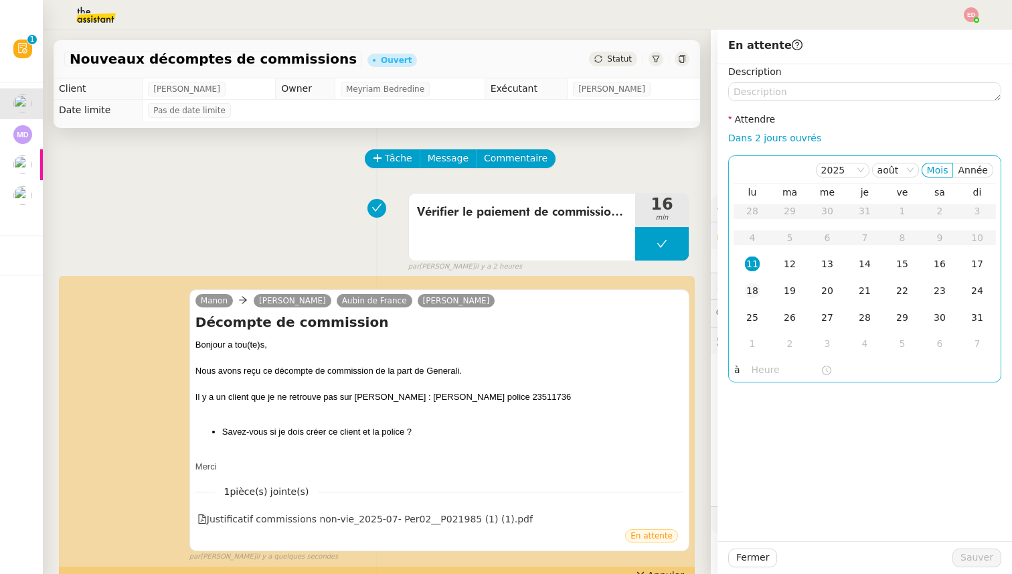
click at [752, 285] on div "18" at bounding box center [752, 290] width 15 height 15
click at [966, 554] on span "Sauver" at bounding box center [977, 557] width 33 height 15
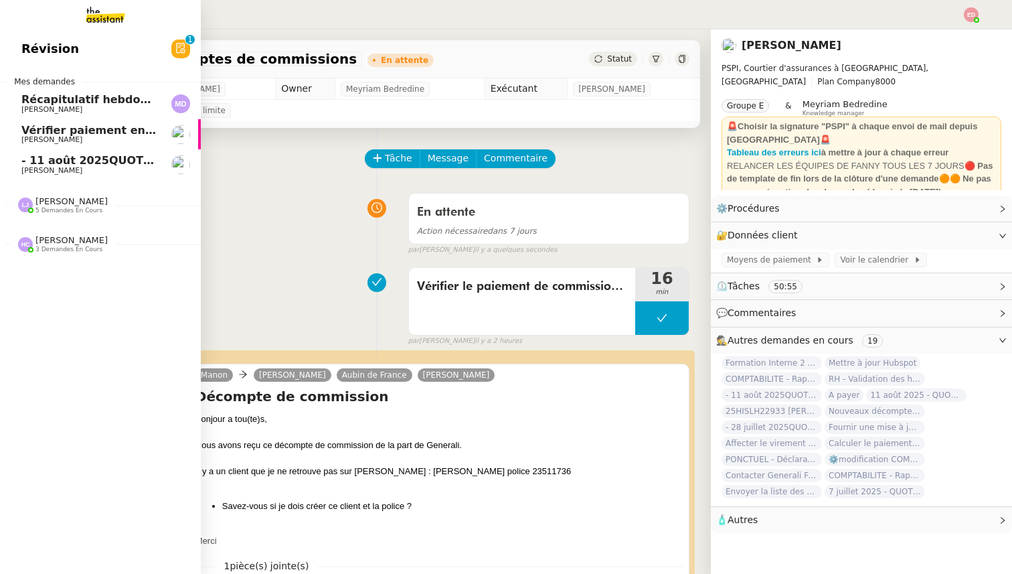
click at [16, 170] on link "- [DATE]QUOTIDIEN - OPAL - Gestion de la boîte mail OPAL [PERSON_NAME]" at bounding box center [100, 164] width 201 height 31
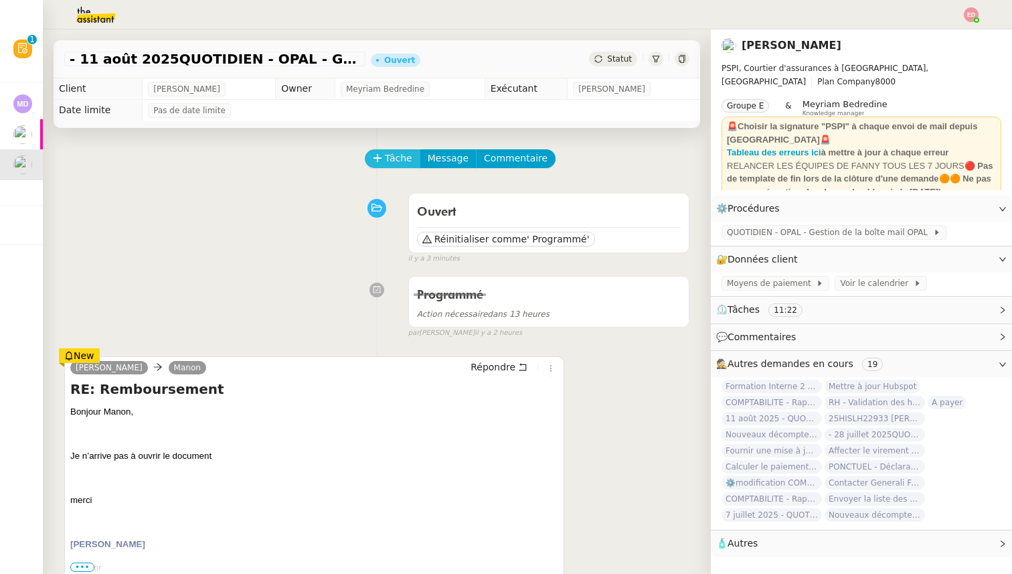
click at [400, 155] on span "Tâche" at bounding box center [398, 158] width 27 height 15
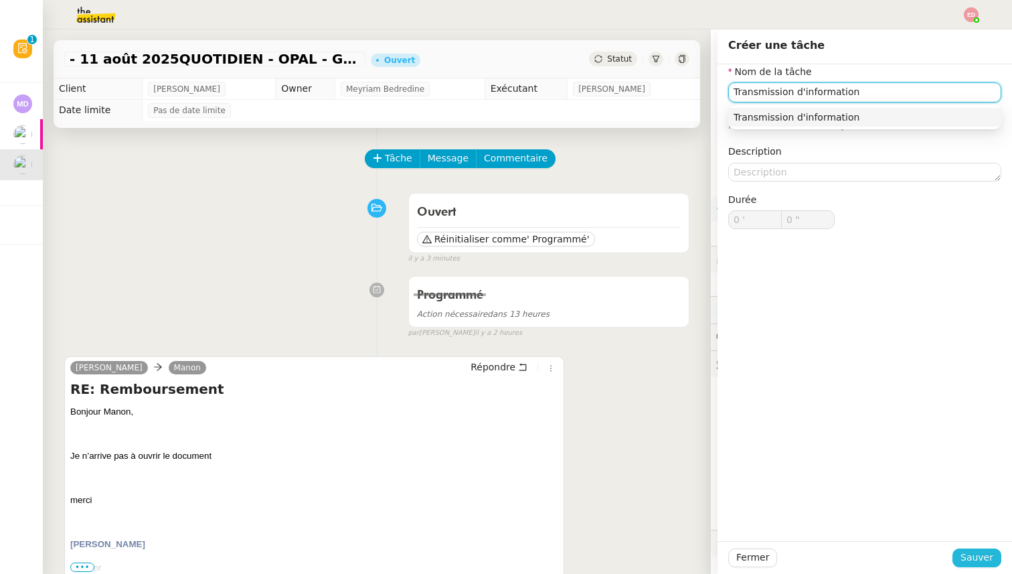
type input "Transmission d'information"
click at [962, 562] on button "Sauver" at bounding box center [977, 557] width 49 height 19
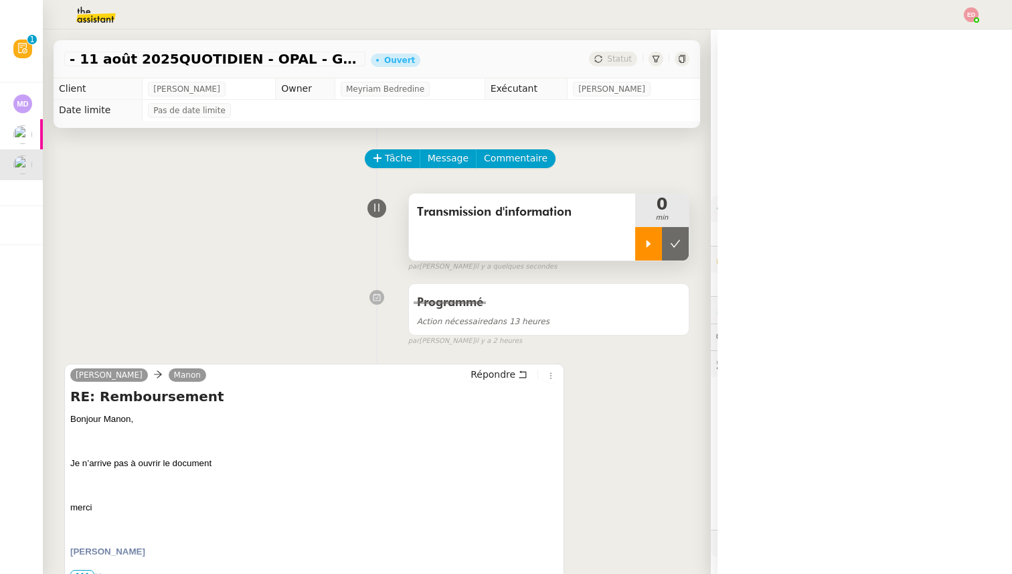
click at [653, 250] on div at bounding box center [648, 243] width 27 height 33
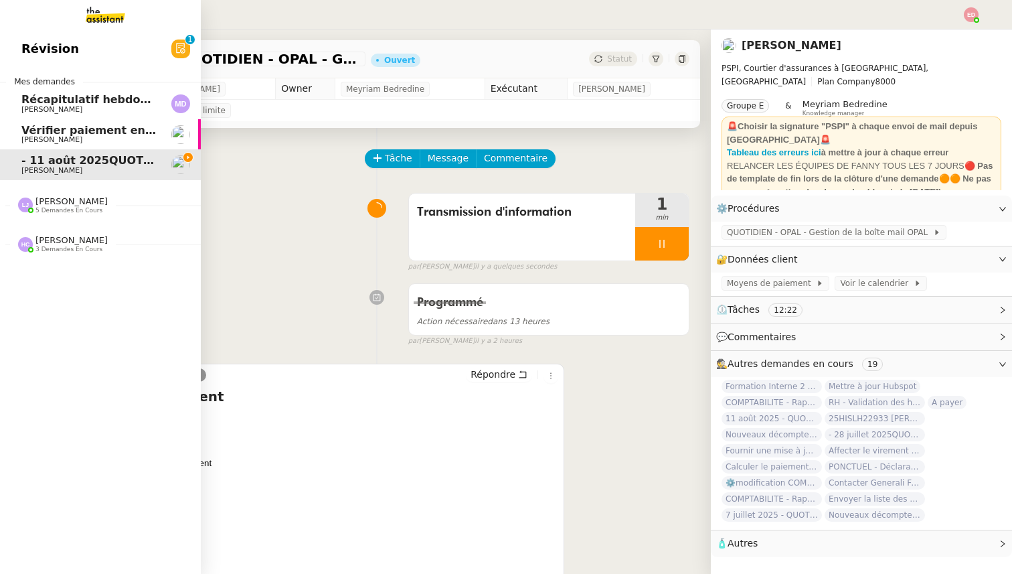
click at [66, 134] on span "Vérifier paiement en Euros pour Team2act" at bounding box center [148, 130] width 254 height 13
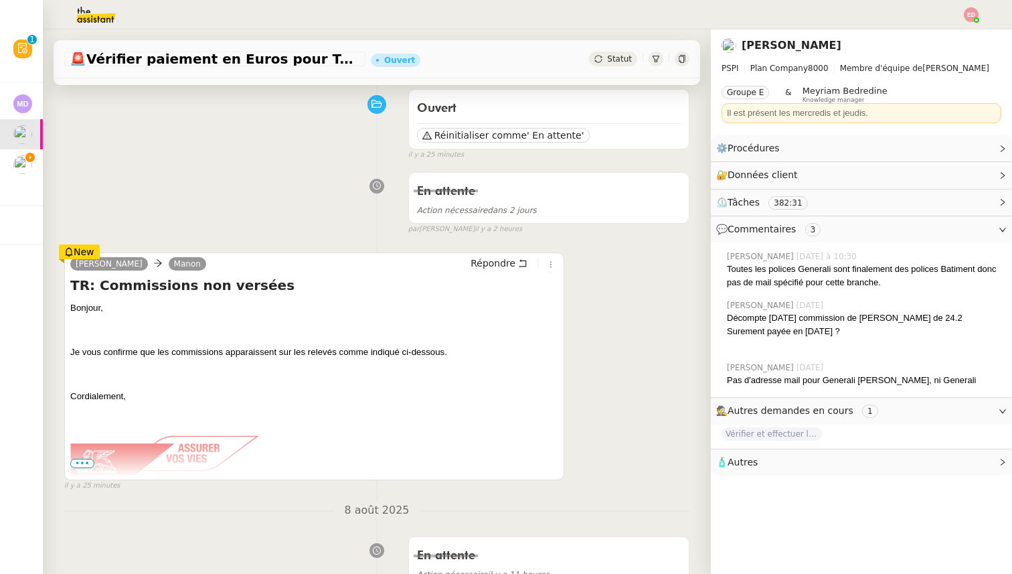
scroll to position [110, 0]
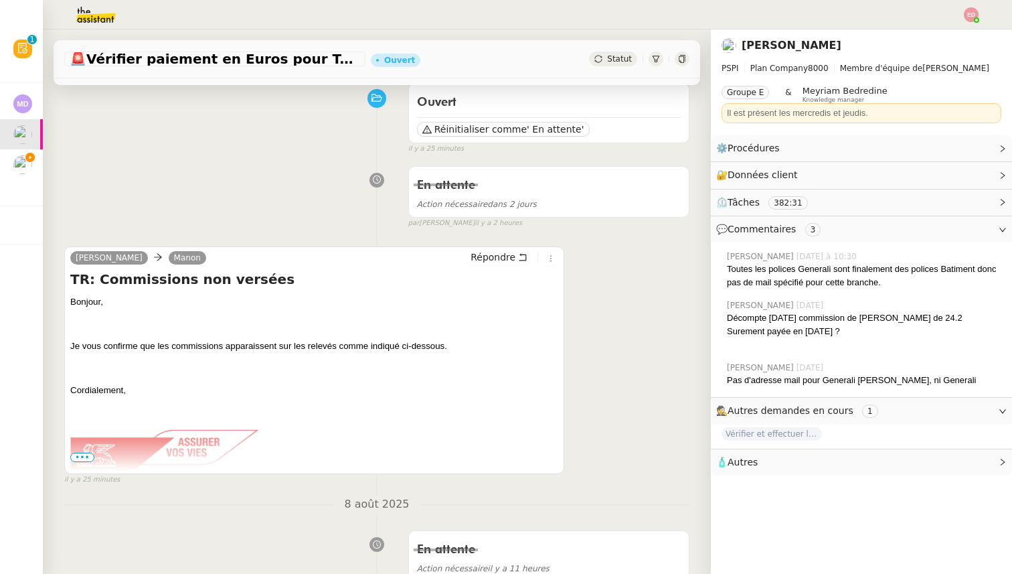
click at [77, 460] on span "•••" at bounding box center [82, 457] width 24 height 9
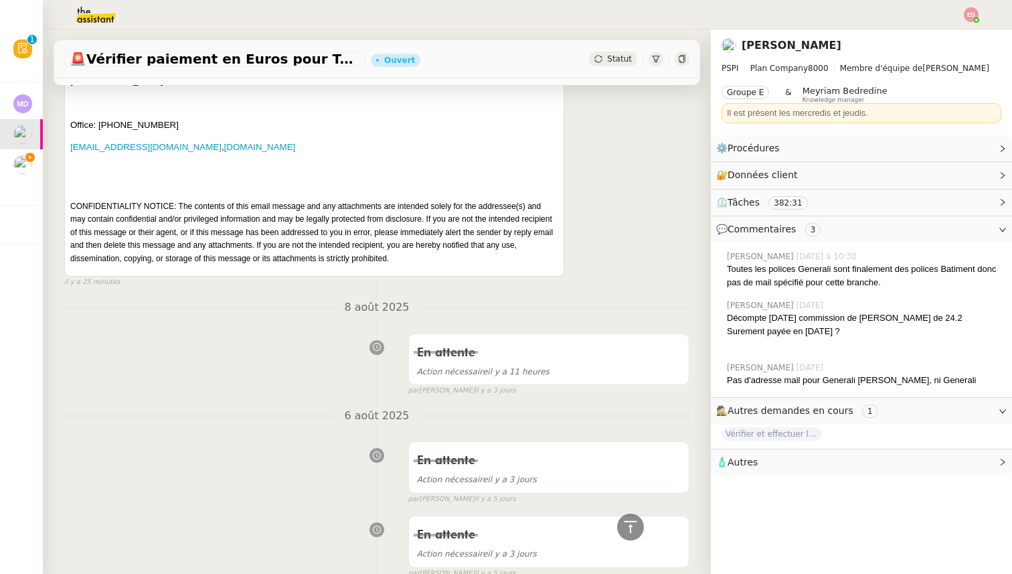
scroll to position [2514, 0]
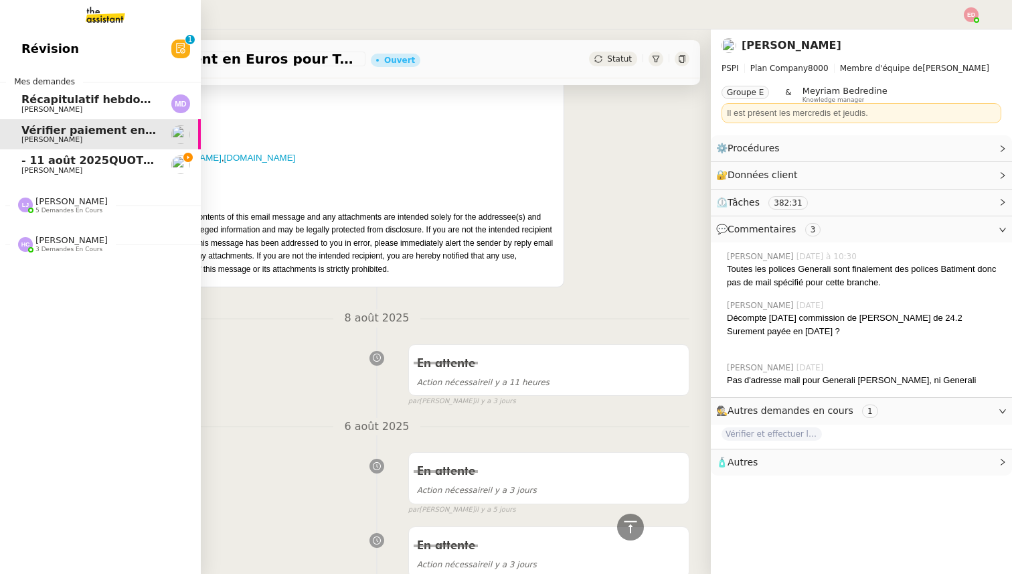
click at [50, 173] on span "[PERSON_NAME]" at bounding box center [51, 170] width 61 height 9
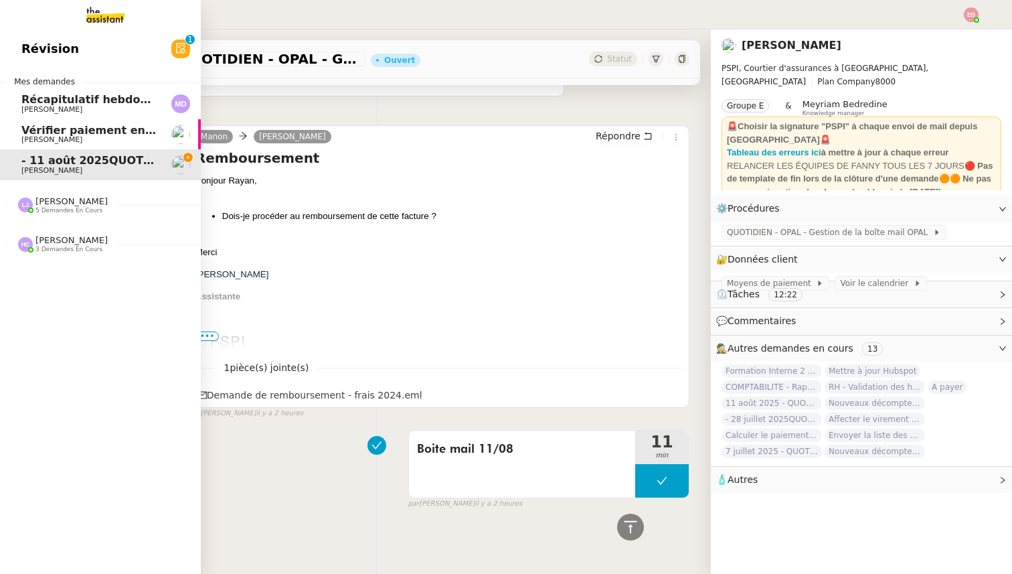
scroll to position [495, 0]
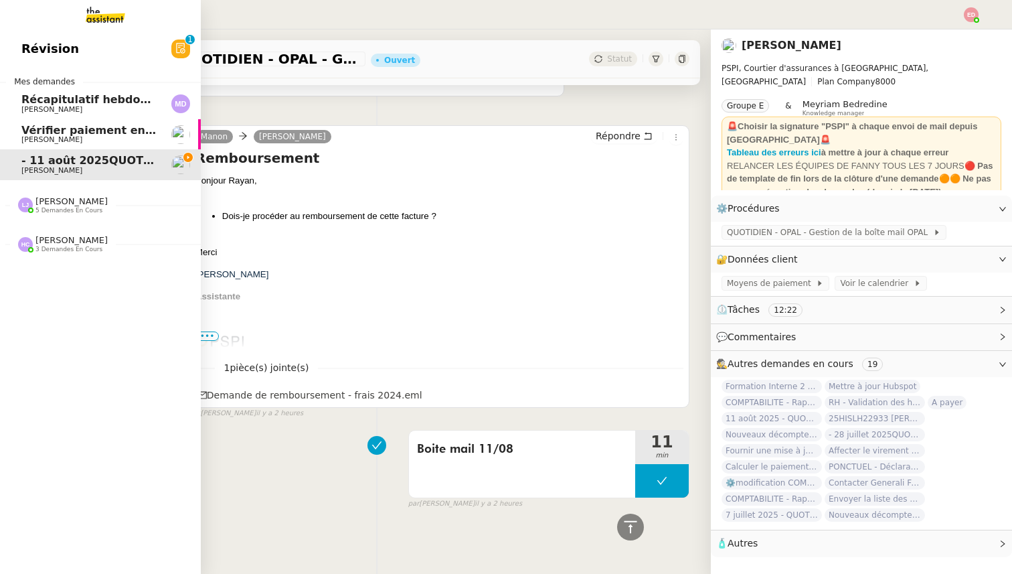
click at [52, 130] on span "Vérifier paiement en Euros pour Team2act" at bounding box center [148, 130] width 254 height 13
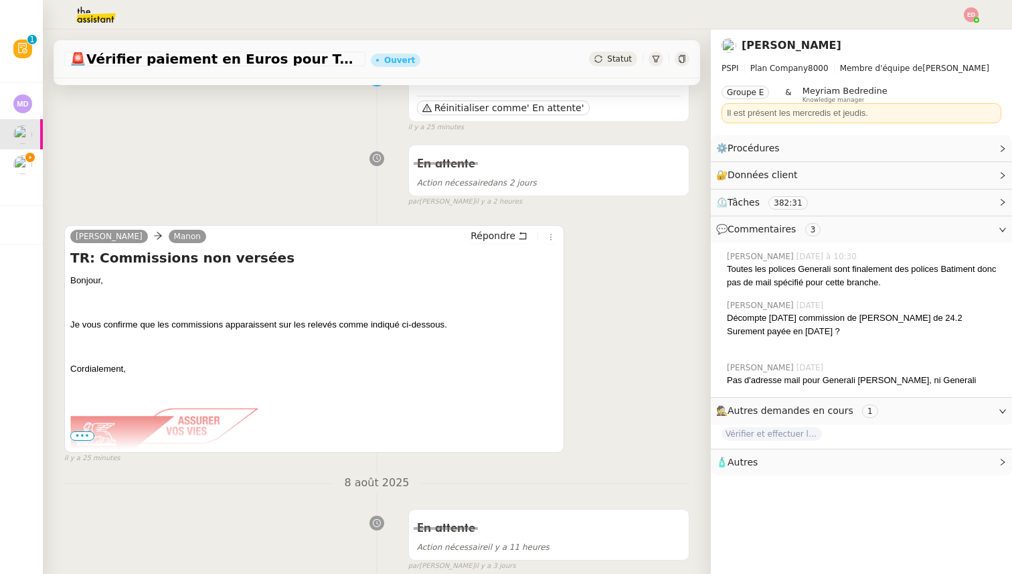
scroll to position [146, 0]
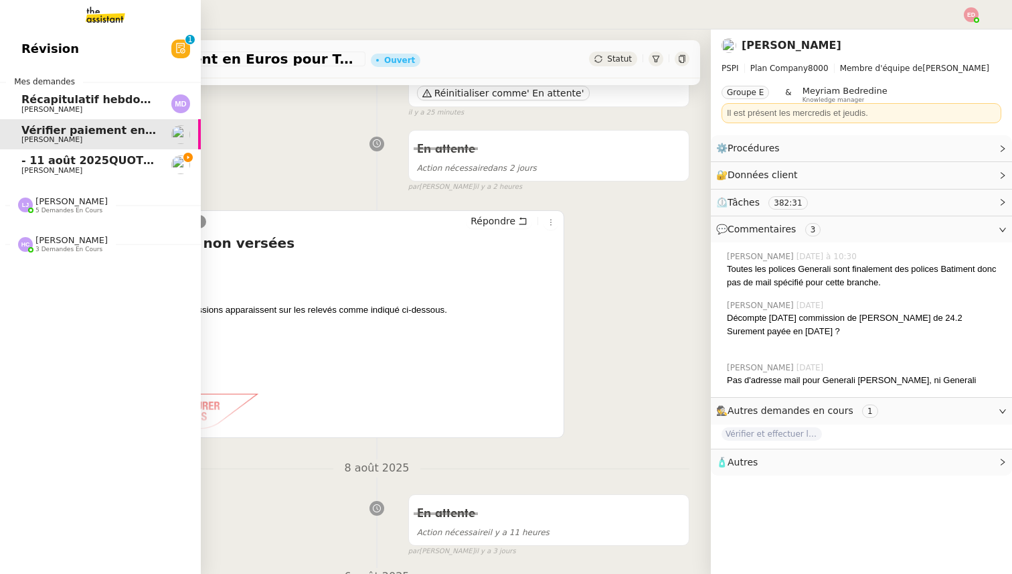
click at [83, 210] on span "5 demandes en cours" at bounding box center [68, 210] width 67 height 7
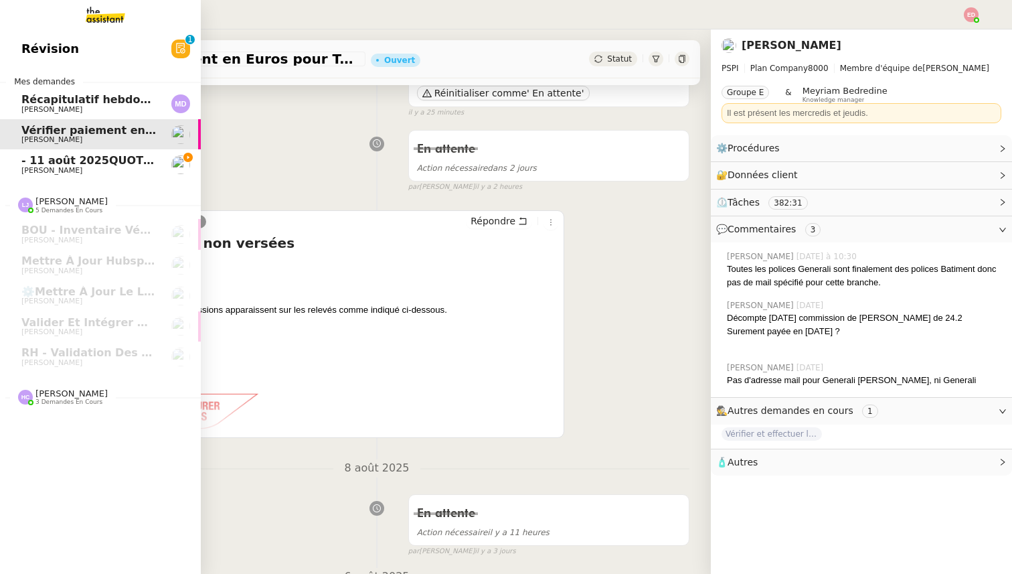
click at [123, 159] on span "- 11 août 2025QUOTIDIEN - OPAL - Gestion de la boîte mail OPAL" at bounding box center [215, 160] width 388 height 13
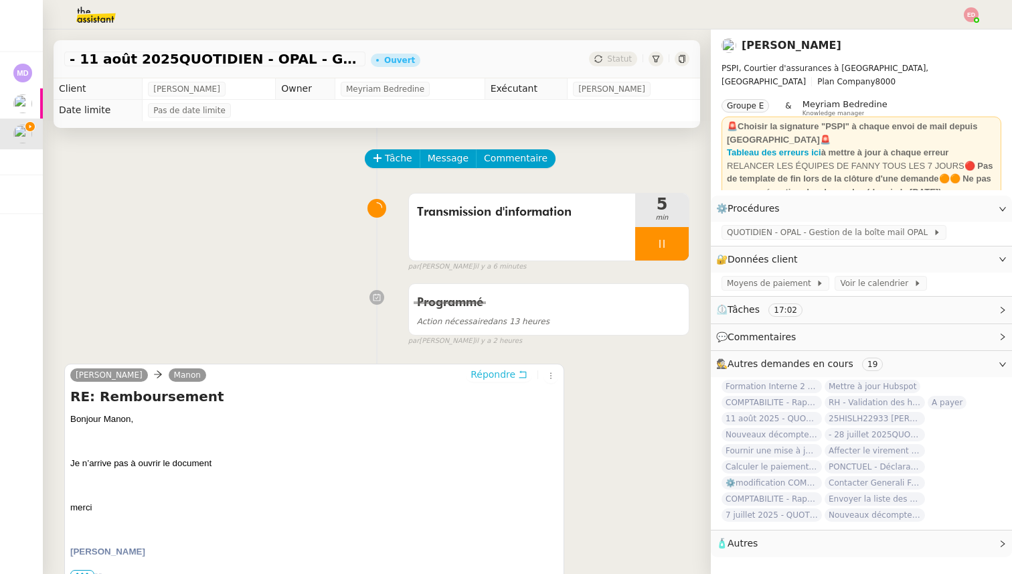
click at [479, 376] on span "Répondre" at bounding box center [493, 374] width 45 height 13
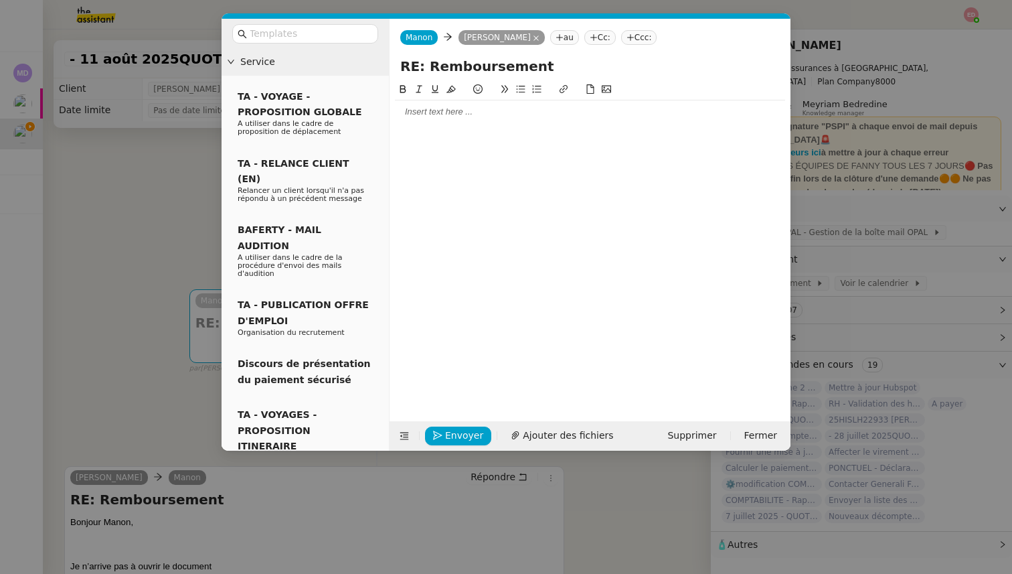
click at [426, 109] on div at bounding box center [590, 112] width 390 height 12
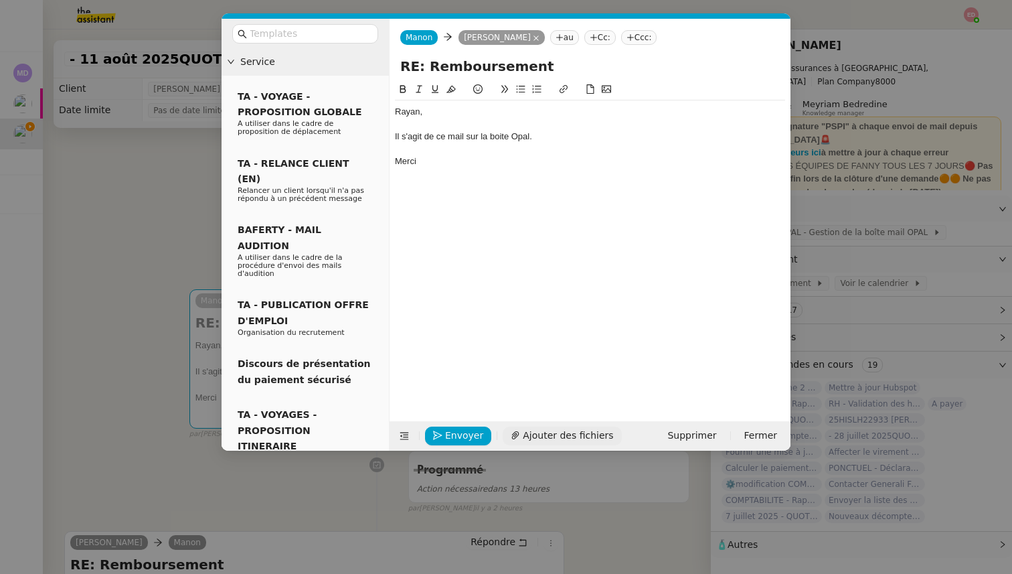
click at [534, 436] on span "Ajouter des fichiers" at bounding box center [568, 435] width 90 height 15
click at [546, 439] on span "Ajouter des fichiers" at bounding box center [568, 435] width 90 height 15
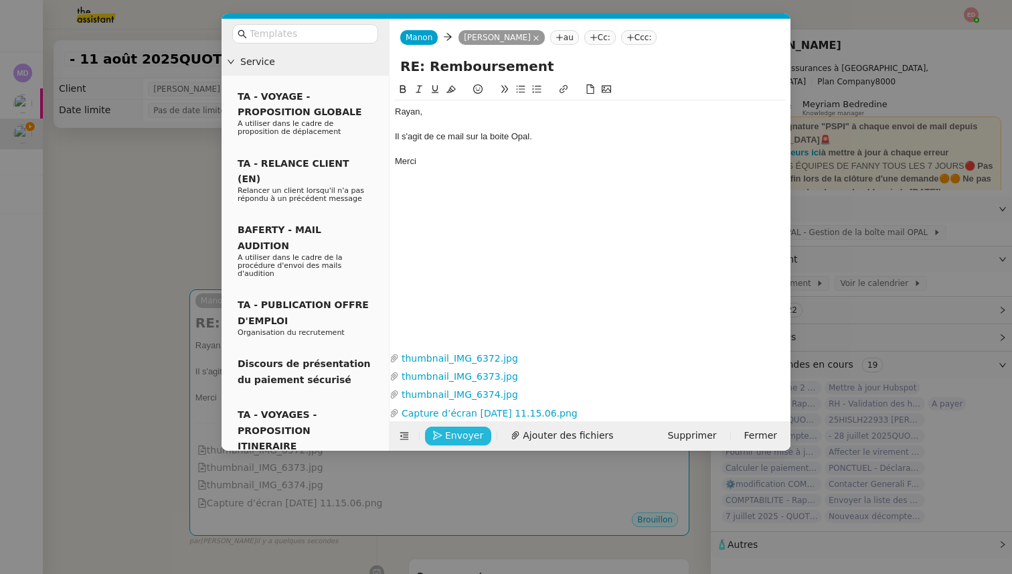
click at [452, 436] on span "Envoyer" at bounding box center [464, 435] width 38 height 15
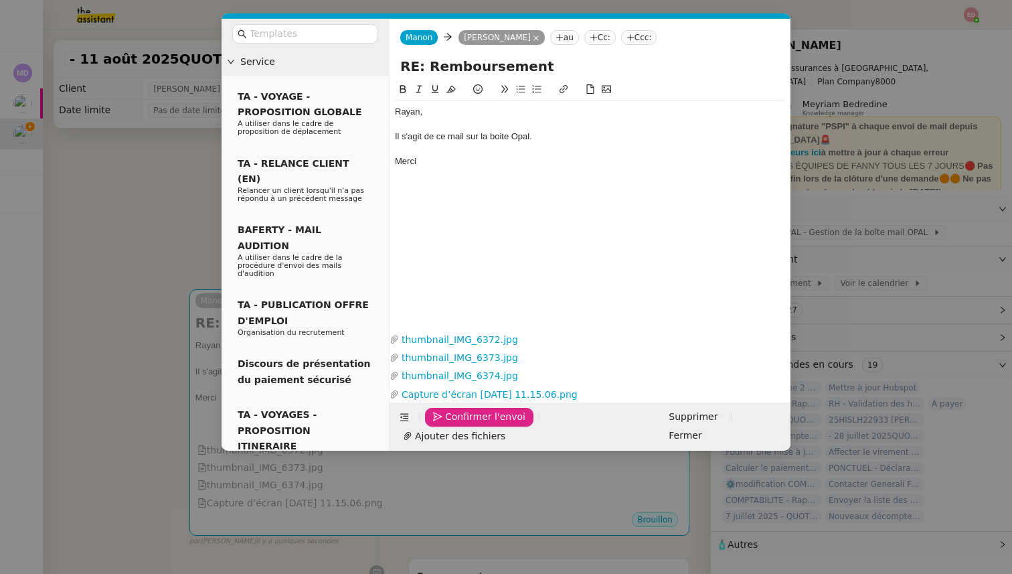
click at [452, 424] on span "Confirmer l'envoi" at bounding box center [485, 416] width 80 height 15
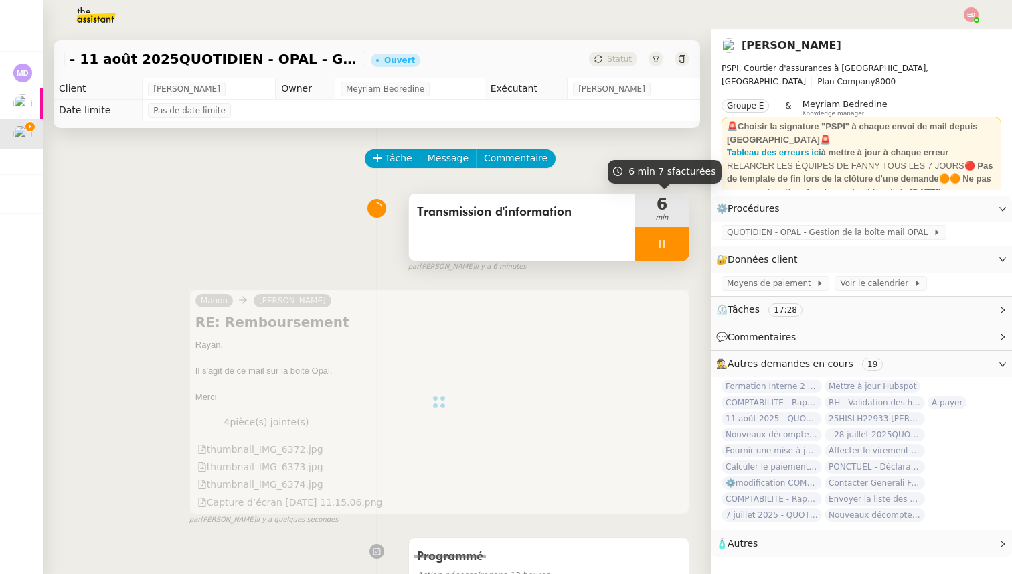
click at [683, 244] on div at bounding box center [662, 243] width 54 height 33
click at [683, 244] on button at bounding box center [675, 243] width 27 height 33
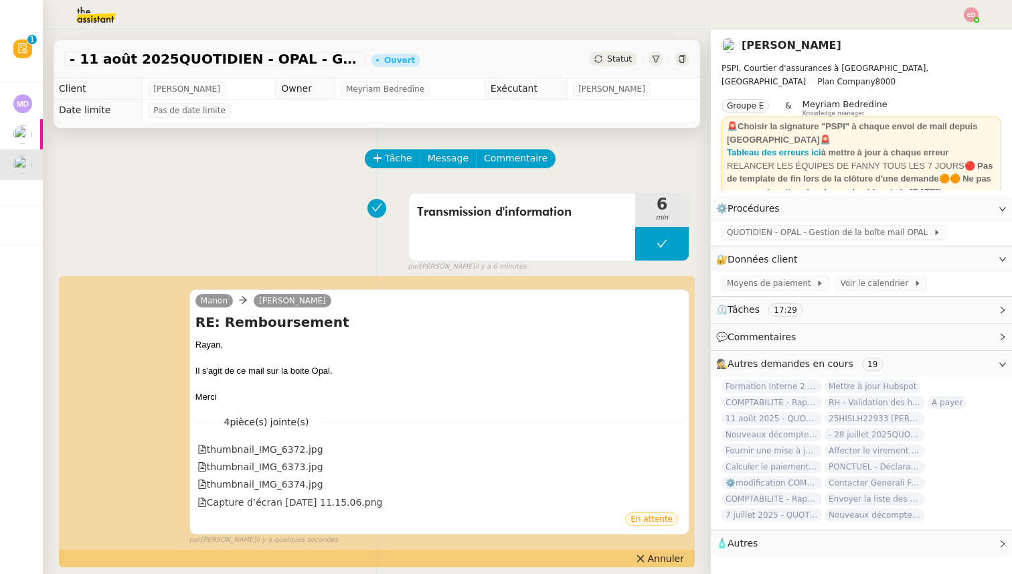
click at [611, 56] on span "Statut" at bounding box center [619, 58] width 25 height 9
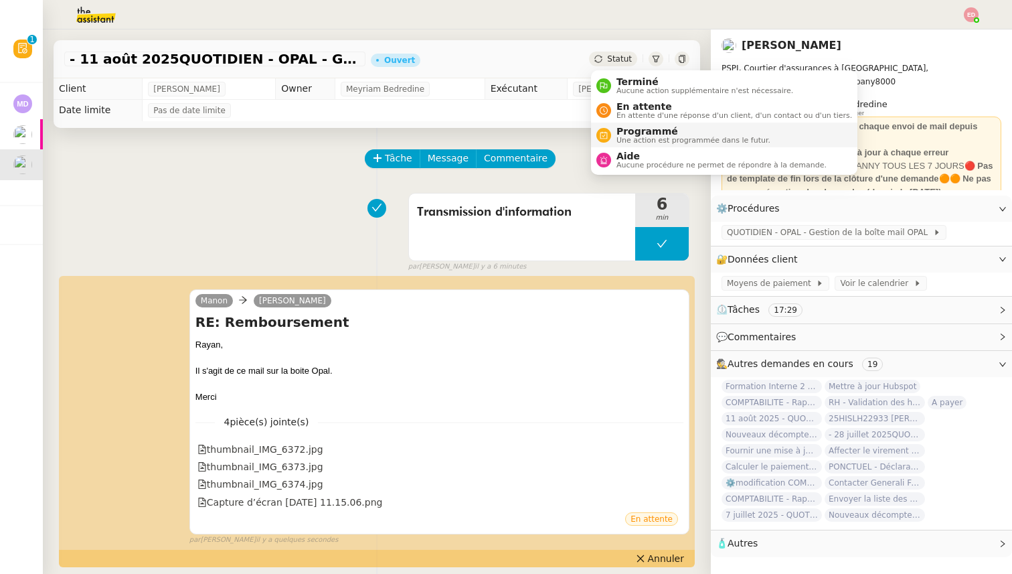
click at [631, 133] on span "Programmé" at bounding box center [694, 131] width 154 height 11
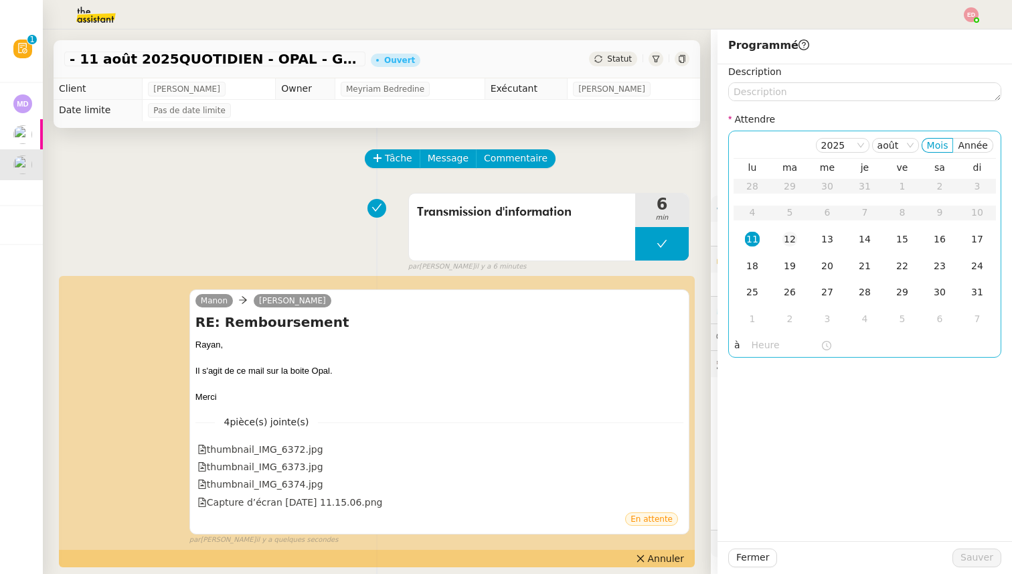
click at [787, 240] on div "12" at bounding box center [790, 239] width 15 height 15
click at [983, 558] on span "Sauver" at bounding box center [977, 557] width 33 height 15
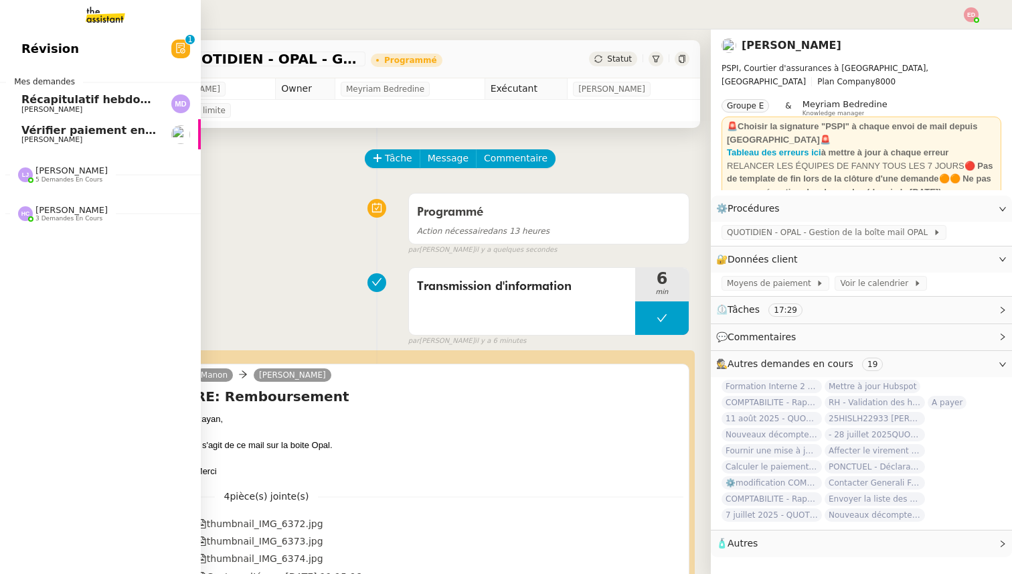
click at [28, 119] on link "Vérifier paiement en Euros pour Team2act [PERSON_NAME]" at bounding box center [100, 134] width 201 height 31
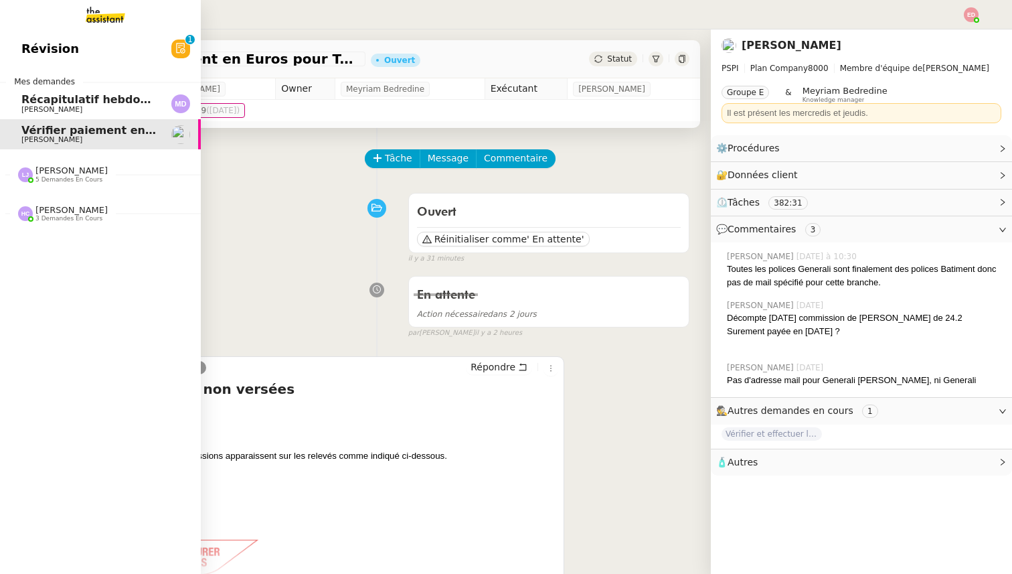
click at [81, 166] on span "[PERSON_NAME]" at bounding box center [71, 170] width 72 height 10
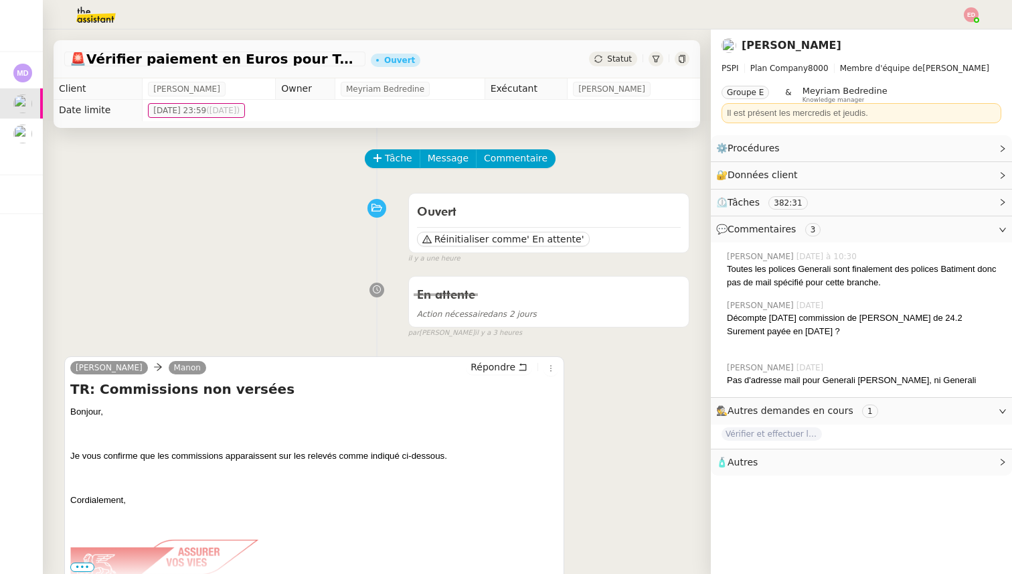
click at [35, 129] on span "- 11 août 2025QUOTIDIEN - OPAL - Gestion de la boîte mail OPAL" at bounding box center [57, 129] width 388 height 13
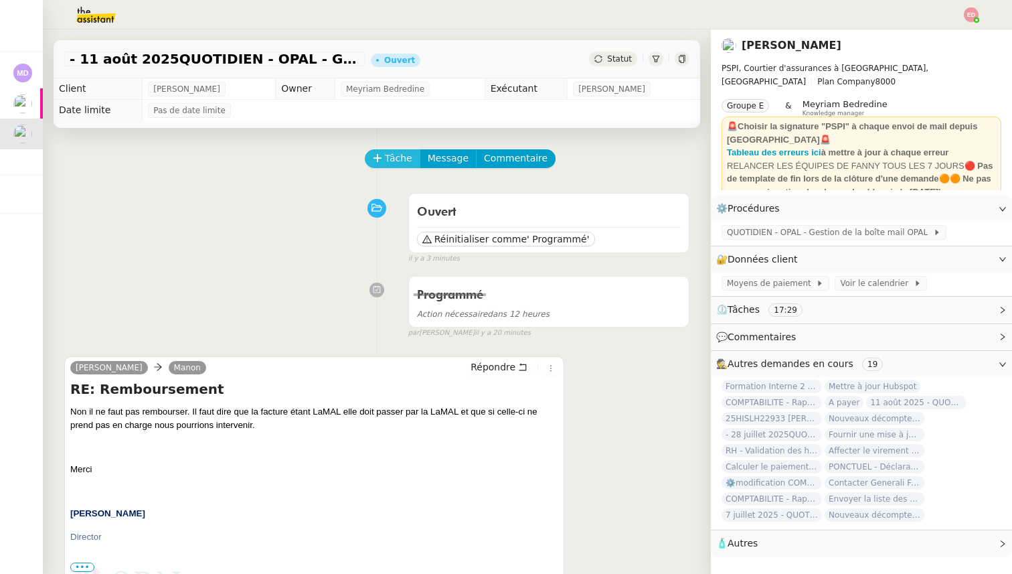
click at [378, 163] on button "Tâche" at bounding box center [393, 158] width 56 height 19
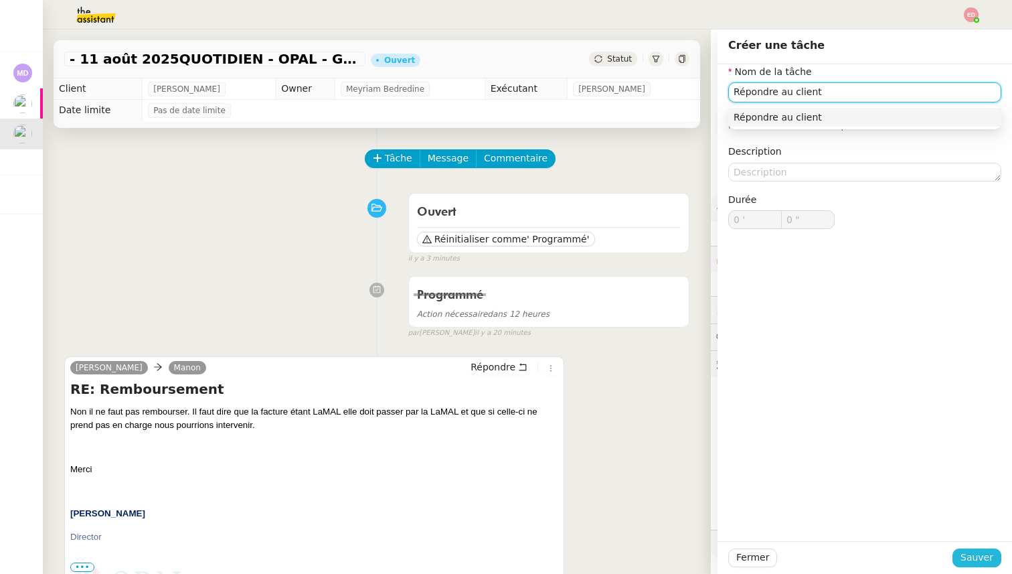
type input "Répondre au client"
click at [970, 552] on span "Sauver" at bounding box center [977, 557] width 33 height 15
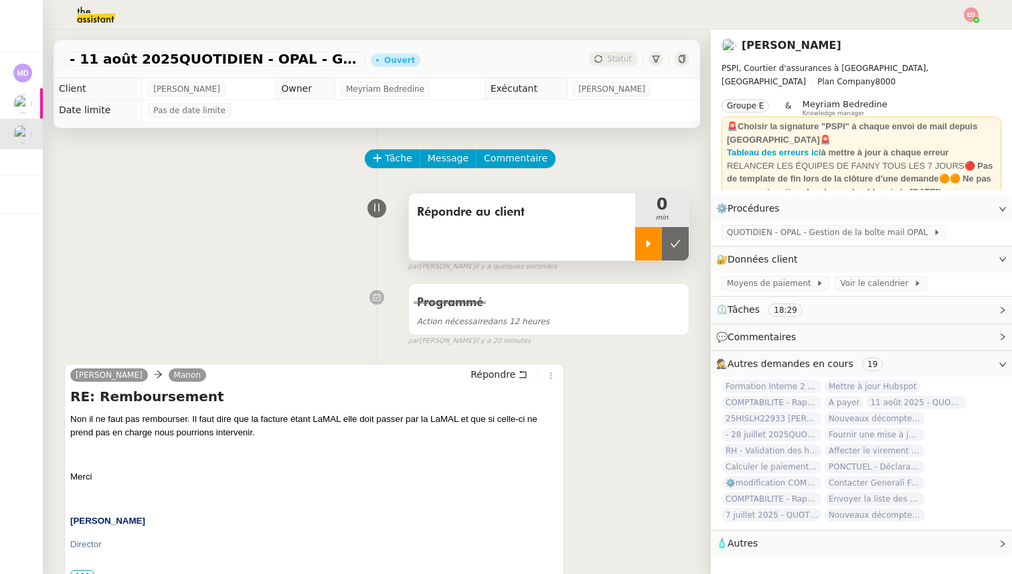
click at [637, 244] on div at bounding box center [648, 243] width 27 height 33
click at [673, 233] on div at bounding box center [662, 243] width 54 height 33
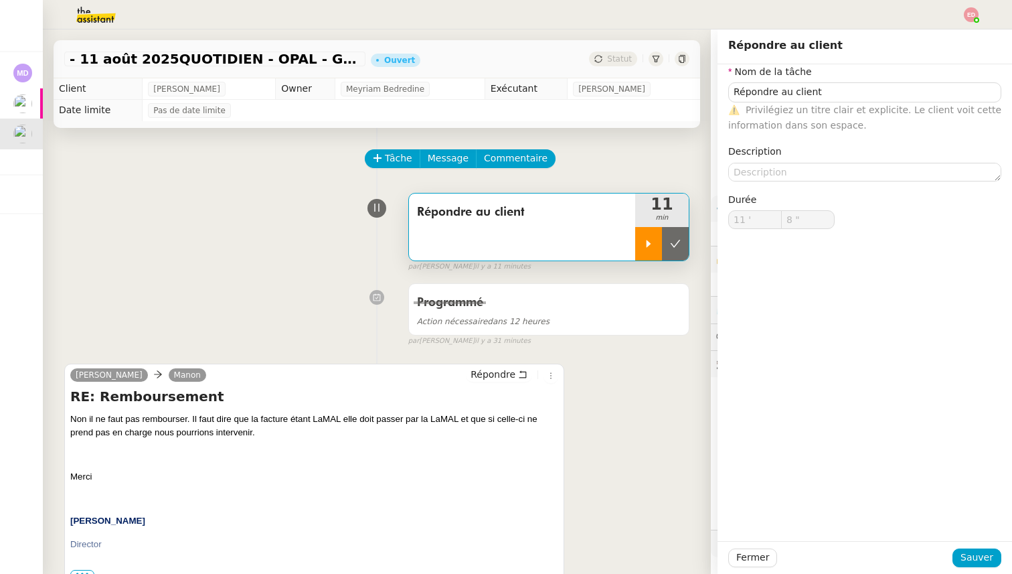
type input "Répondre au client"
type input "11 '"
type input "8 ""
click at [673, 233] on button at bounding box center [675, 243] width 27 height 33
type input "Répondre au client"
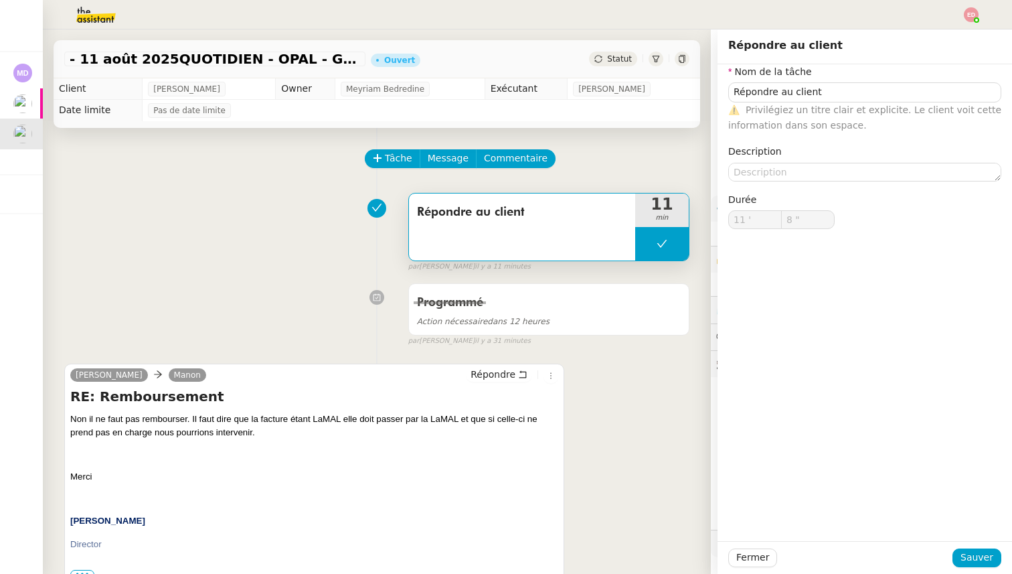
type input "11 '"
type input "8 ""
type input "Répondre au client"
type input "11 '"
type input "8 ""
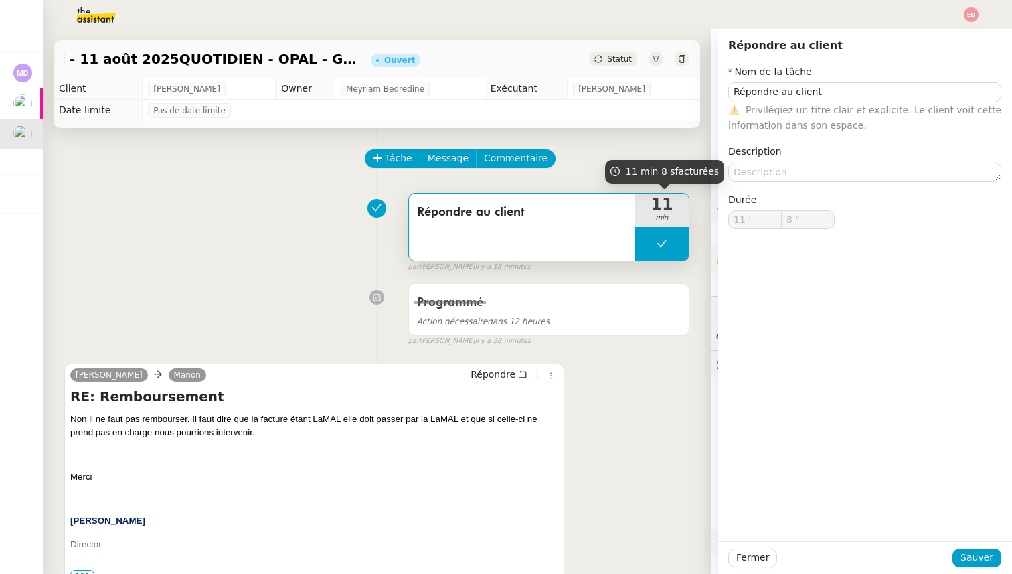
click at [662, 449] on div "Rayan Ouafi Manon Répondre RE: Remboursement Non il ne faut pas rembourser. Il …" at bounding box center [376, 476] width 625 height 251
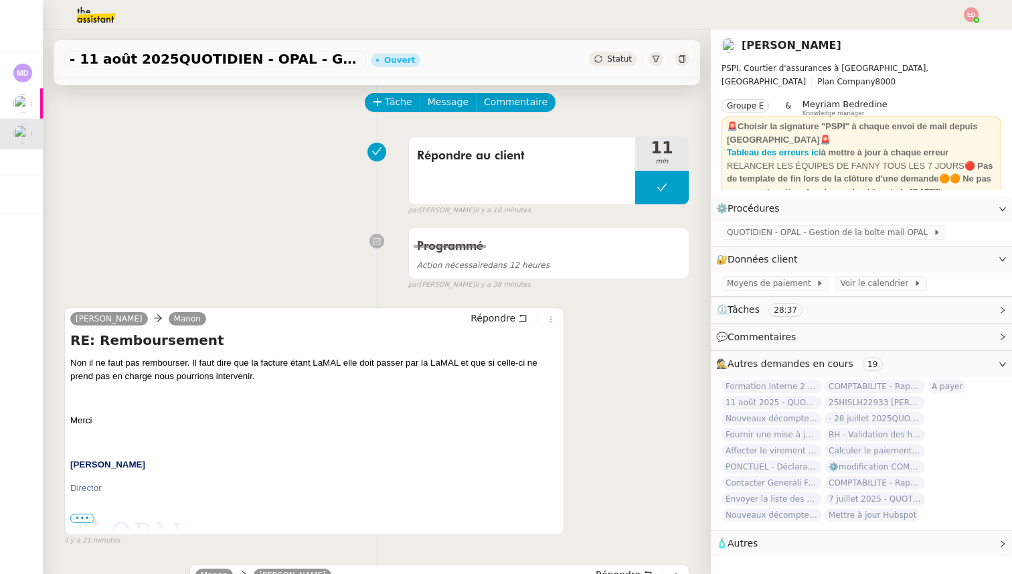
scroll to position [57, 0]
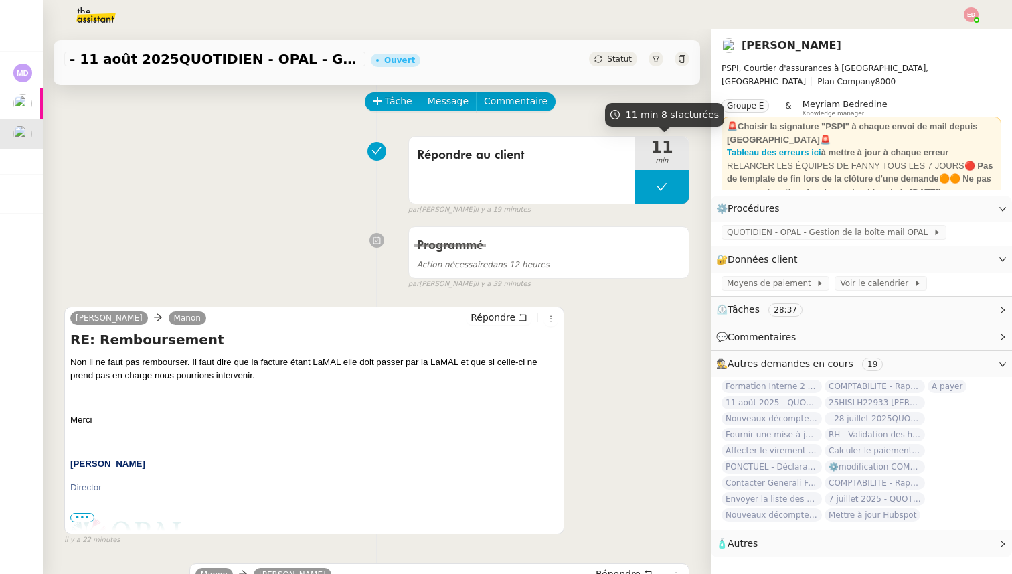
click at [620, 61] on span "Statut" at bounding box center [619, 58] width 25 height 9
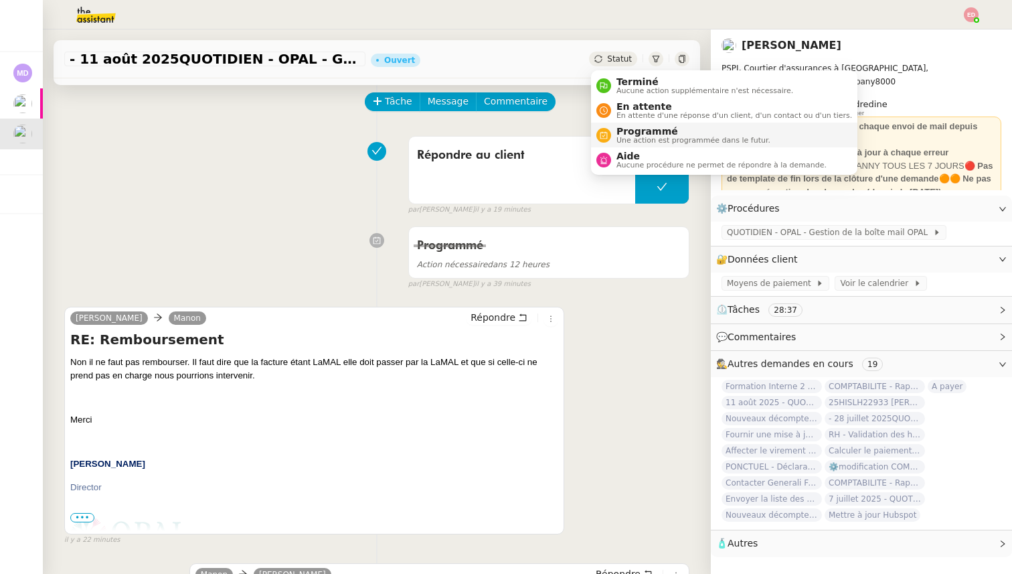
click at [643, 137] on span "Une action est programmée dans le futur." at bounding box center [694, 140] width 154 height 7
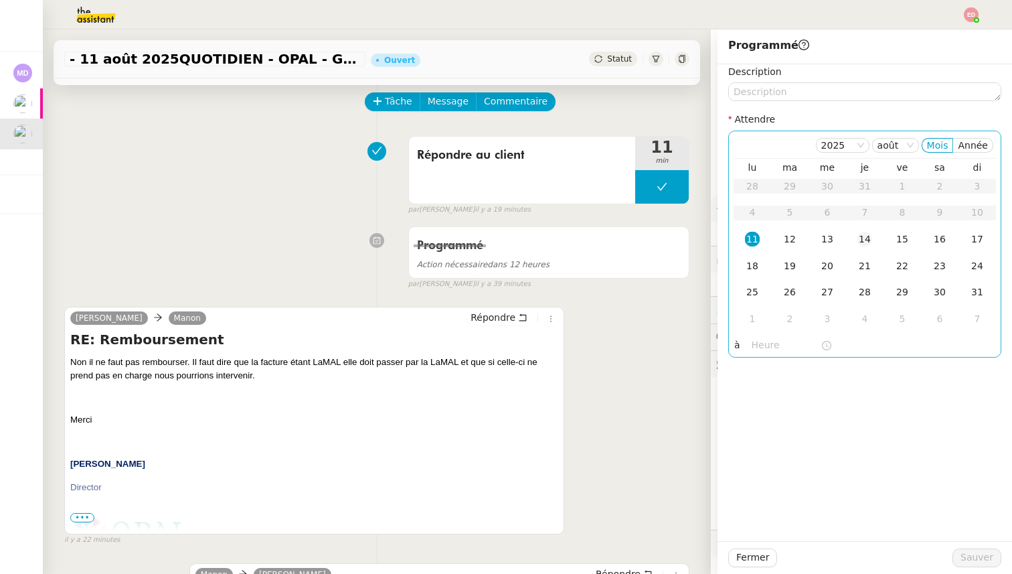
click at [861, 234] on div "14" at bounding box center [865, 239] width 15 height 15
click at [969, 557] on span "Sauver" at bounding box center [977, 557] width 33 height 15
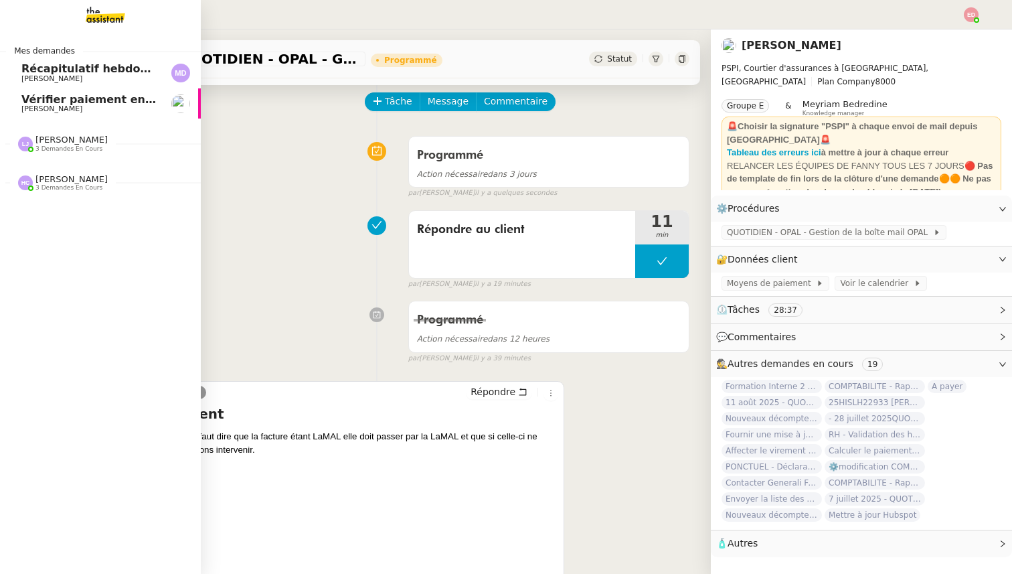
click at [67, 102] on span "Vérifier paiement en Euros pour Team2act" at bounding box center [148, 99] width 254 height 13
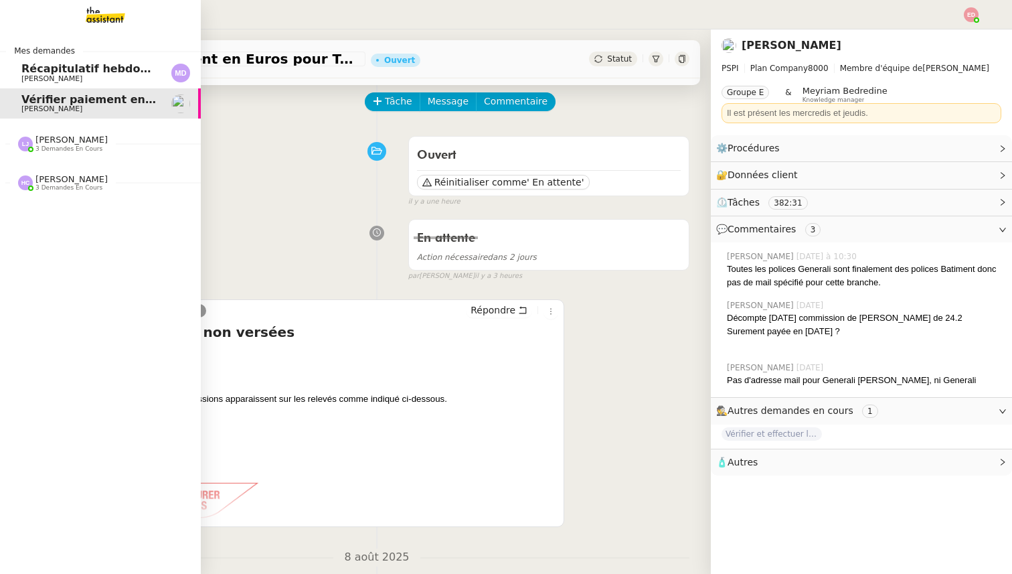
click at [69, 78] on span "[PERSON_NAME]" at bounding box center [51, 78] width 61 height 9
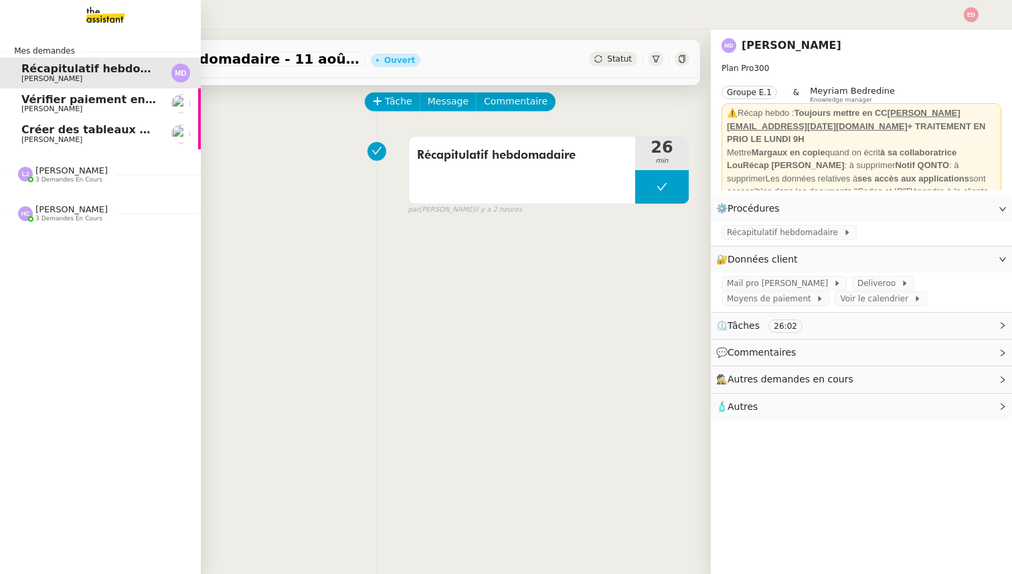
click at [105, 134] on span "Créer des tableaux pour mai, juin, juillet" at bounding box center [143, 129] width 245 height 13
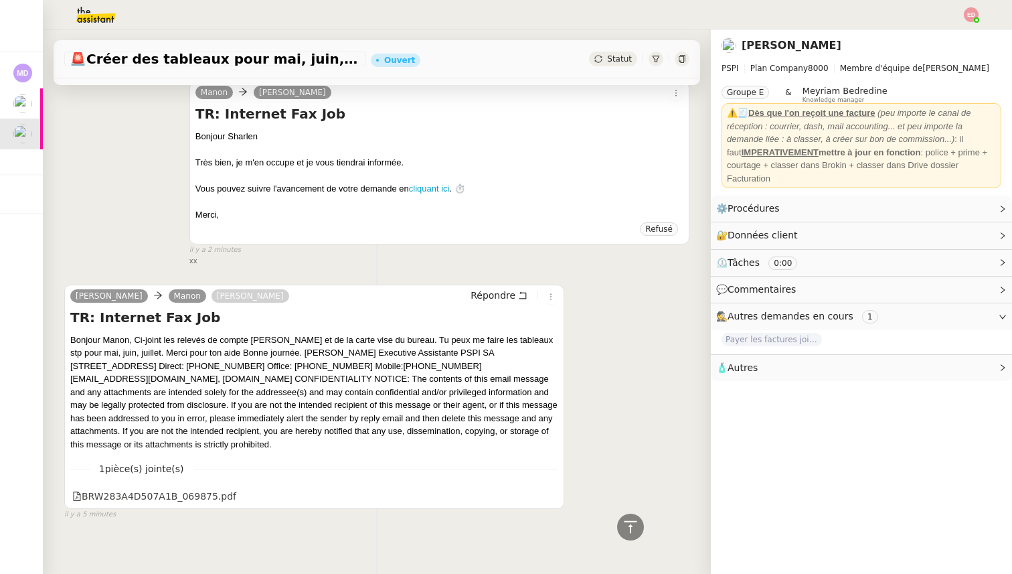
scroll to position [409, 0]
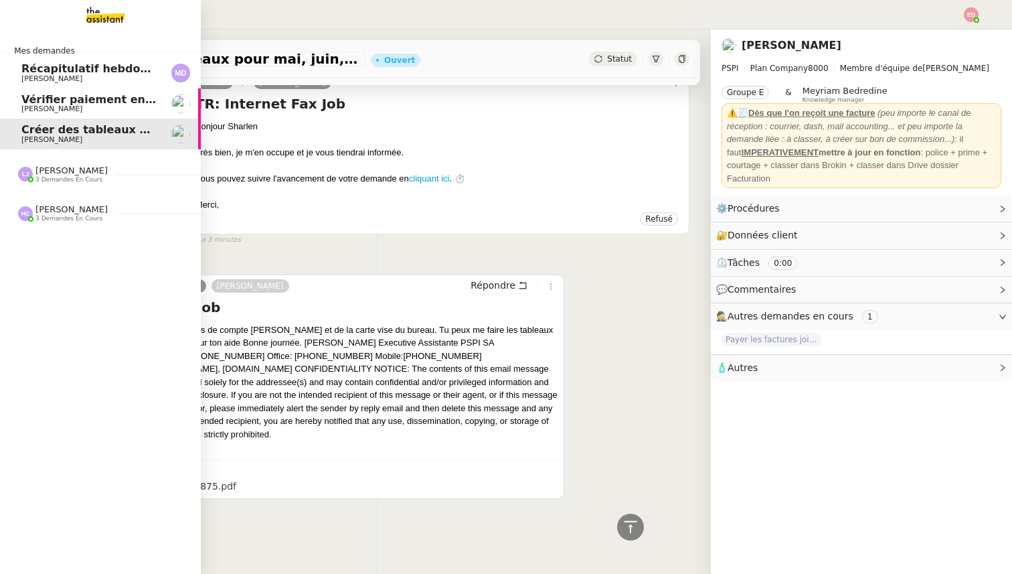
click at [64, 177] on span "3 demandes en cours" at bounding box center [68, 179] width 67 height 7
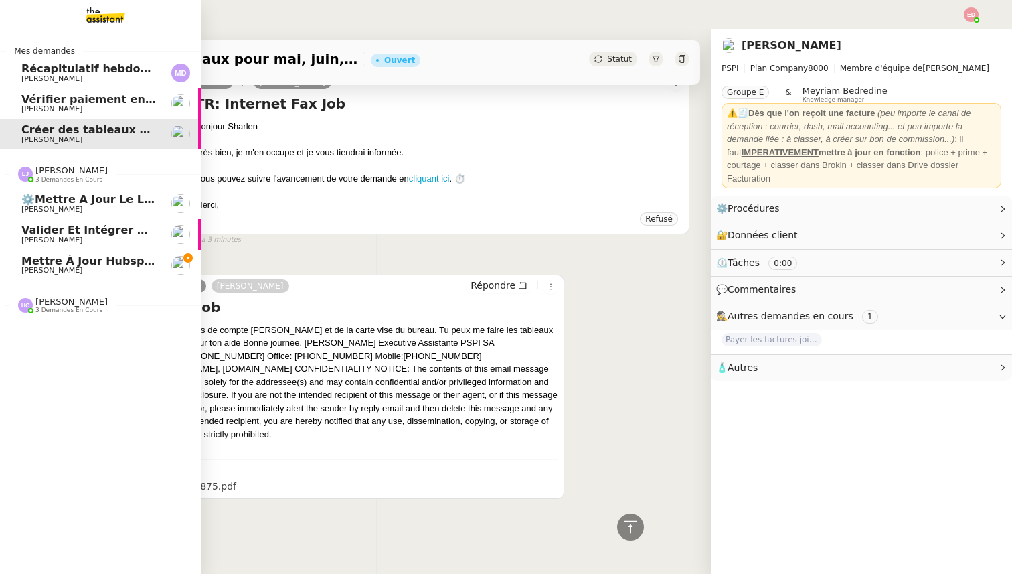
click at [64, 236] on span "[PERSON_NAME]" at bounding box center [51, 240] width 61 height 9
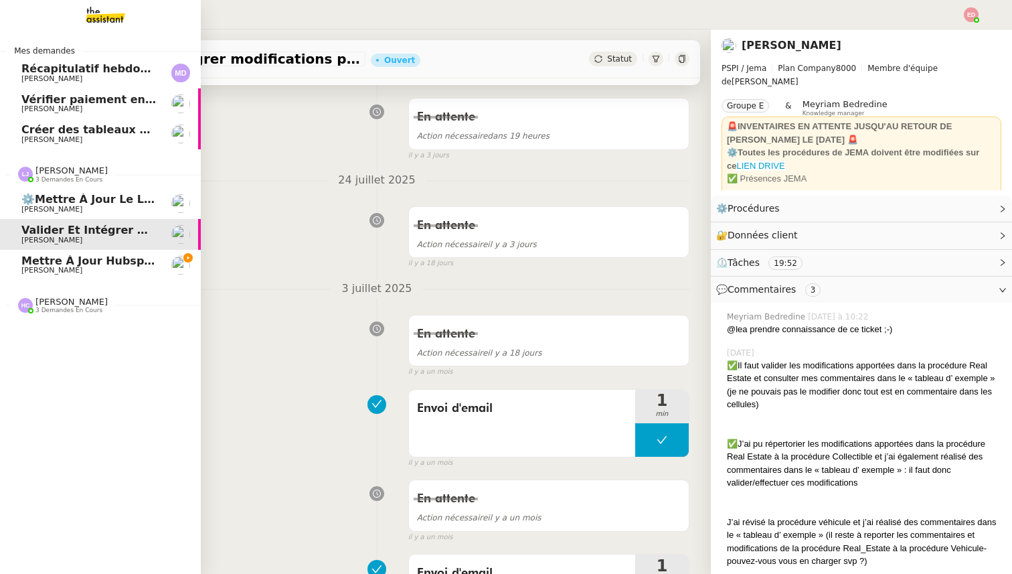
scroll to position [170, 0]
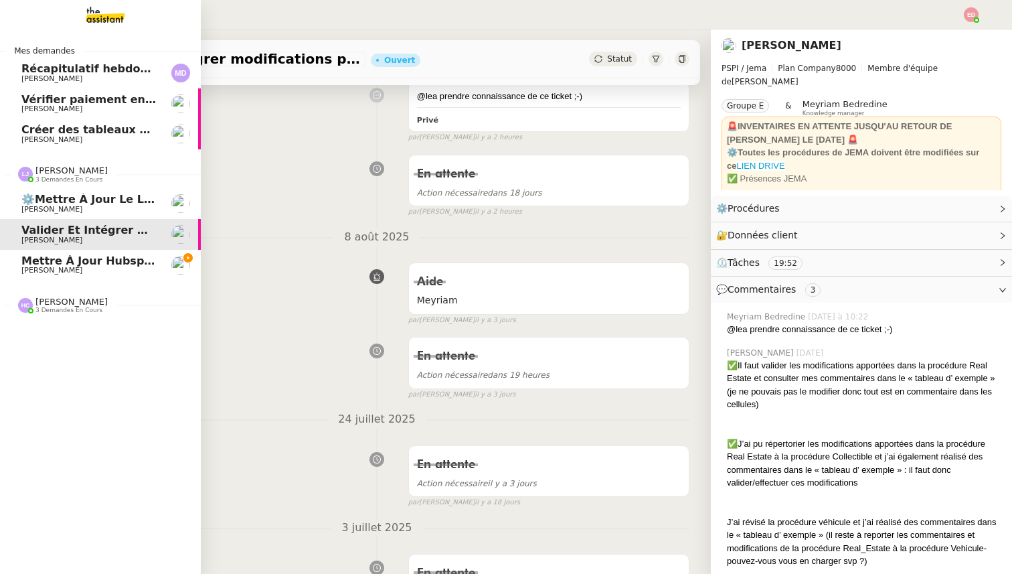
click at [64, 216] on link "⚙️Mettre à jour le lien du document Collection Johanna Massa" at bounding box center [100, 203] width 201 height 31
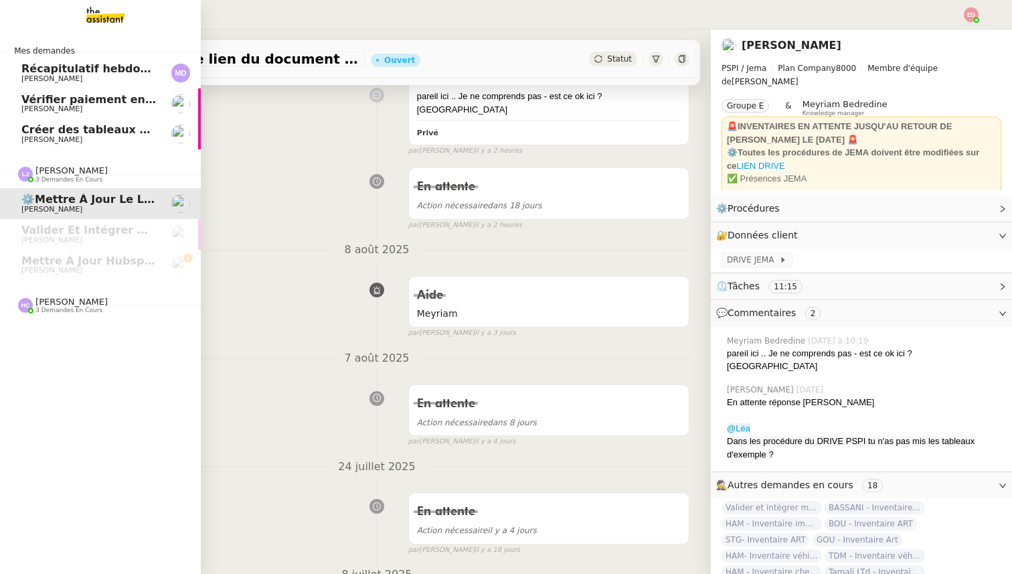
click at [55, 293] on span "Hannah Cassar 3 demandes en cours" at bounding box center [105, 300] width 201 height 28
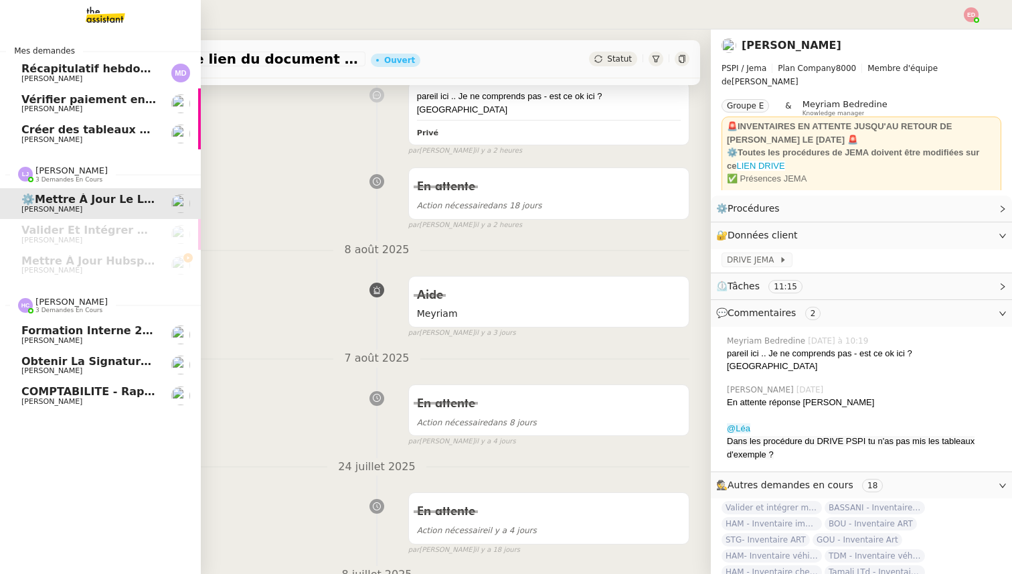
click at [78, 372] on span "[PERSON_NAME]" at bounding box center [88, 371] width 135 height 8
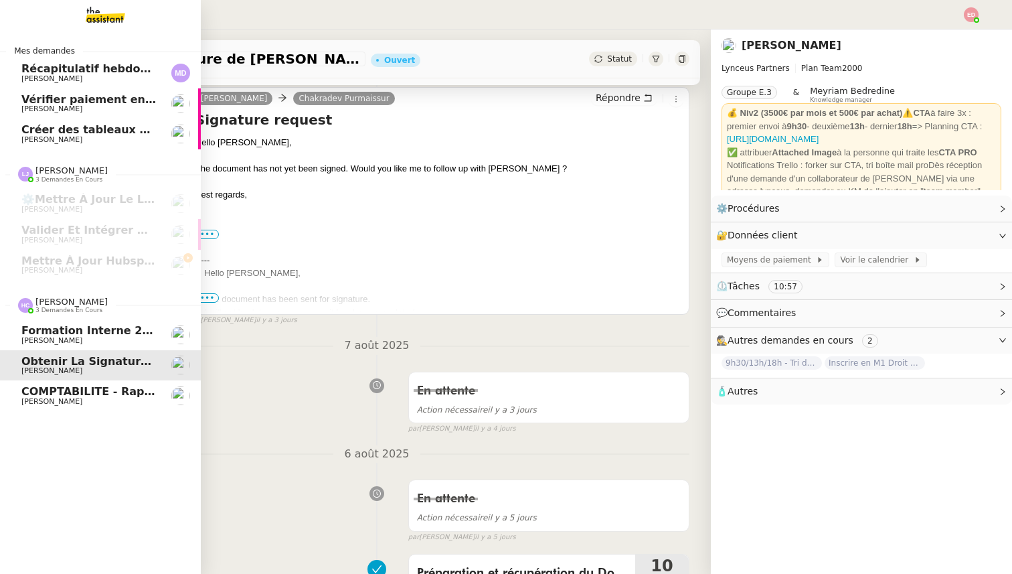
click at [82, 394] on span "COMPTABILITE - Rapprochement bancaire - 11 août 2025" at bounding box center [193, 391] width 345 height 13
